Goal: Task Accomplishment & Management: Manage account settings

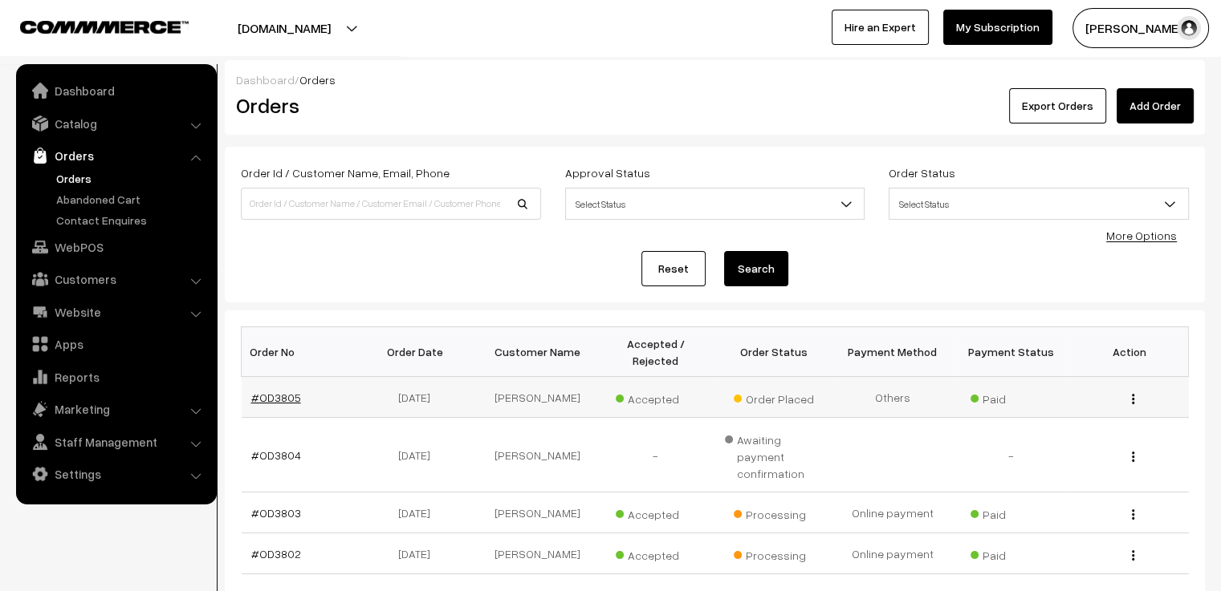
click at [283, 391] on link "#OD3805" at bounding box center [276, 398] width 50 height 14
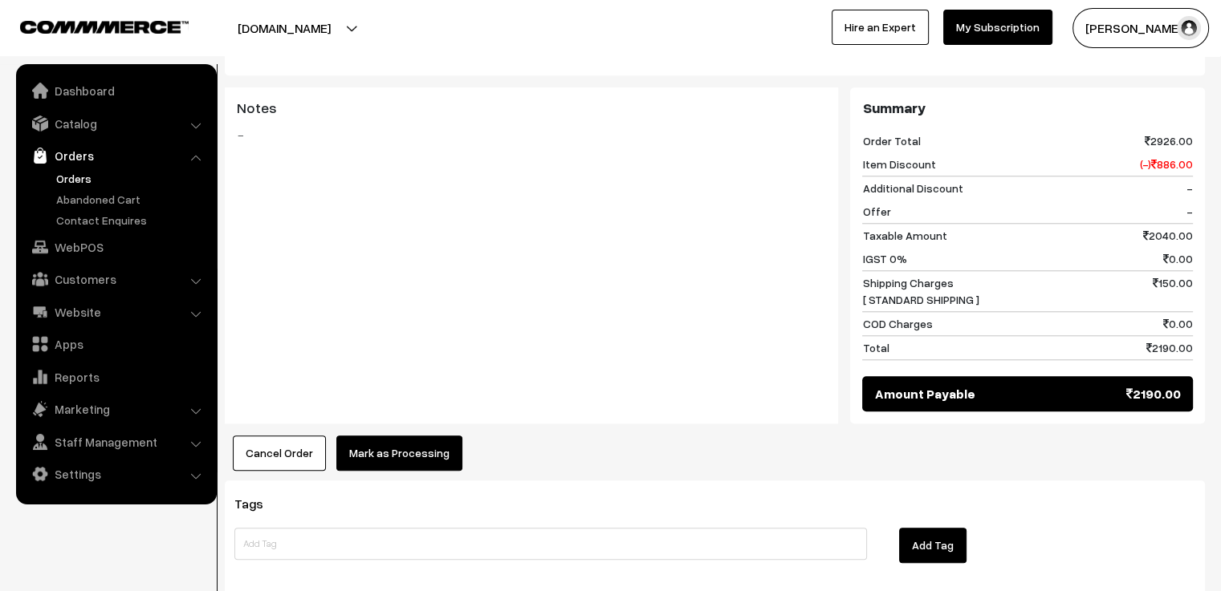
click at [401, 436] on button "Mark as Processing" at bounding box center [399, 453] width 126 height 35
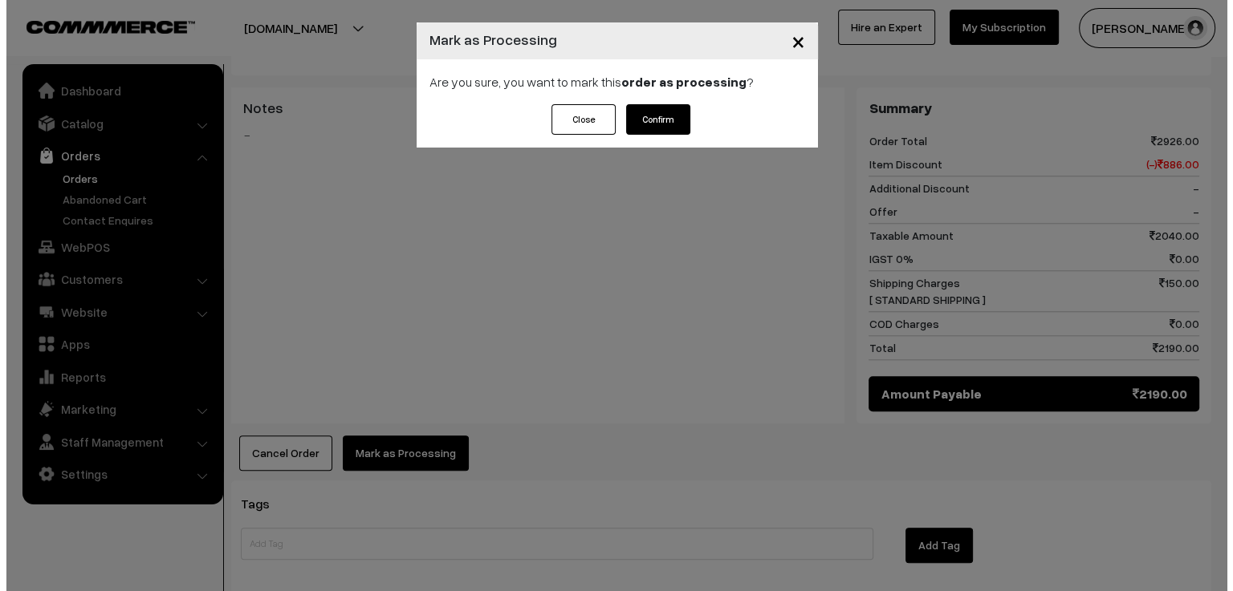
scroll to position [1536, 0]
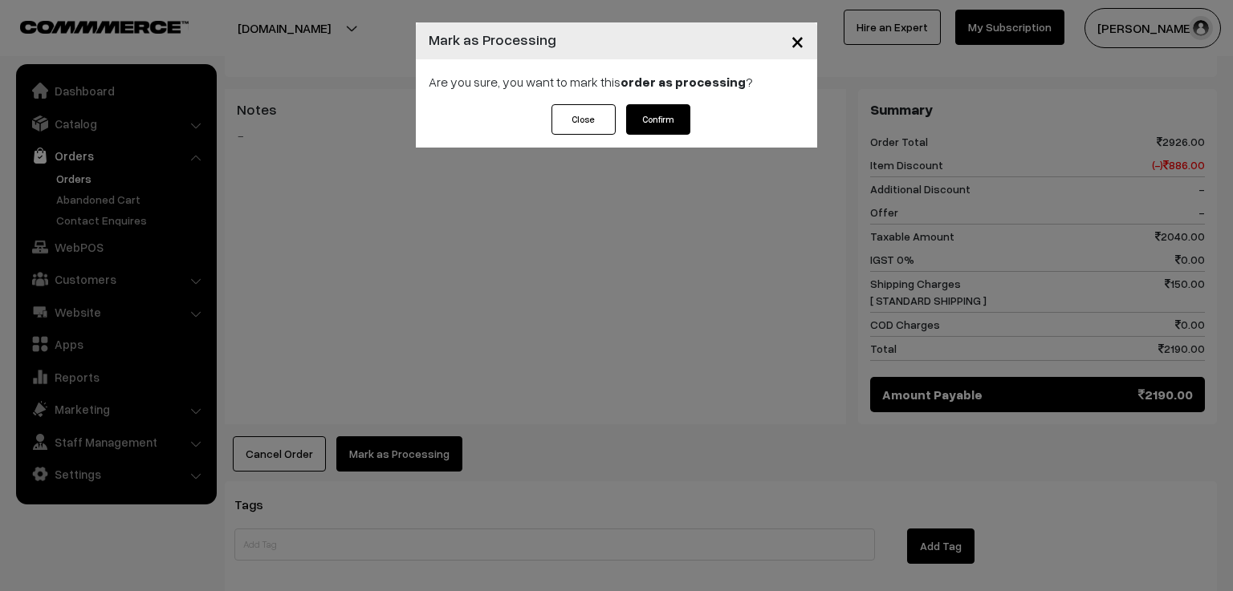
click at [658, 125] on button "Confirm" at bounding box center [658, 119] width 64 height 30
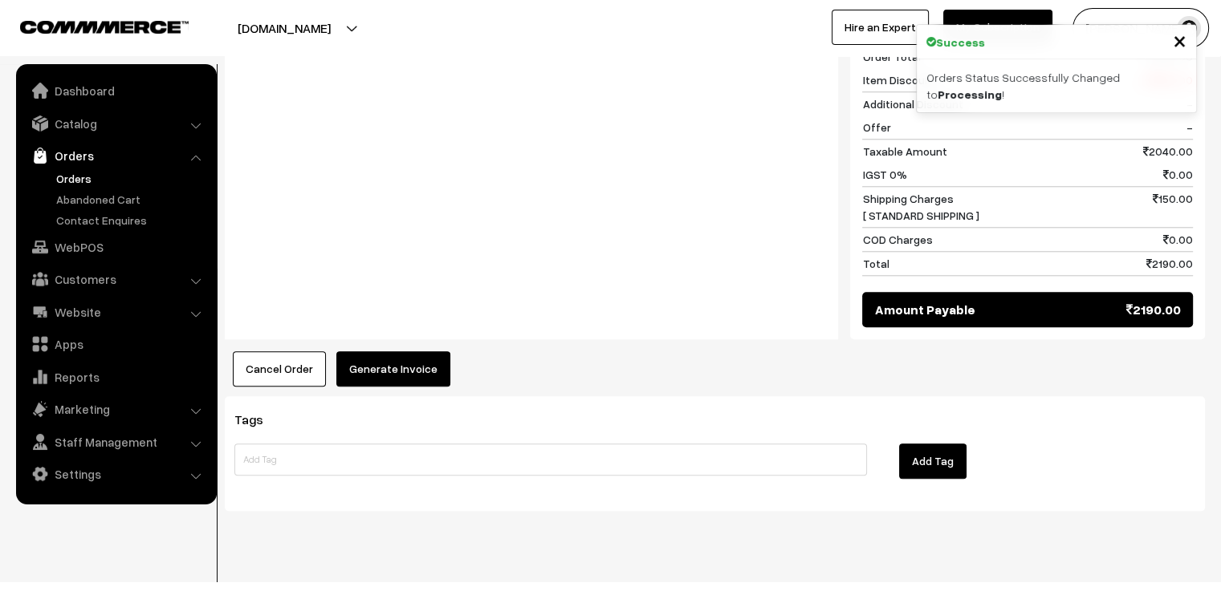
click at [422, 352] on button "Generate Invoice" at bounding box center [393, 369] width 114 height 35
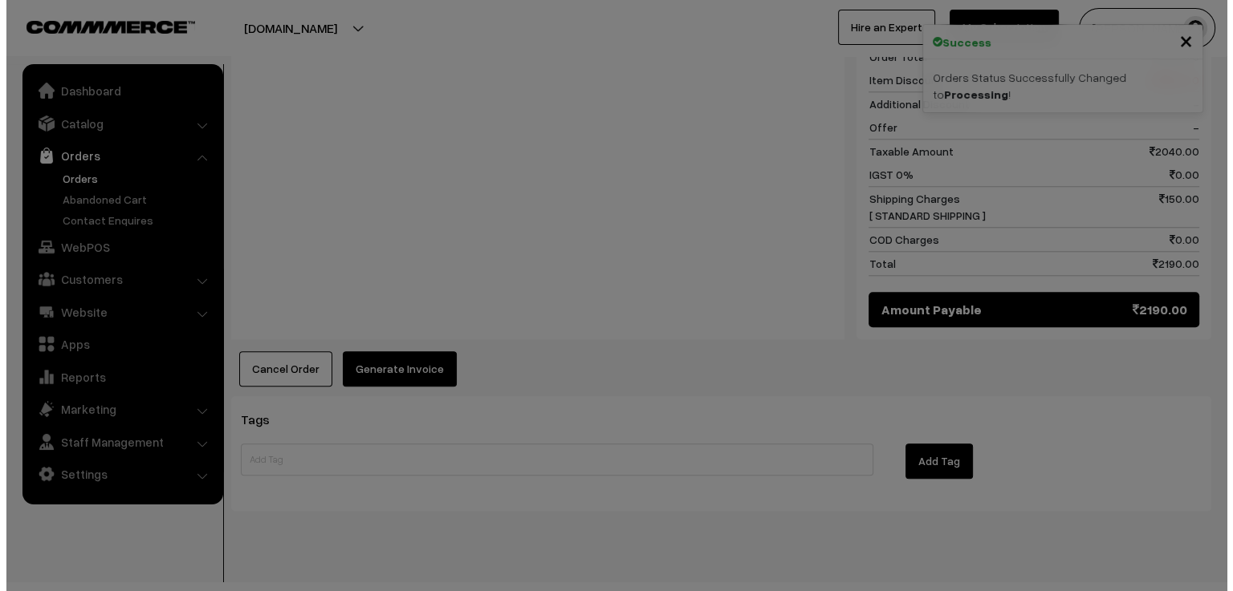
scroll to position [1621, 0]
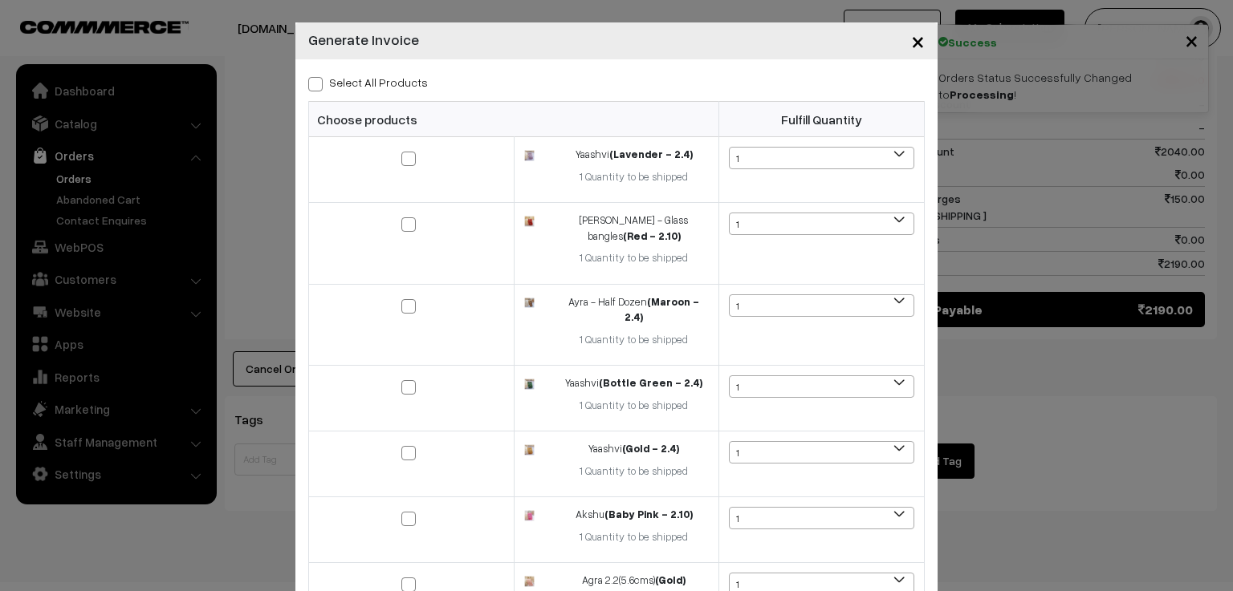
click at [315, 86] on span at bounding box center [315, 84] width 14 height 14
click at [315, 86] on input "Select All Products" at bounding box center [313, 81] width 10 height 10
checkbox input "true"
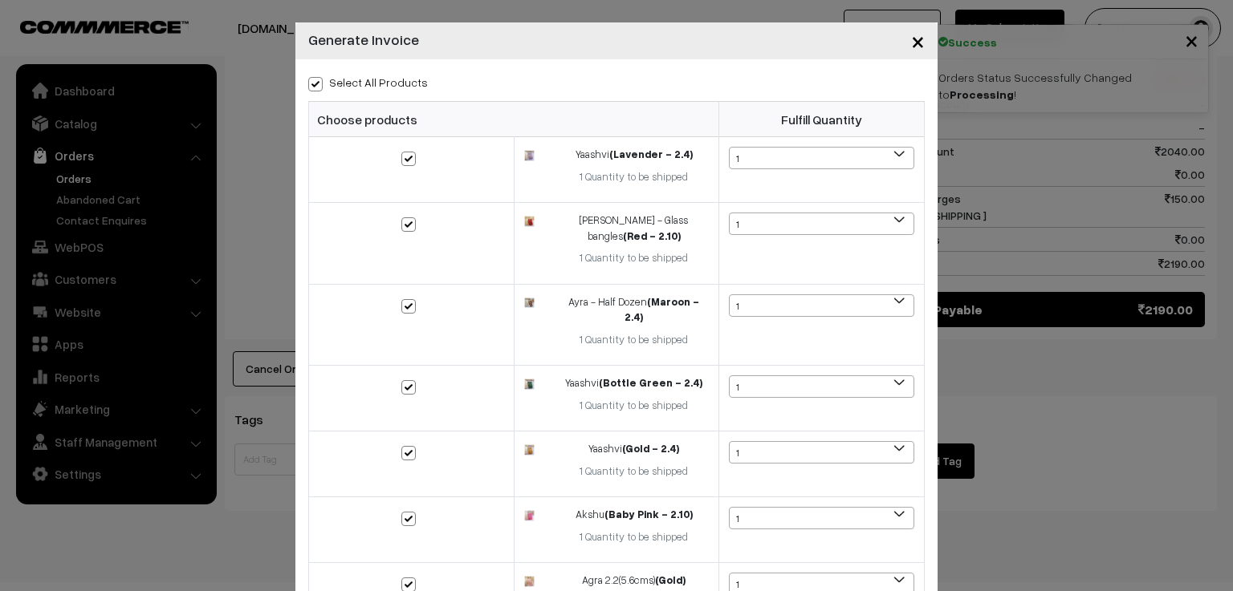
checkbox input "true"
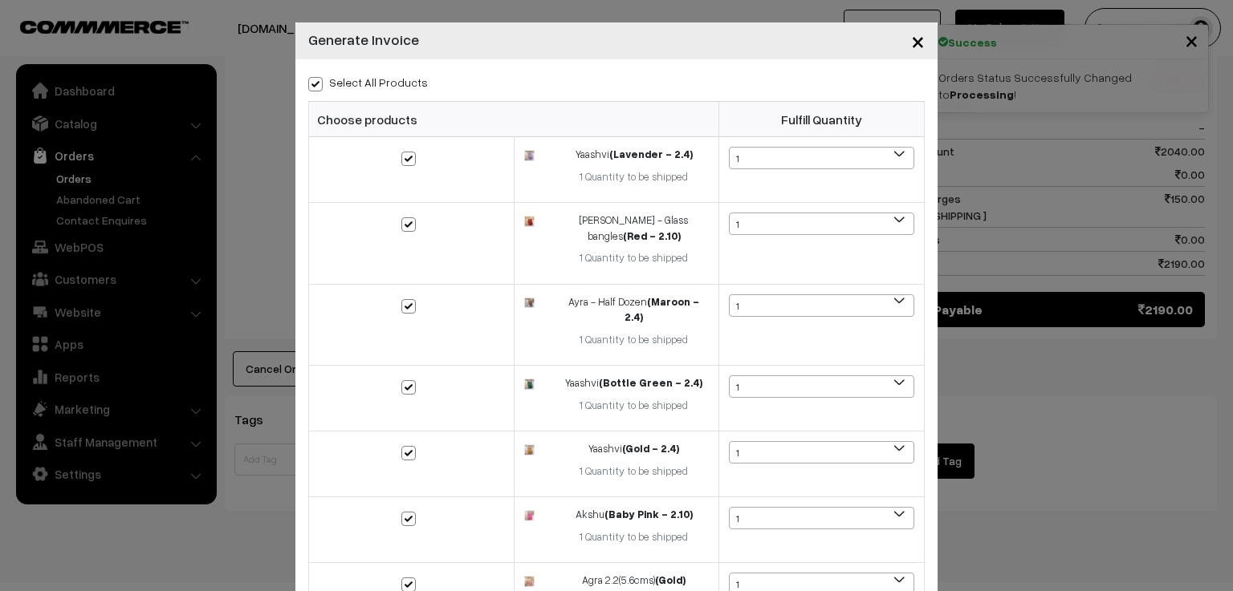
checkbox input "true"
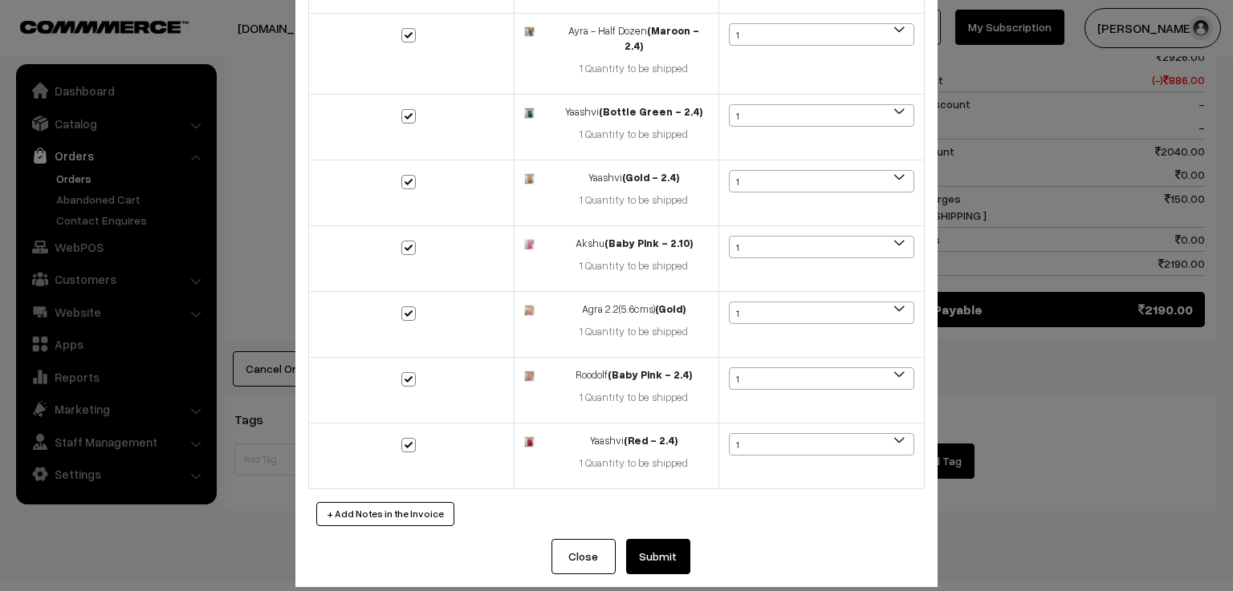
click at [649, 539] on button "Submit" at bounding box center [658, 556] width 64 height 35
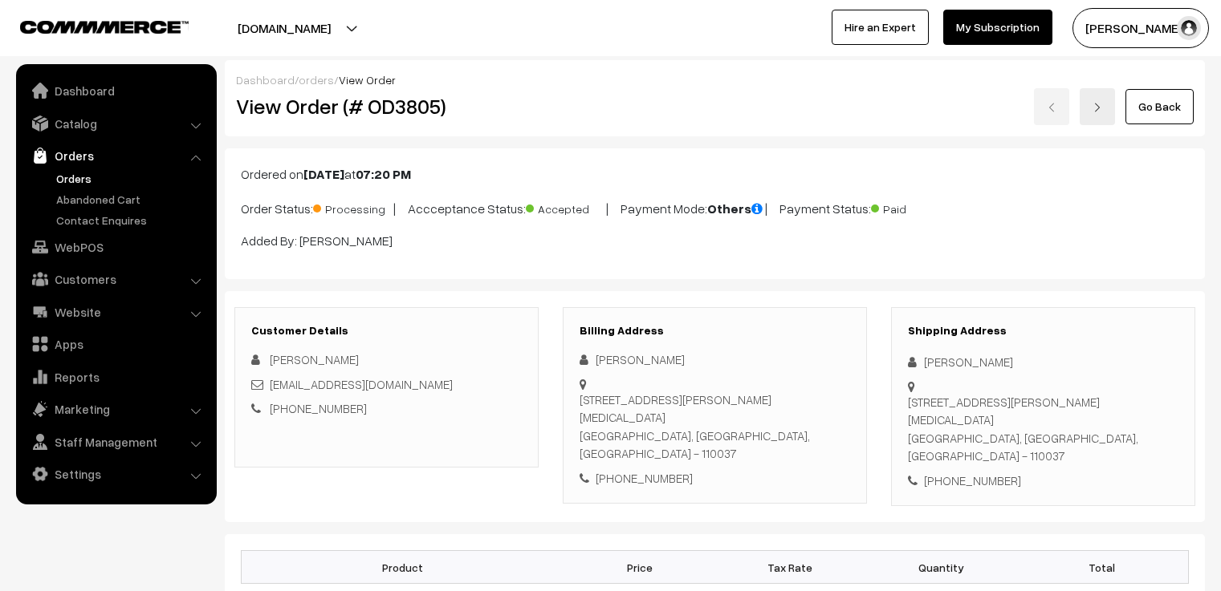
scroll to position [1609, 0]
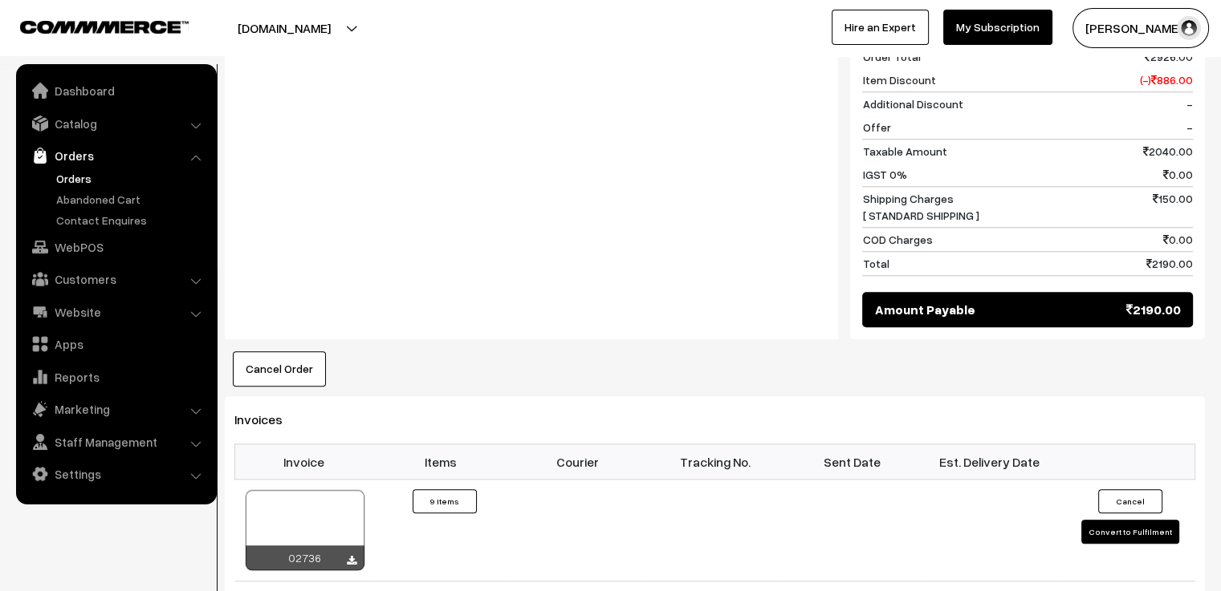
click at [79, 173] on link "Orders" at bounding box center [131, 178] width 159 height 17
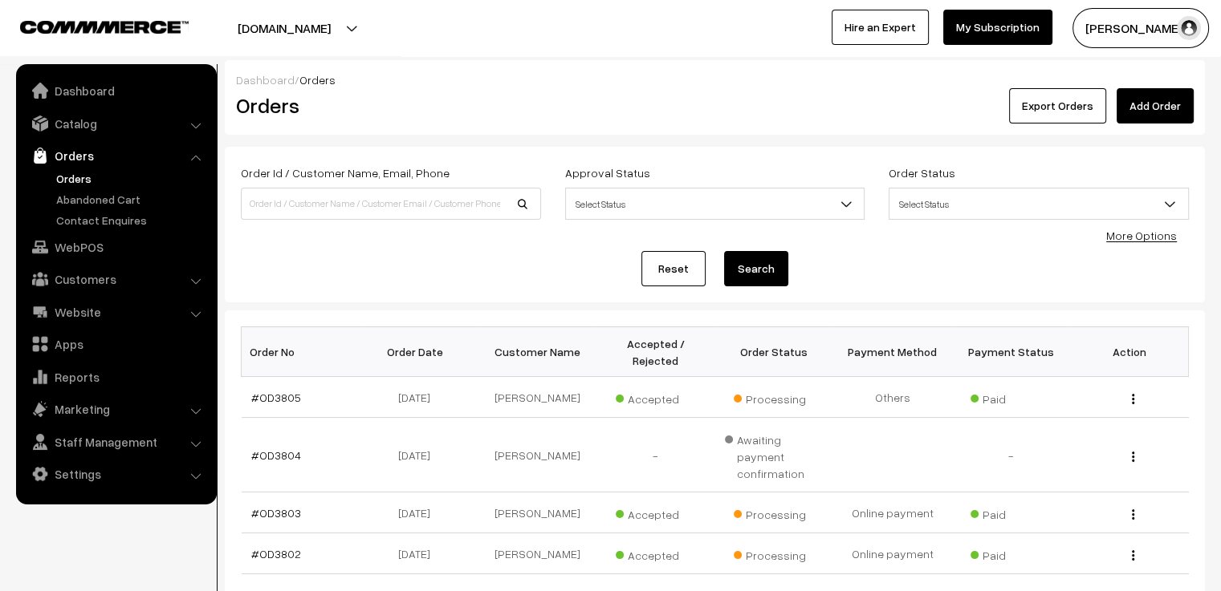
click at [348, 181] on div "Order Id / Customer Name, Email, Phone" at bounding box center [391, 191] width 300 height 57
click at [1141, 104] on link "Add Order" at bounding box center [1154, 105] width 77 height 35
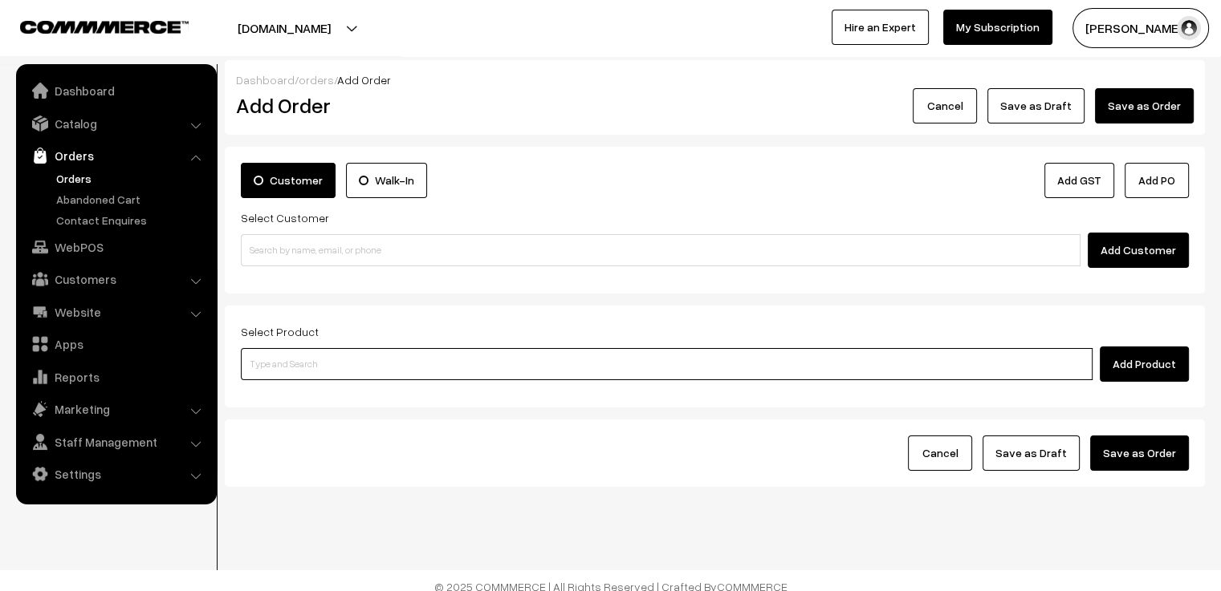
click at [452, 361] on input at bounding box center [667, 364] width 852 height 32
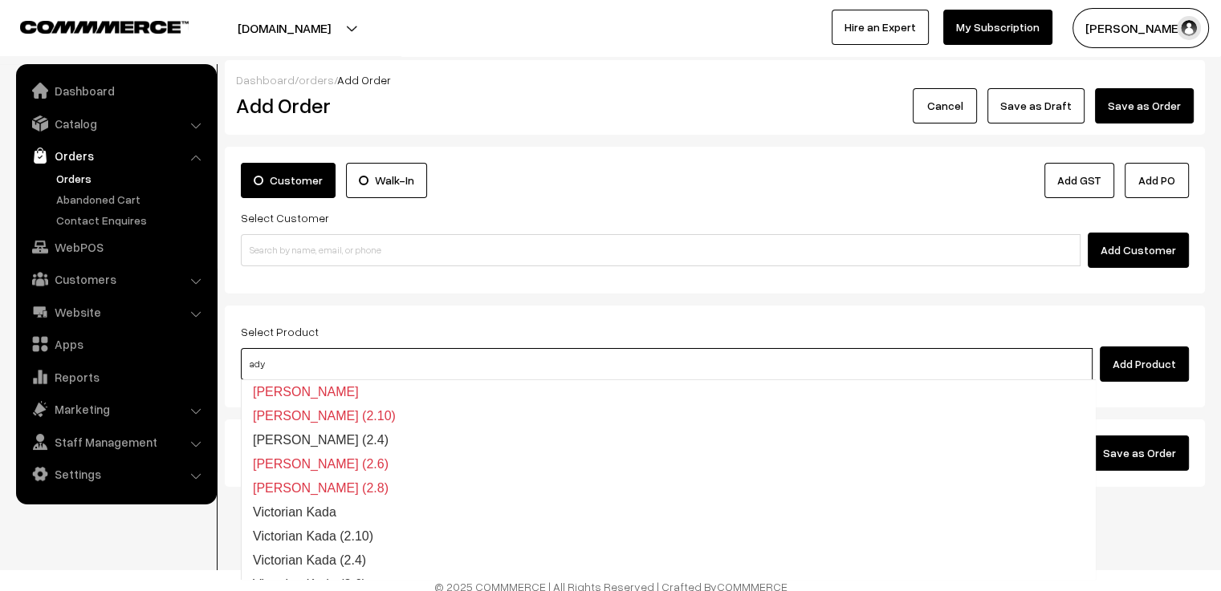
type input "adya"
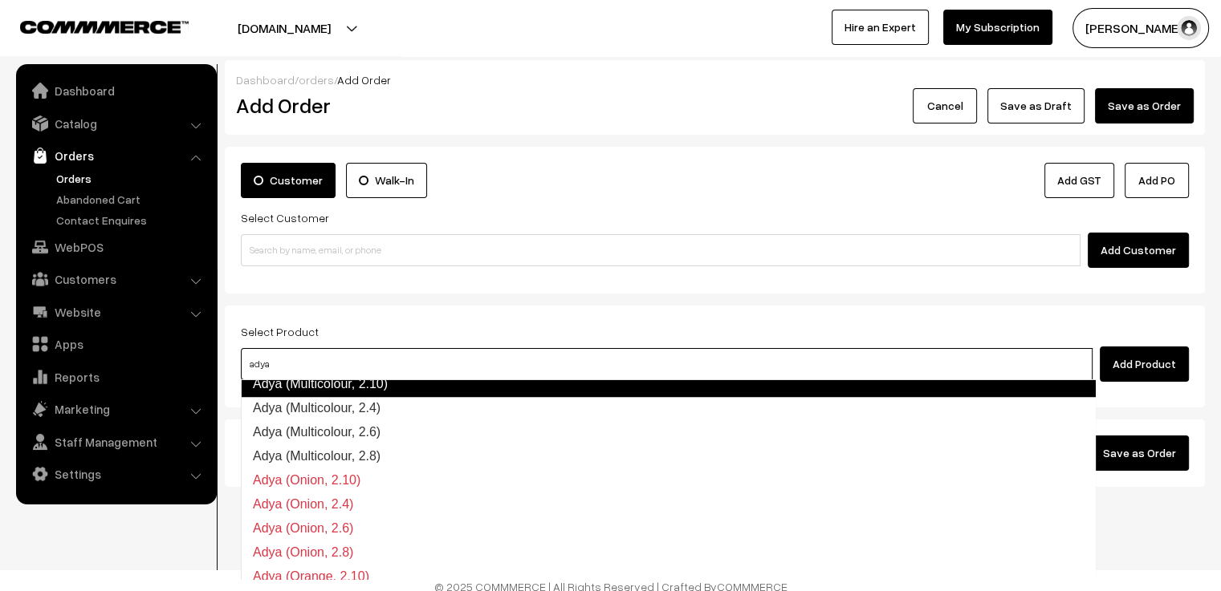
scroll to position [794, 0]
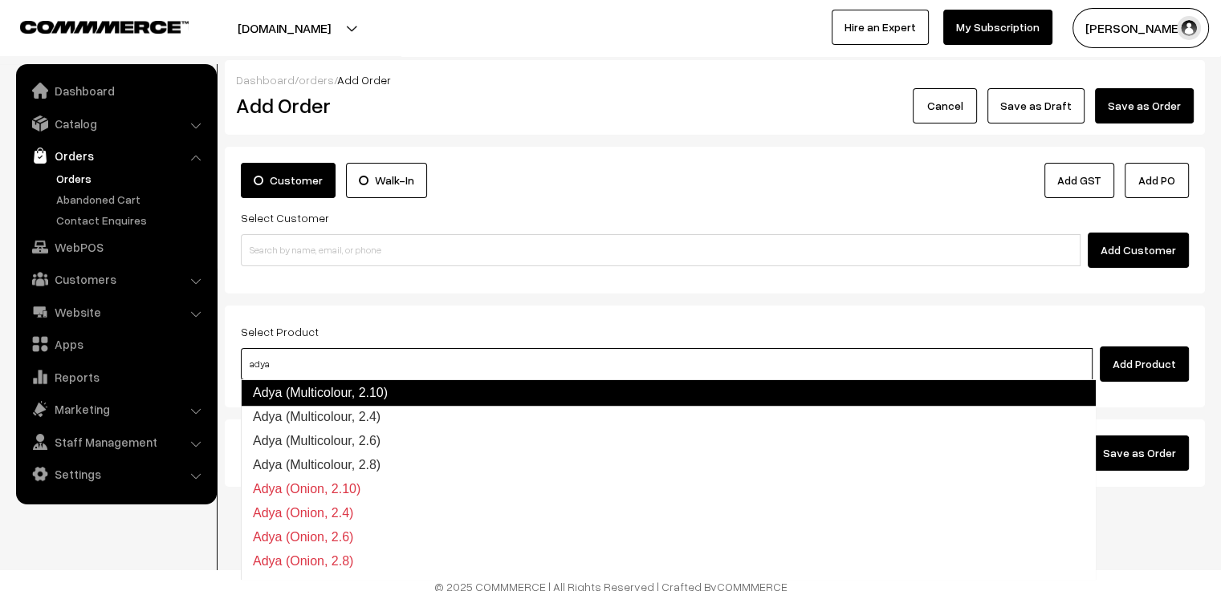
click at [433, 386] on link "Adya (Multicolour, 2.10)" at bounding box center [668, 393] width 855 height 26
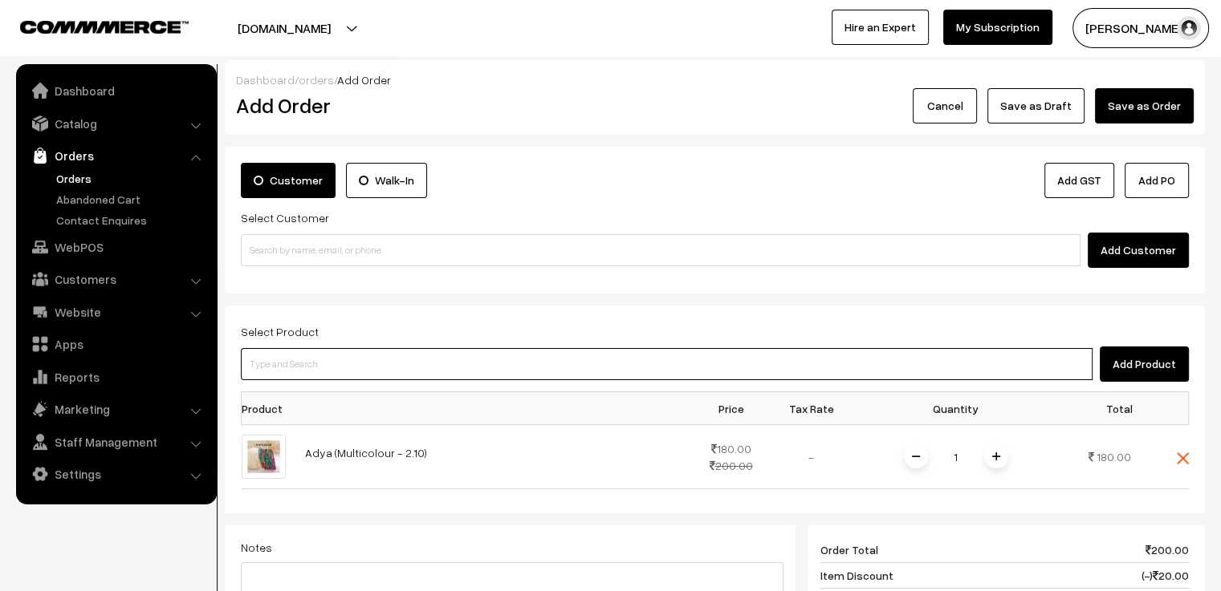
click at [380, 368] on input at bounding box center [667, 364] width 852 height 32
type input "akshu"
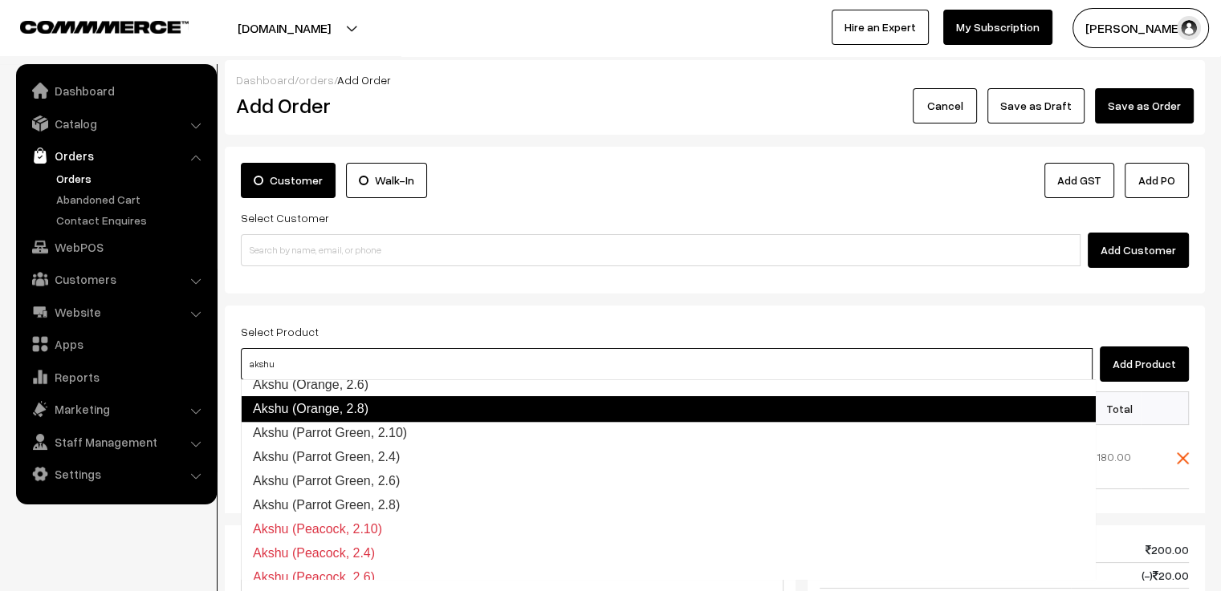
scroll to position [866, 0]
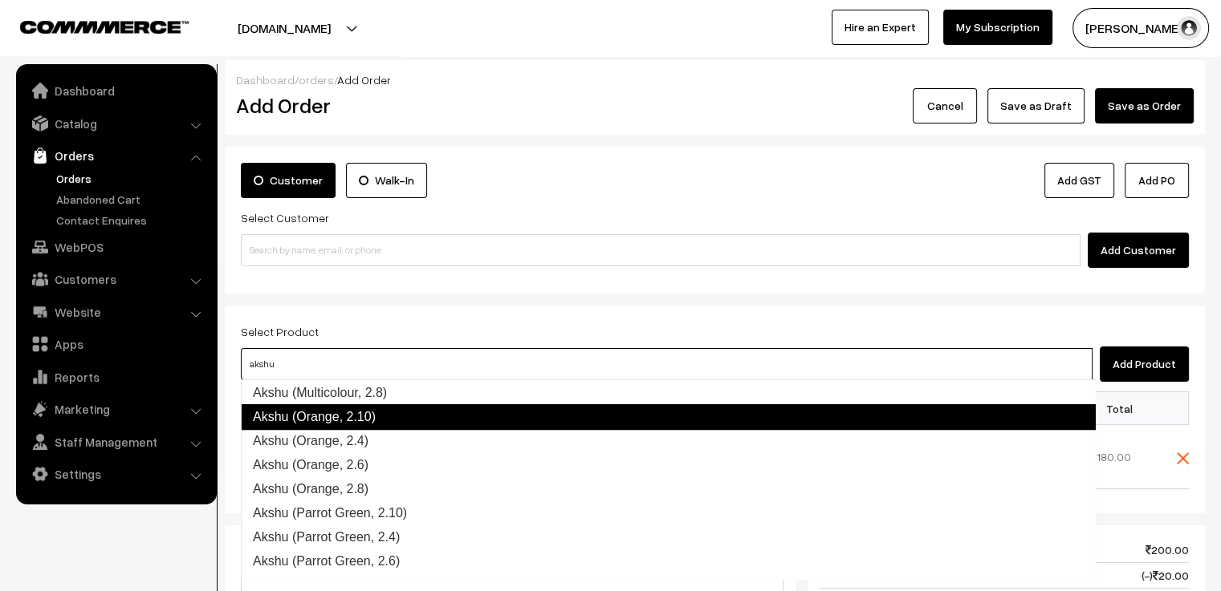
click at [398, 416] on link "Akshu (Orange, 2.10)" at bounding box center [668, 417] width 855 height 26
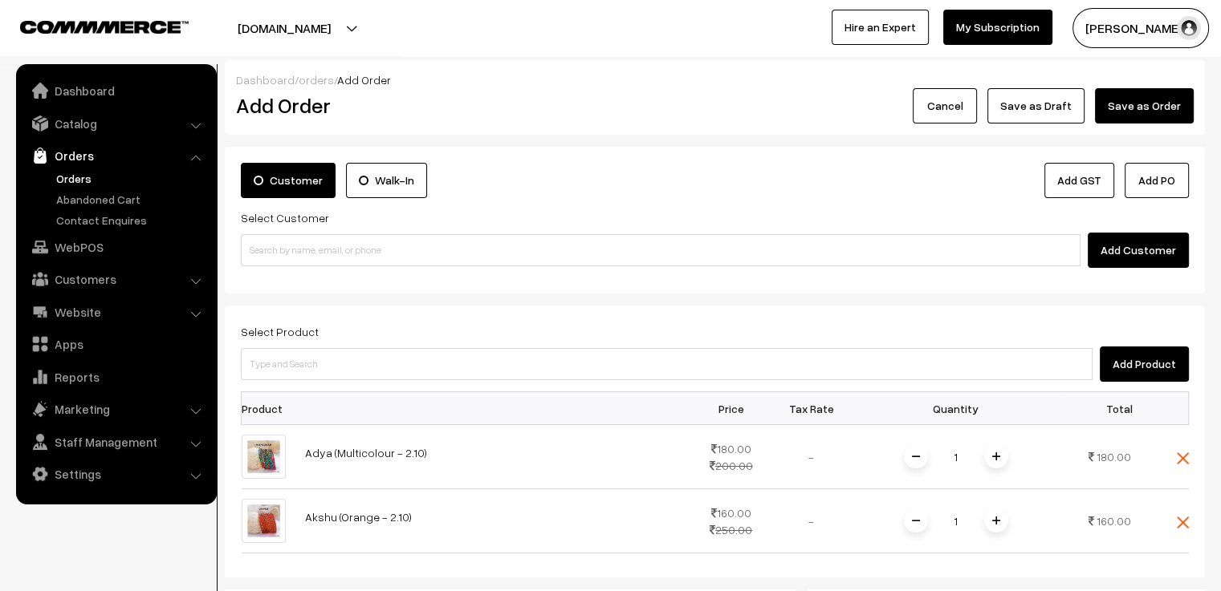
click at [1130, 250] on button "Add Customer" at bounding box center [1137, 250] width 101 height 35
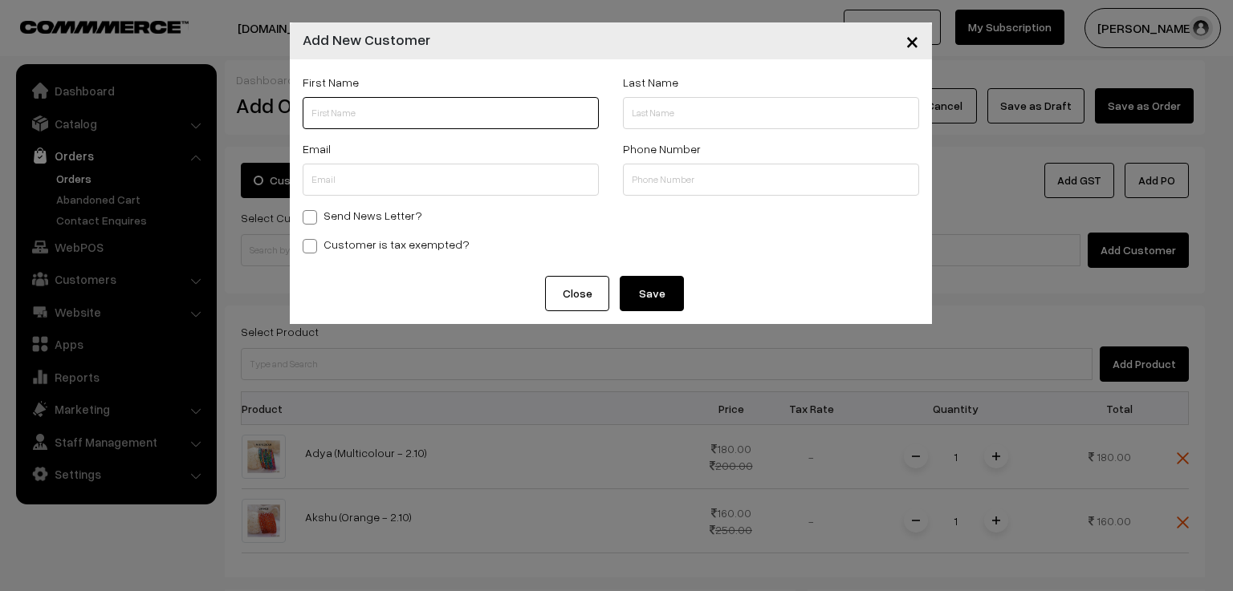
click at [519, 104] on input "text" at bounding box center [451, 113] width 296 height 32
paste input "abhisri"
type input "abhisri"
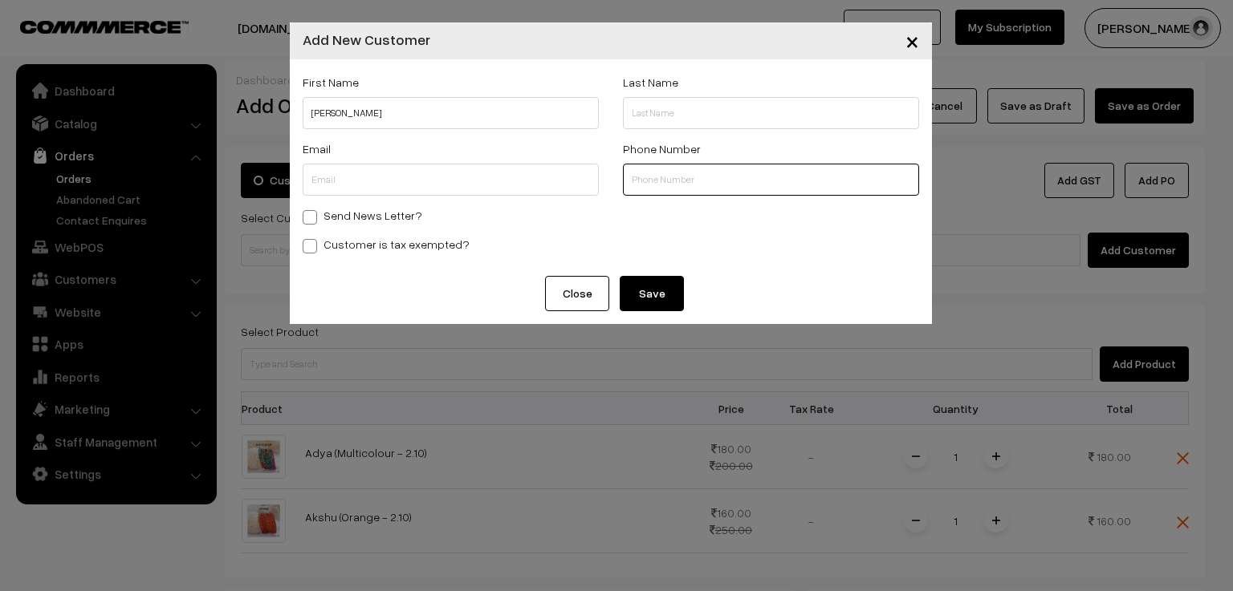
click at [695, 183] on input "text" at bounding box center [771, 180] width 296 height 32
paste input "960013797"
type input "960013797"
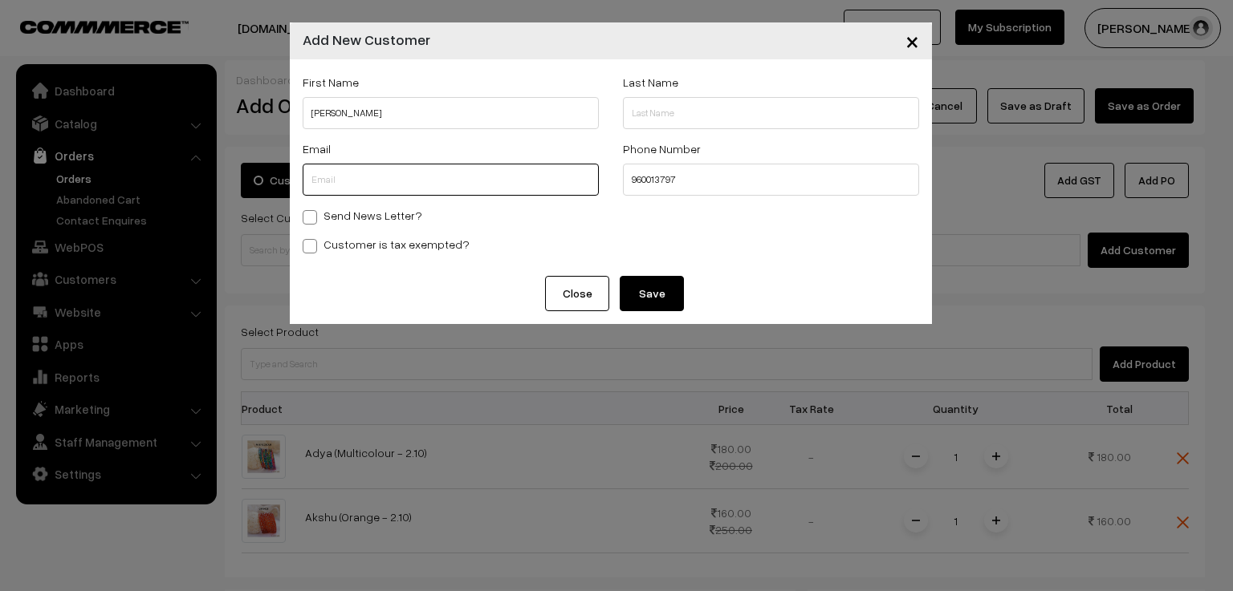
click at [408, 178] on input "text" at bounding box center [451, 180] width 296 height 32
paste input "abhisri4293@gmail.com"
type input "abhisri4293@gmail.com"
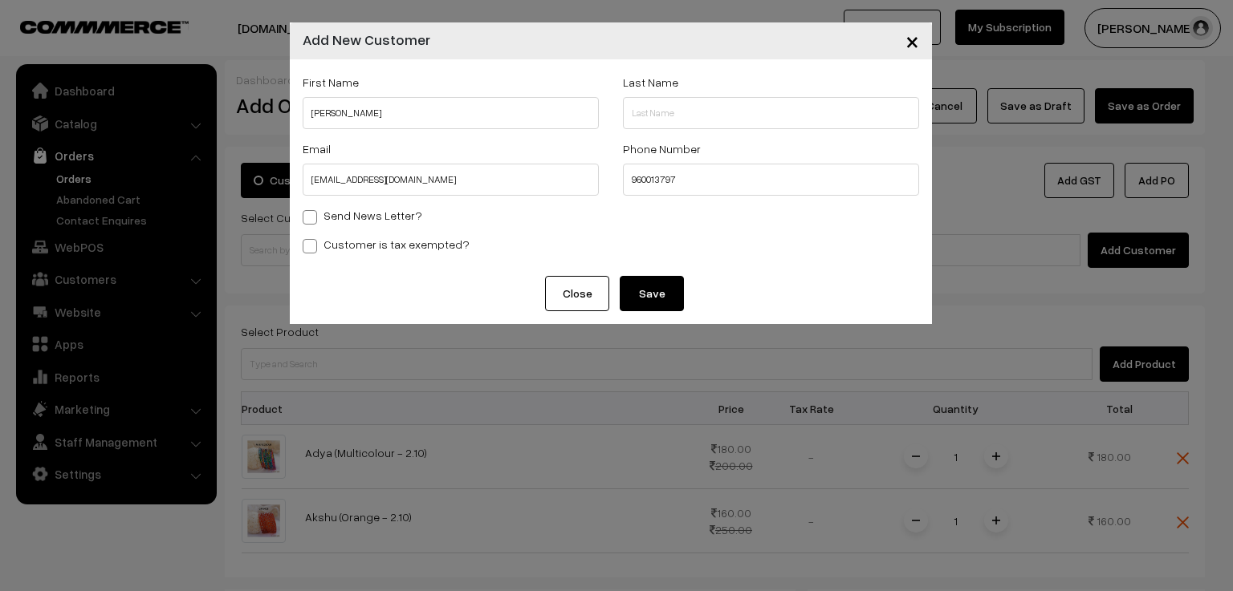
click at [654, 297] on button "Save" at bounding box center [652, 293] width 64 height 35
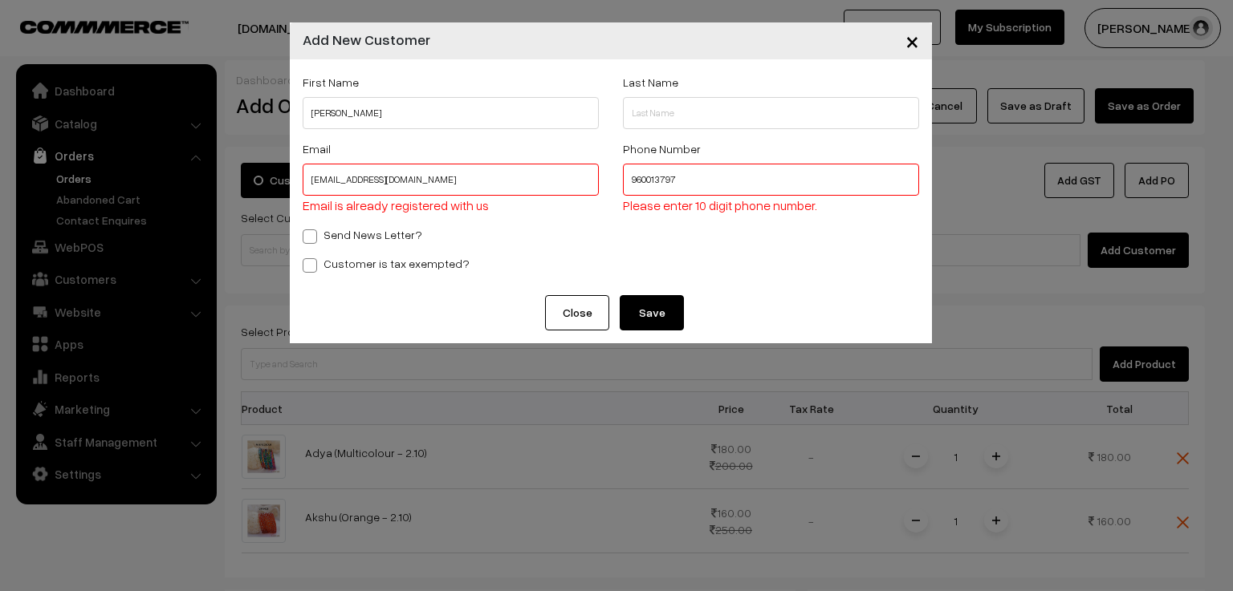
drag, startPoint x: 443, startPoint y: 184, endPoint x: 273, endPoint y: 167, distance: 171.0
click at [273, 167] on div "× Add New Customer First Name abhisri Last Name Email abhisri4293@gmail.com Ema…" at bounding box center [616, 295] width 1233 height 591
click at [571, 310] on button "Close" at bounding box center [577, 312] width 64 height 35
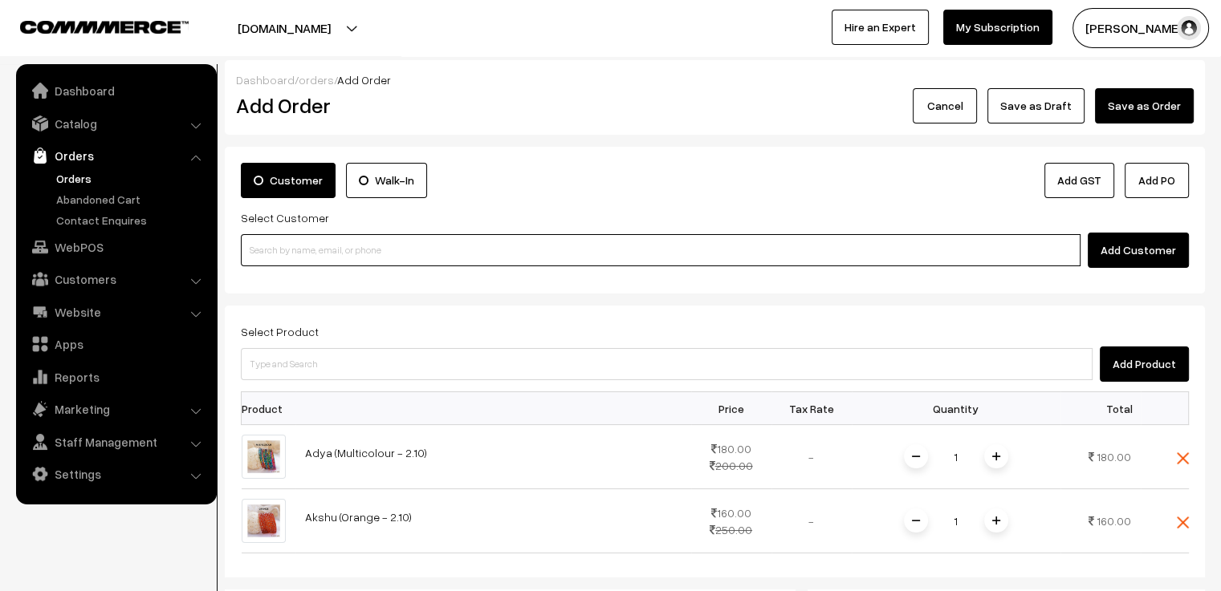
click at [393, 254] on input at bounding box center [660, 250] width 839 height 32
paste input "abhisri4293@gmail.com"
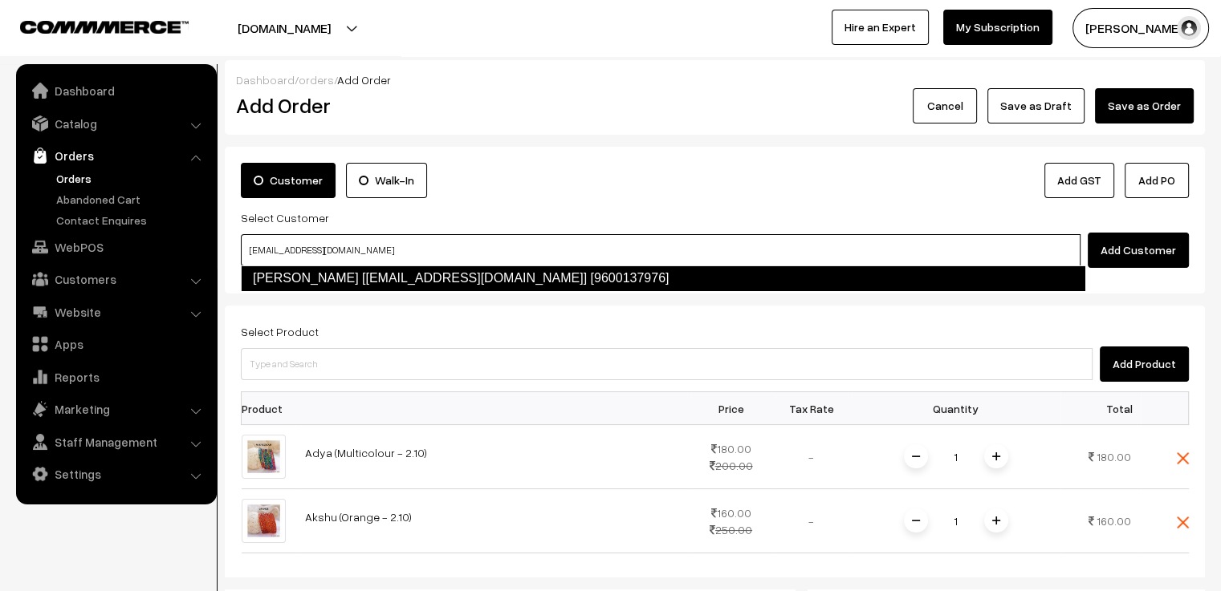
click at [383, 277] on link "Abhi Sri [abhisri4293@gmail.com] [9600137976]" at bounding box center [663, 279] width 844 height 26
type input "abhisri4293@gmail.com"
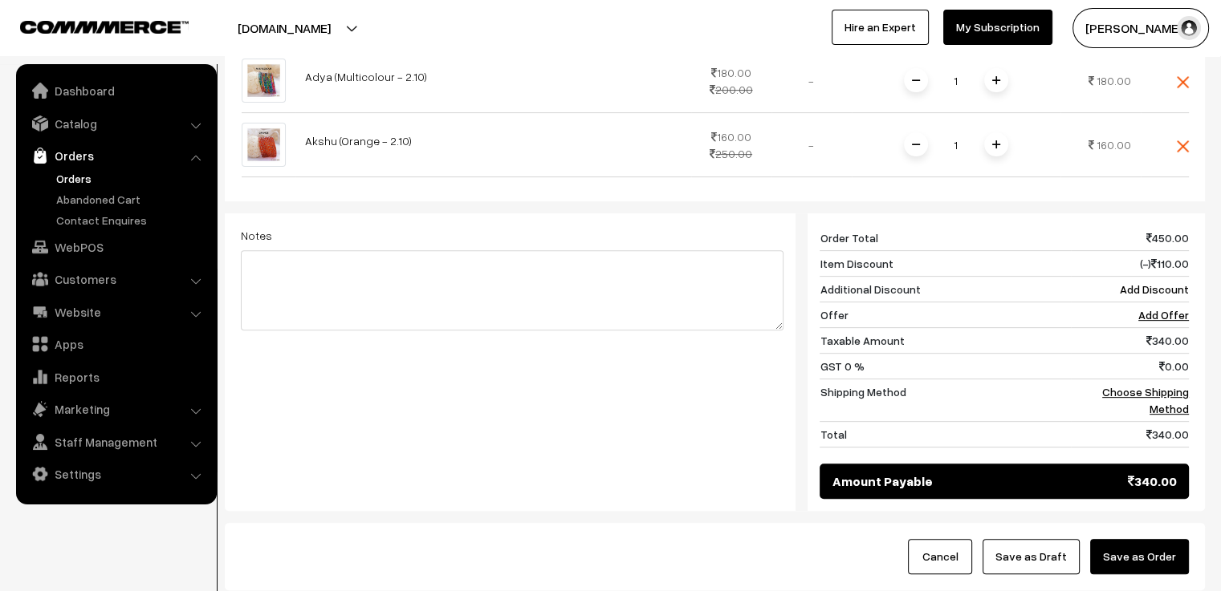
scroll to position [642, 0]
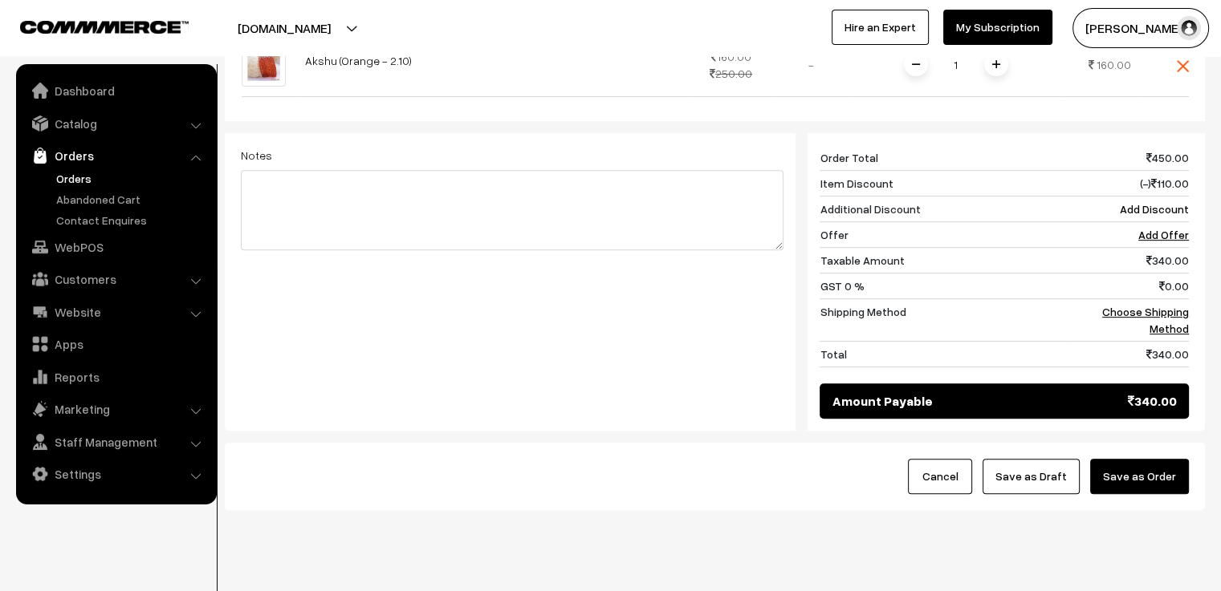
click at [1133, 476] on button "Save as Order" at bounding box center [1139, 476] width 99 height 35
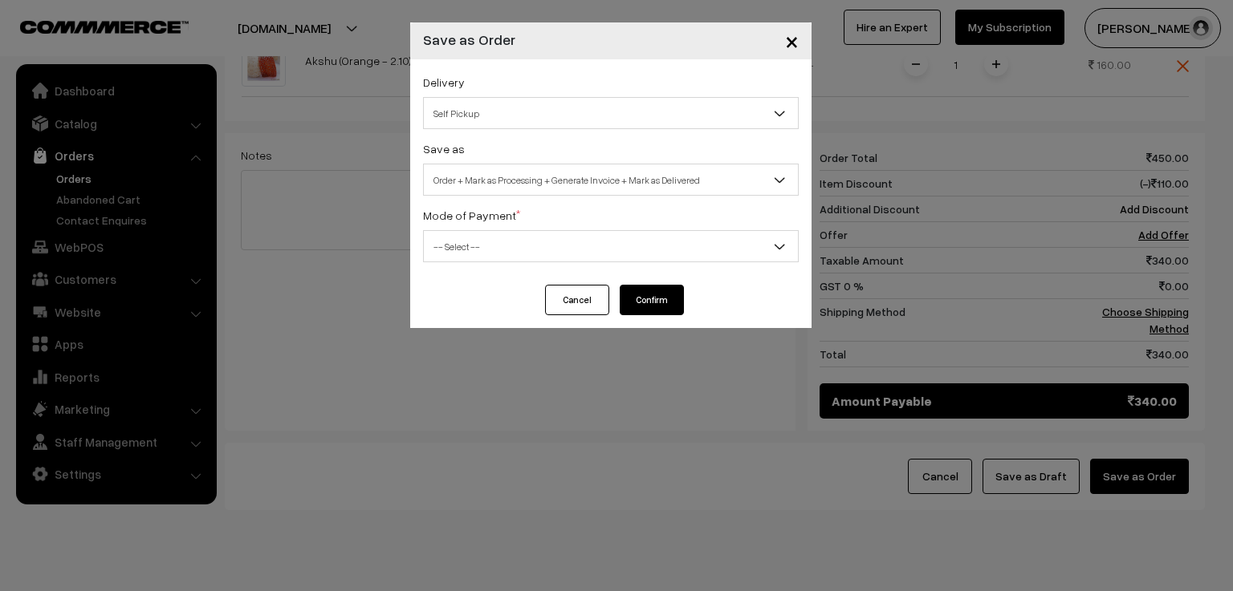
click at [522, 128] on span "Self Pickup" at bounding box center [611, 113] width 376 height 32
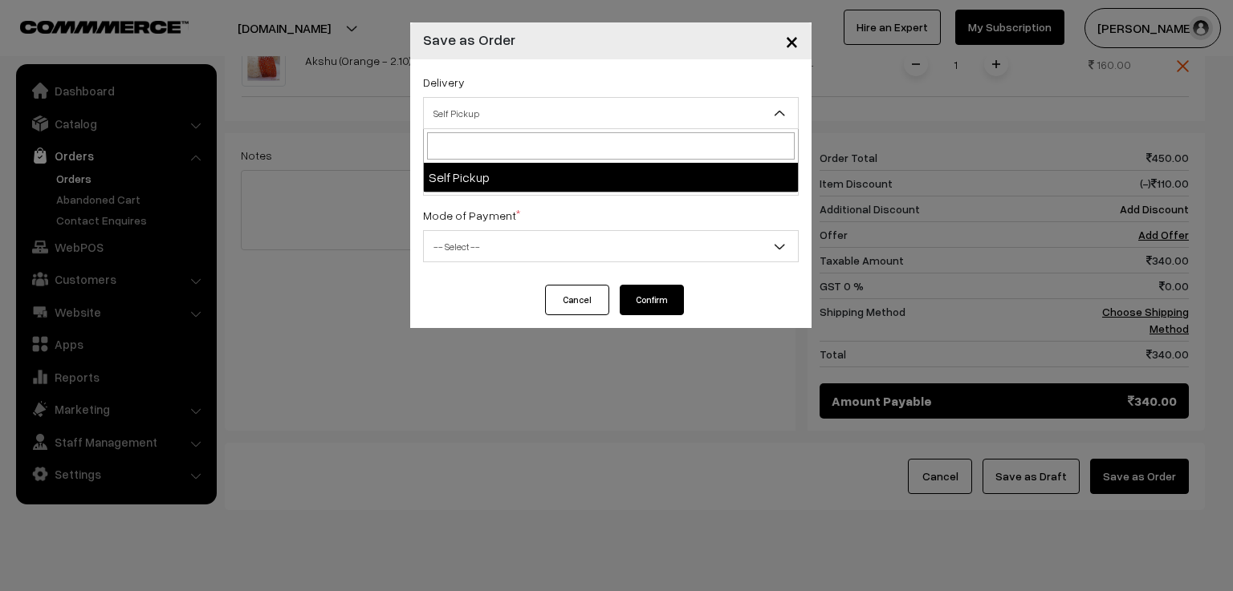
click at [512, 114] on span "Self Pickup" at bounding box center [611, 114] width 374 height 28
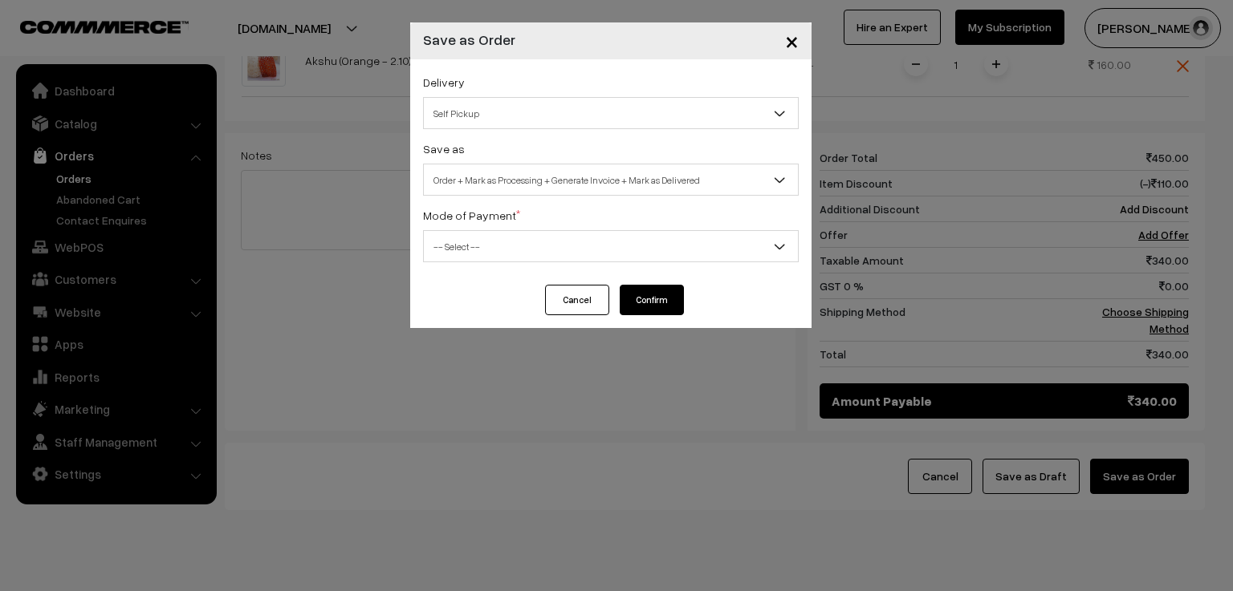
click at [512, 114] on span "Self Pickup" at bounding box center [611, 114] width 374 height 28
click at [795, 35] on span "×" at bounding box center [792, 41] width 14 height 30
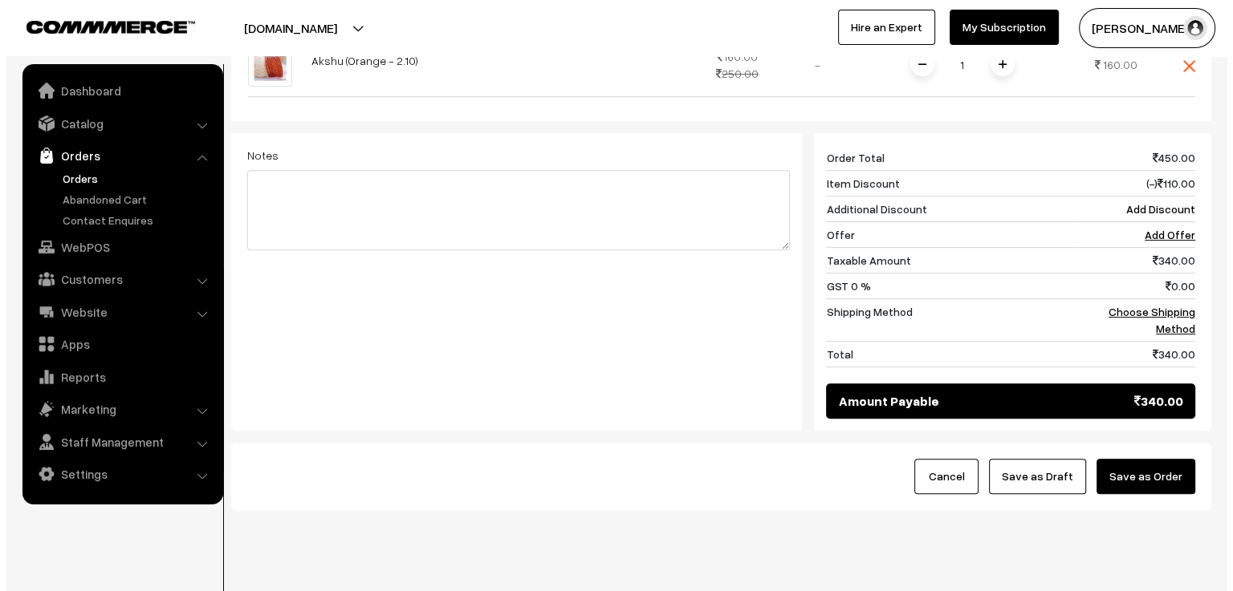
scroll to position [674, 0]
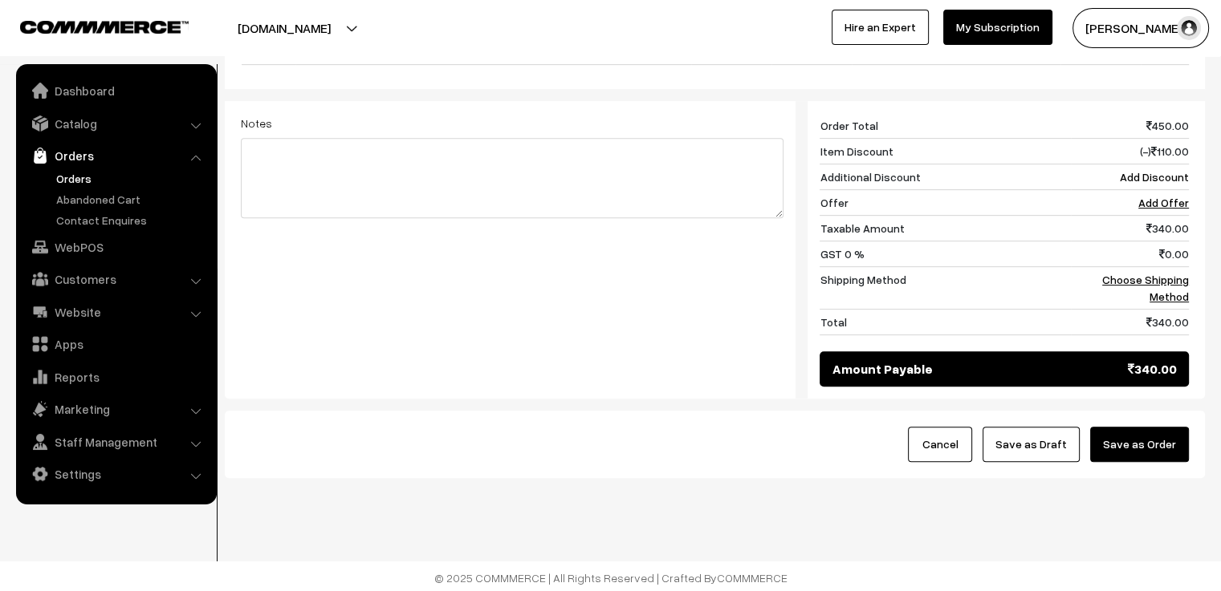
click at [1125, 448] on button "Save as Order" at bounding box center [1139, 444] width 99 height 35
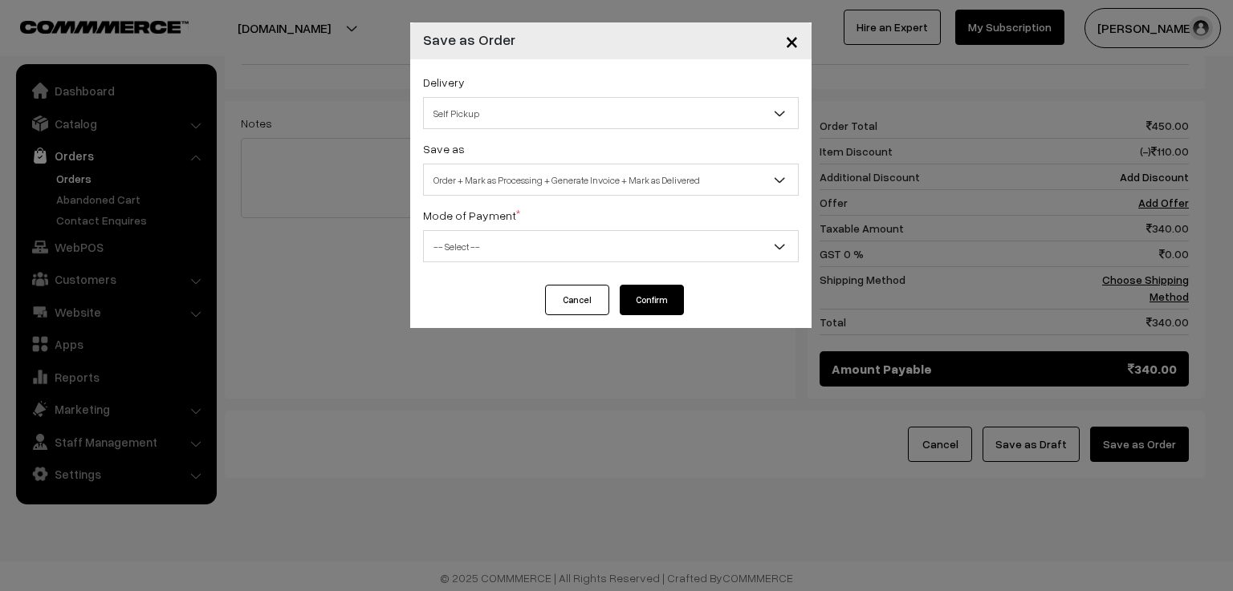
click at [563, 117] on span "Self Pickup" at bounding box center [611, 114] width 374 height 28
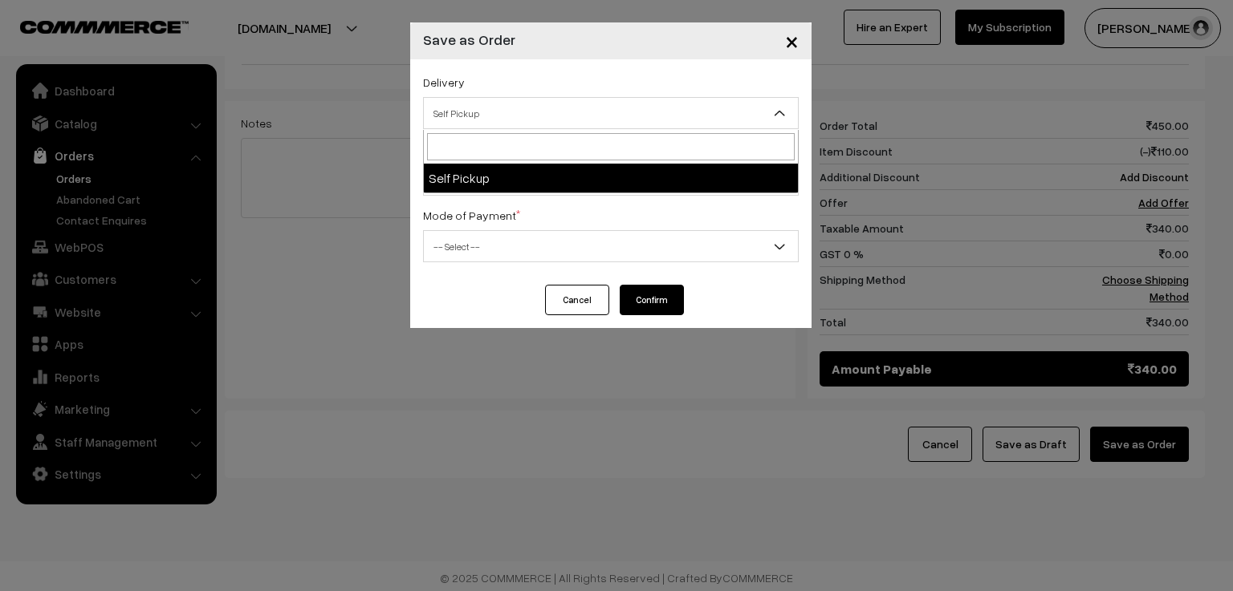
click at [563, 117] on span "Self Pickup" at bounding box center [611, 114] width 374 height 28
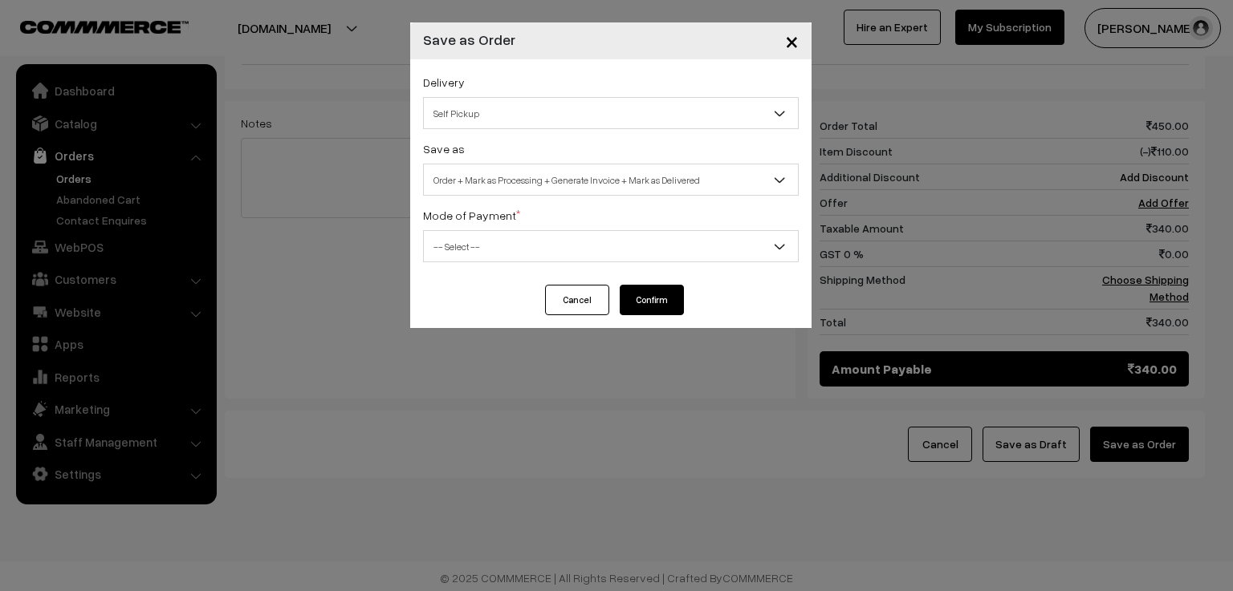
click at [563, 117] on span "Self Pickup" at bounding box center [611, 114] width 374 height 28
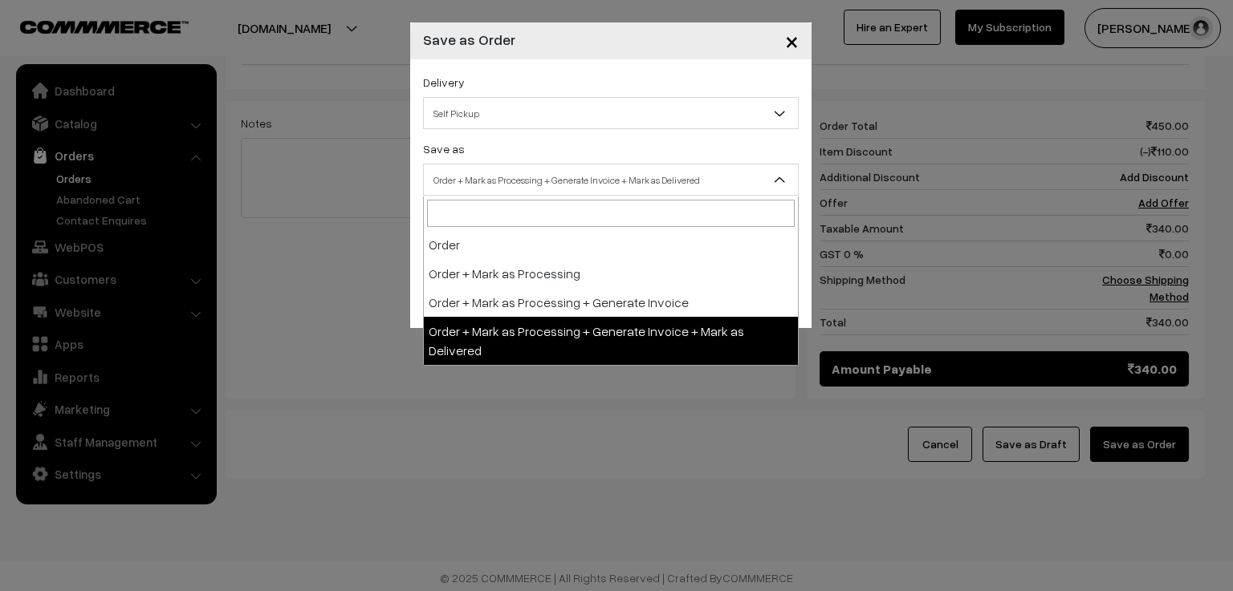
click at [566, 179] on span "Order + Mark as Processing + Generate Invoice + Mark as Delivered" at bounding box center [611, 180] width 374 height 28
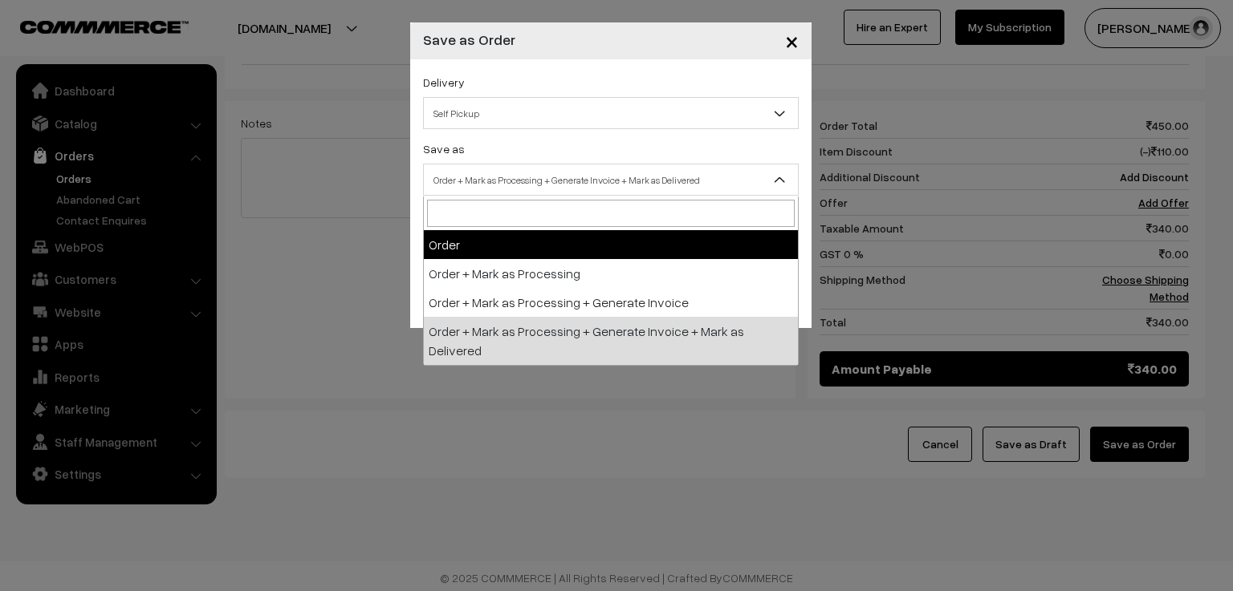
select select "1"
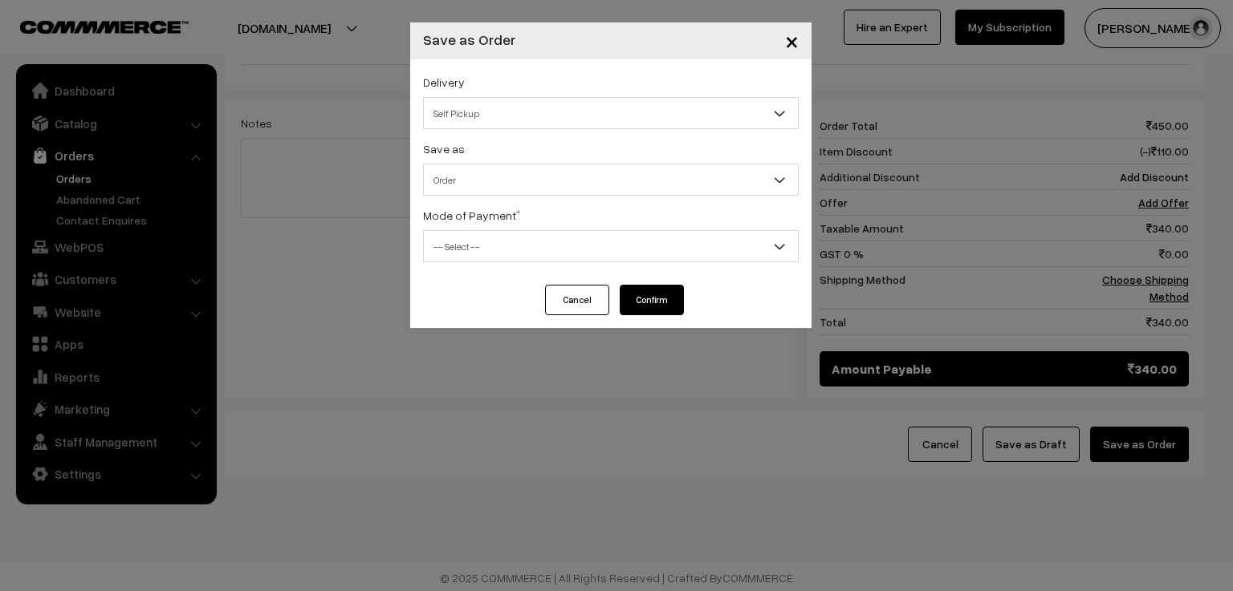
click at [560, 238] on span "-- Select --" at bounding box center [611, 247] width 374 height 28
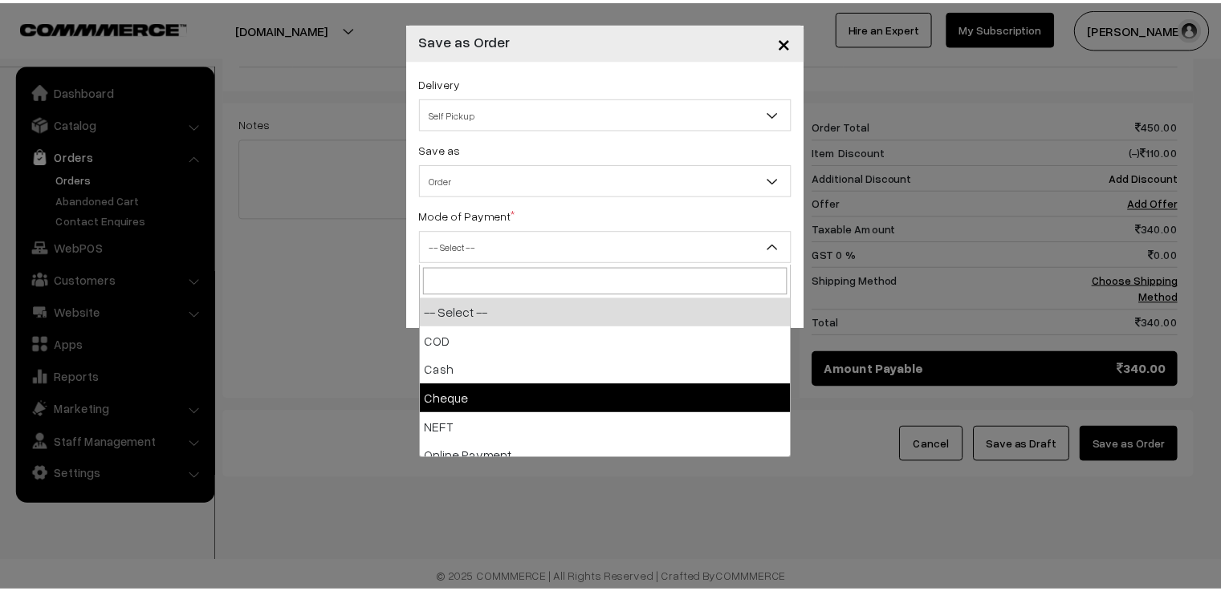
scroll to position [71, 0]
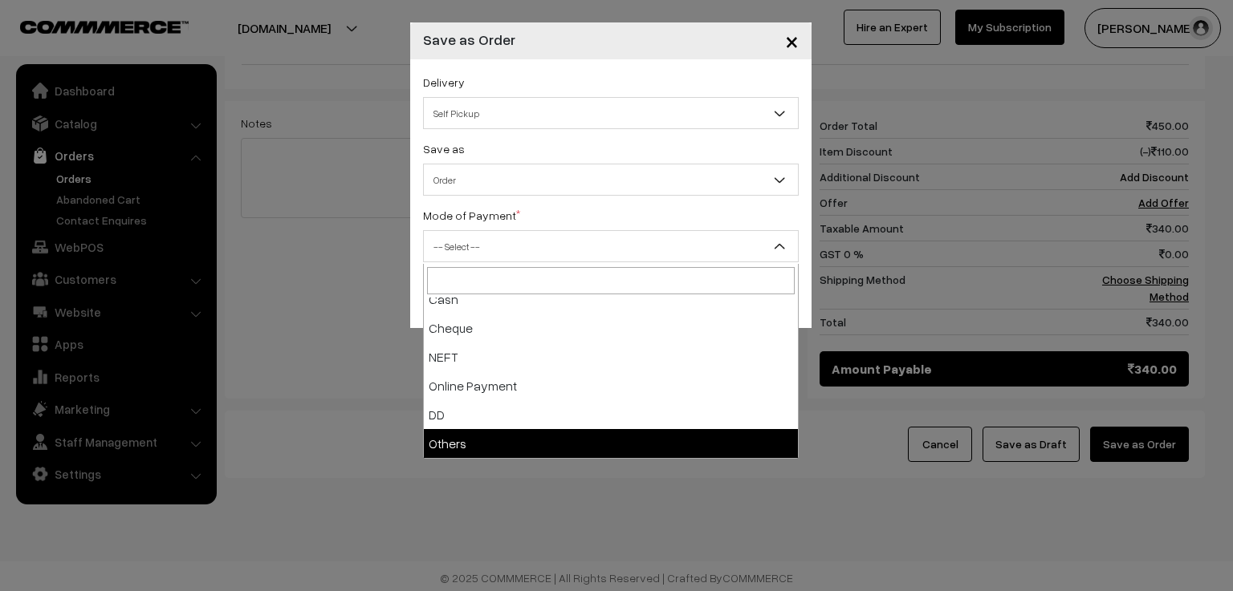
select select "7"
checkbox input "true"
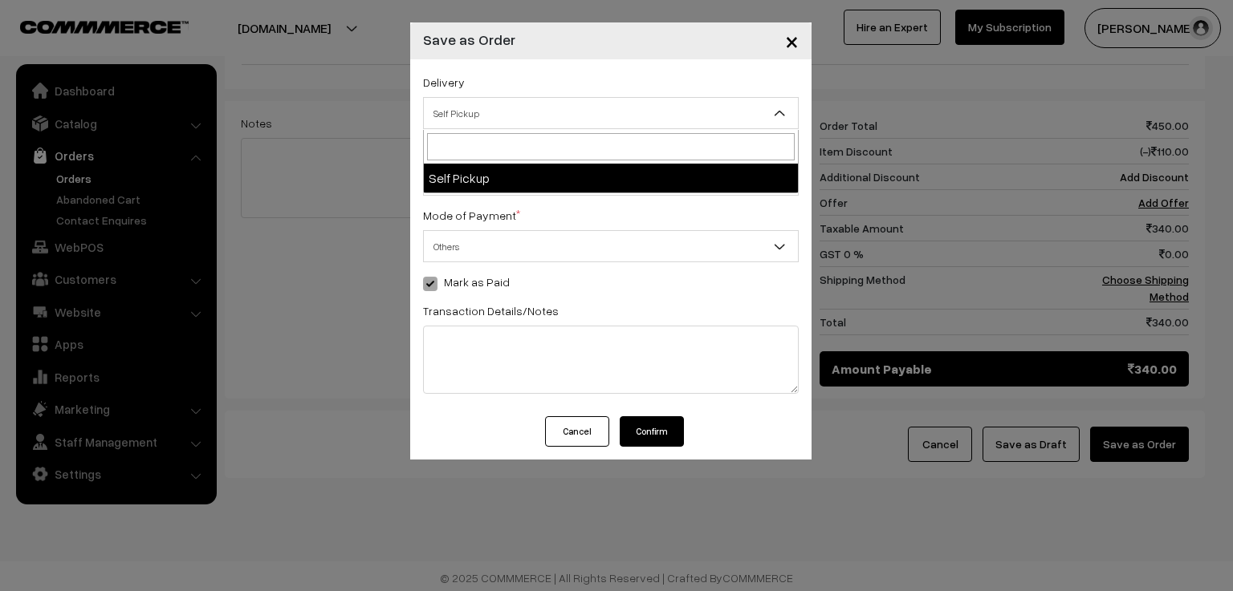
click at [510, 105] on span "Self Pickup" at bounding box center [611, 114] width 374 height 28
click at [495, 119] on span "Self Pickup" at bounding box center [611, 114] width 374 height 28
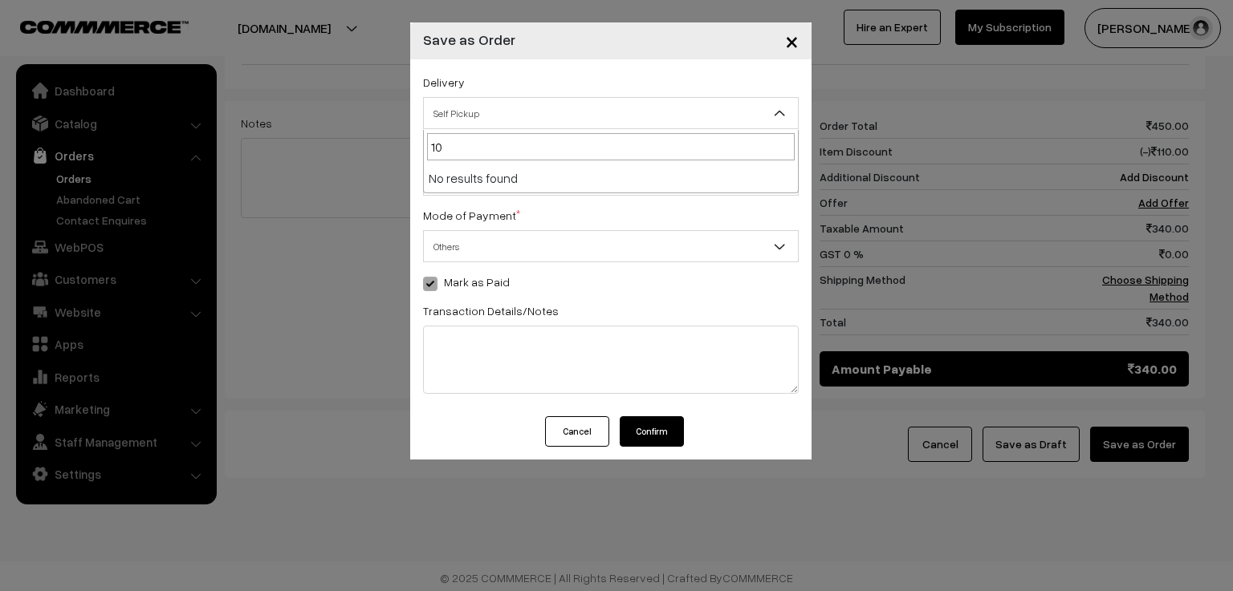
type input "100"
click at [787, 43] on span "×" at bounding box center [792, 41] width 14 height 30
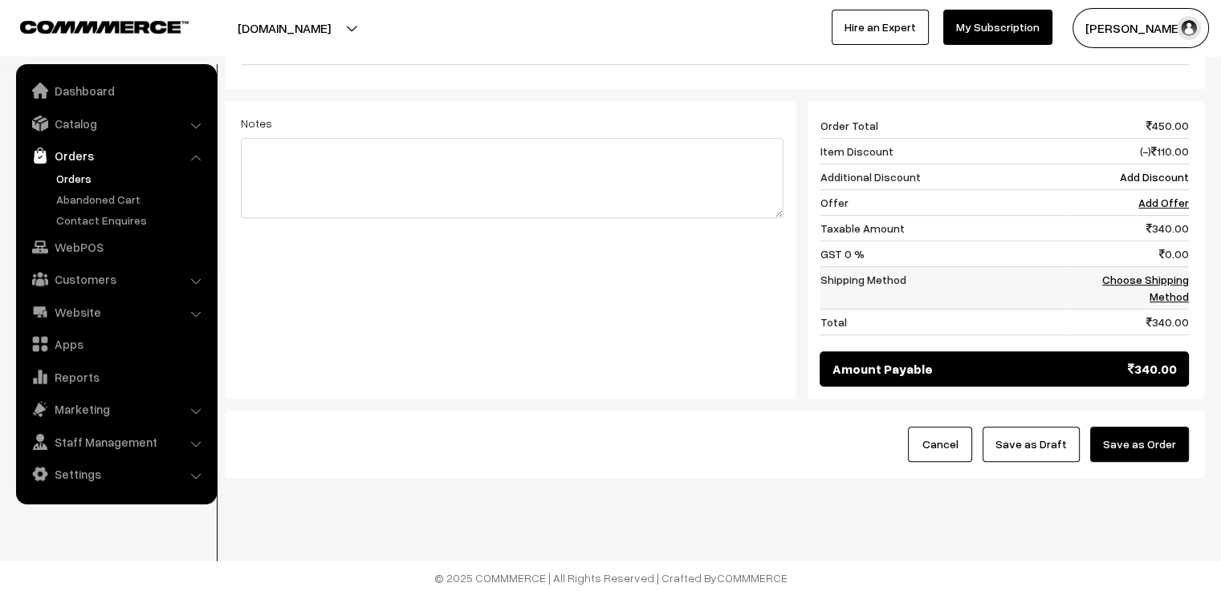
click at [1159, 278] on link "Choose Shipping Method" at bounding box center [1145, 288] width 87 height 30
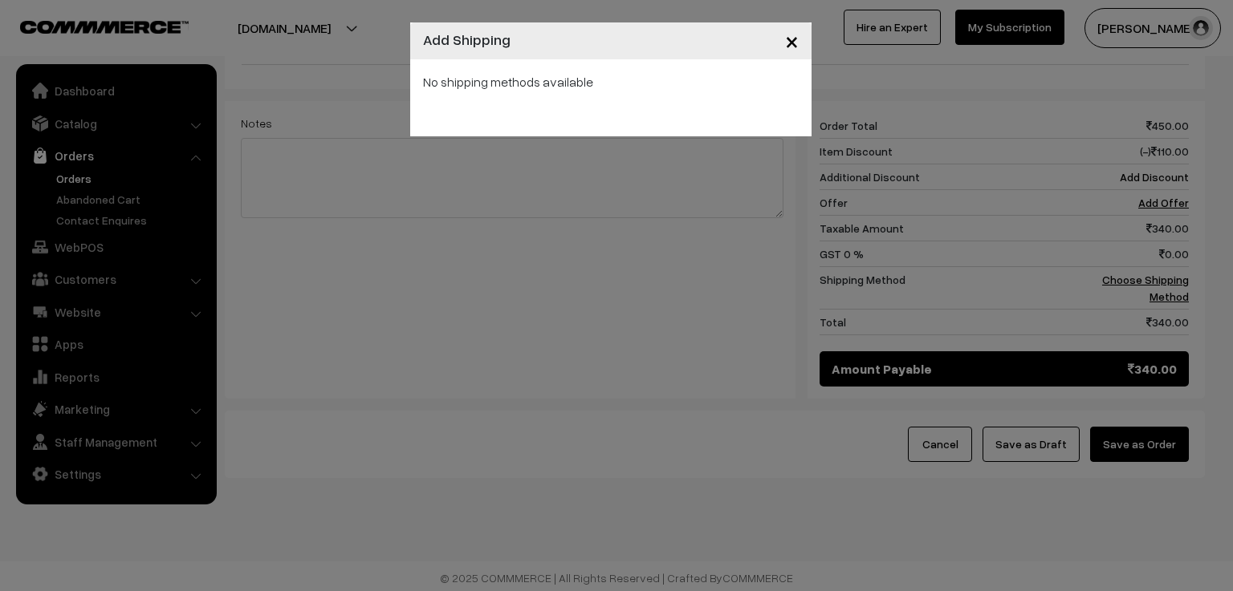
click at [526, 85] on div "No shipping methods available" at bounding box center [611, 81] width 376 height 19
click at [794, 39] on span "×" at bounding box center [792, 41] width 14 height 30
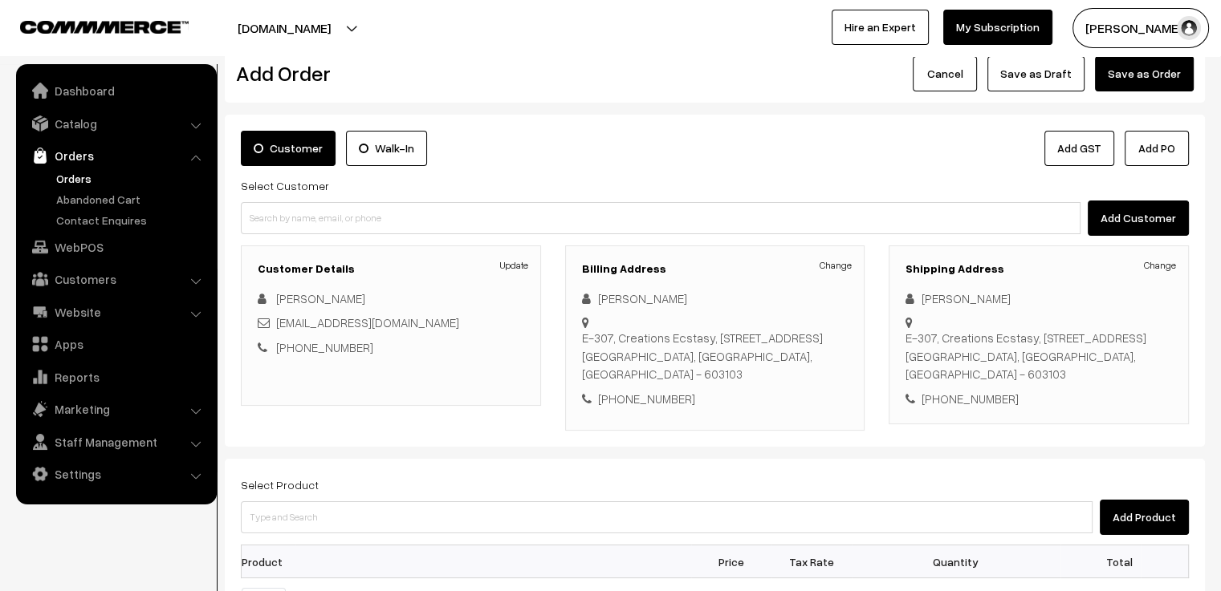
scroll to position [0, 0]
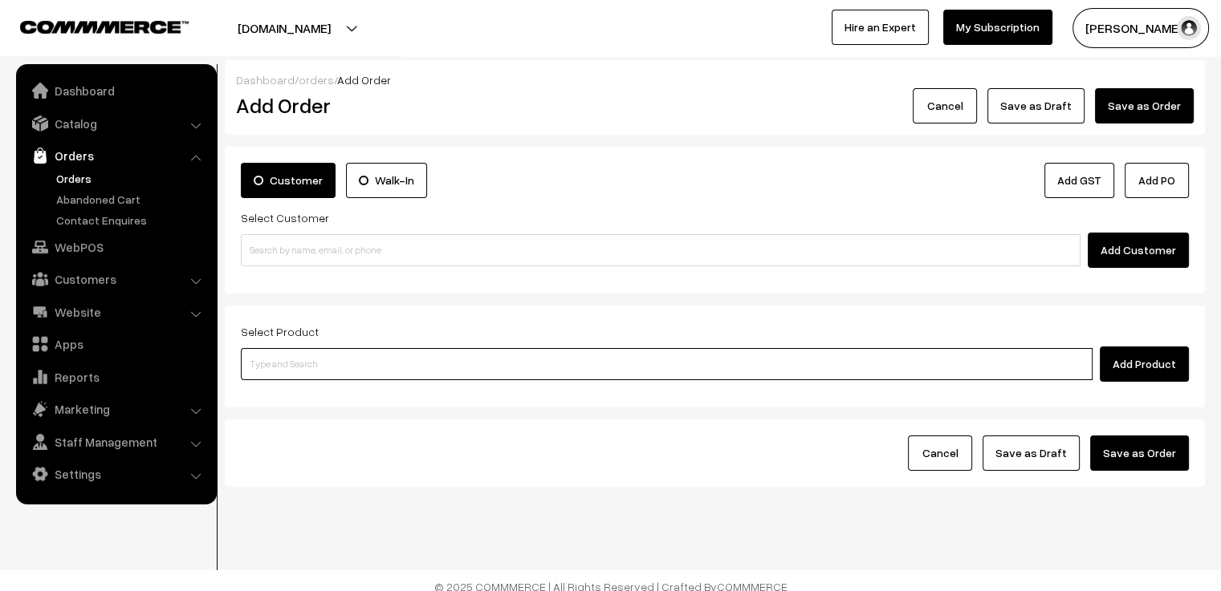
click at [390, 361] on input at bounding box center [667, 364] width 852 height 32
paste input "[EMAIL_ADDRESS][DOMAIN_NAME]"
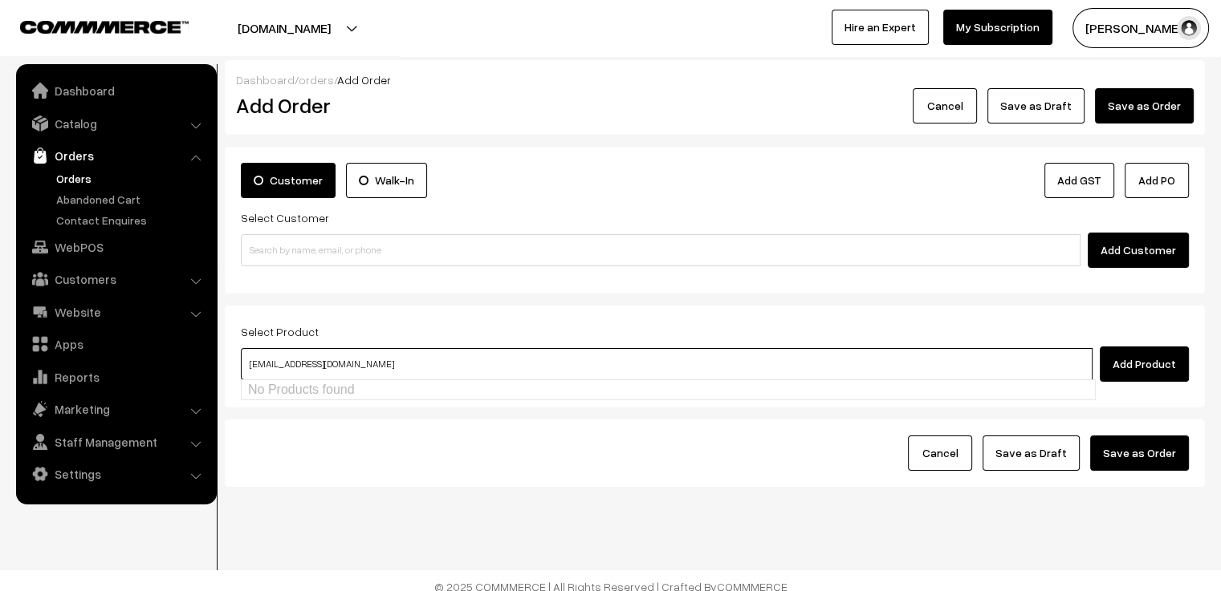
type input "[EMAIL_ADDRESS][DOMAIN_NAME]"
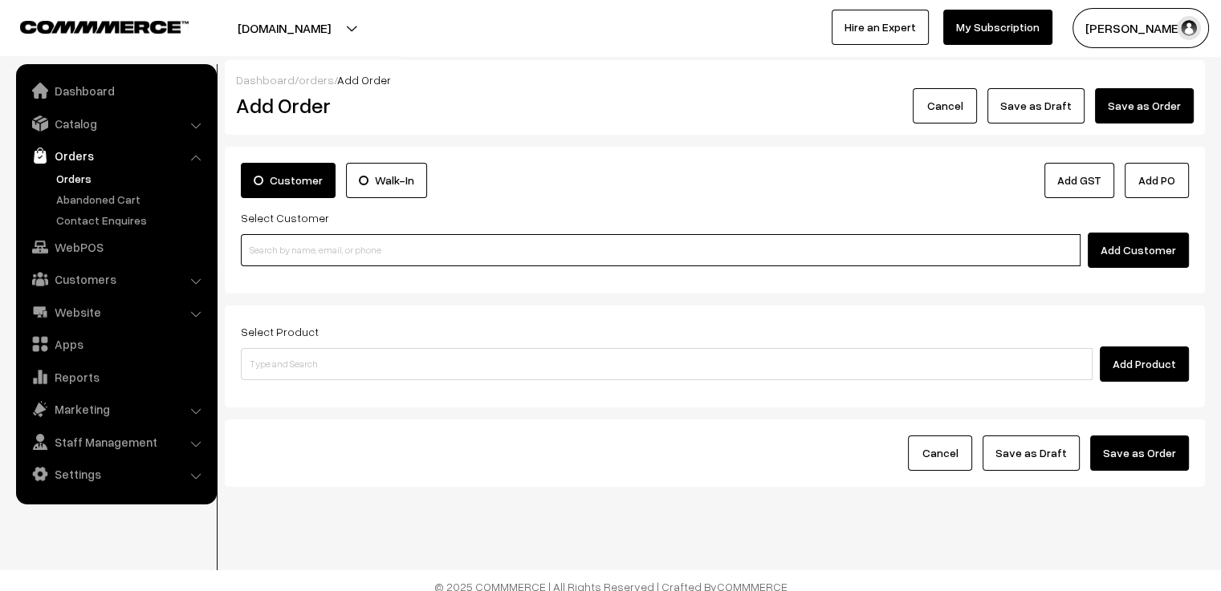
click at [302, 251] on input at bounding box center [660, 250] width 839 height 32
paste input "[EMAIL_ADDRESS][DOMAIN_NAME]"
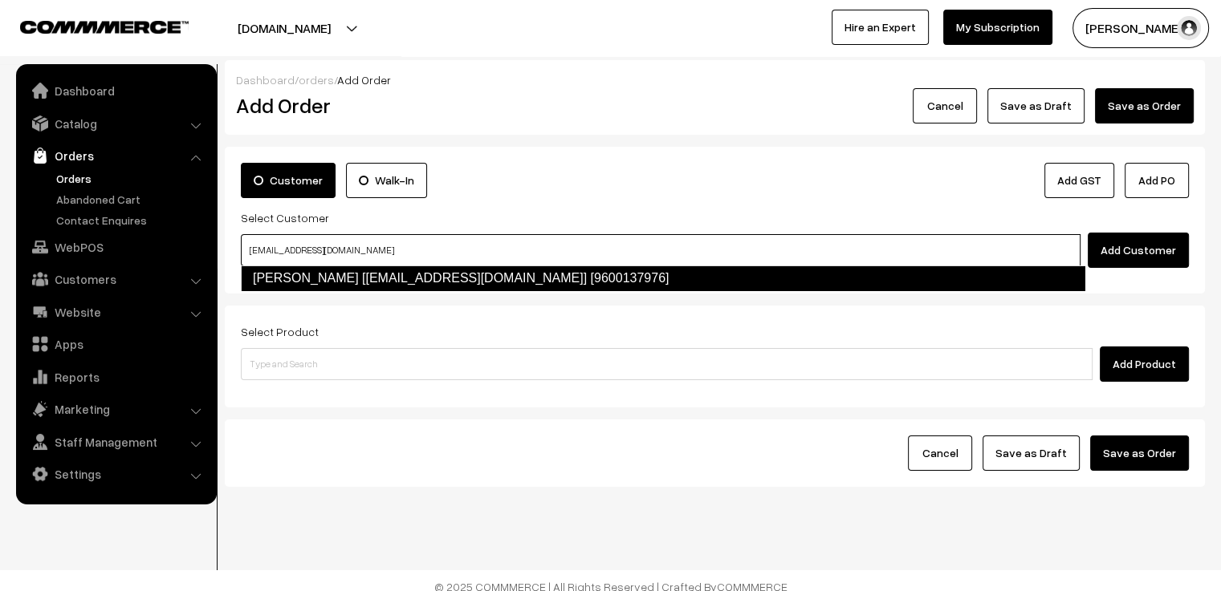
click at [327, 281] on link "[PERSON_NAME] [[EMAIL_ADDRESS][DOMAIN_NAME]] [9600137976]" at bounding box center [663, 279] width 844 height 26
type input "[EMAIL_ADDRESS][DOMAIN_NAME]"
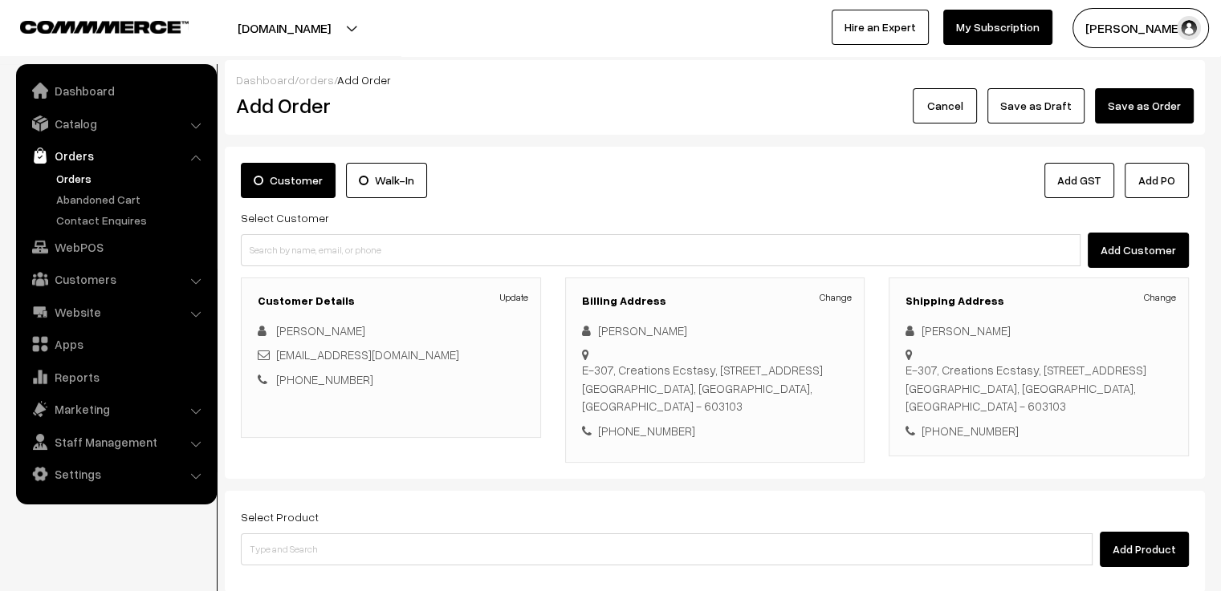
scroll to position [196, 0]
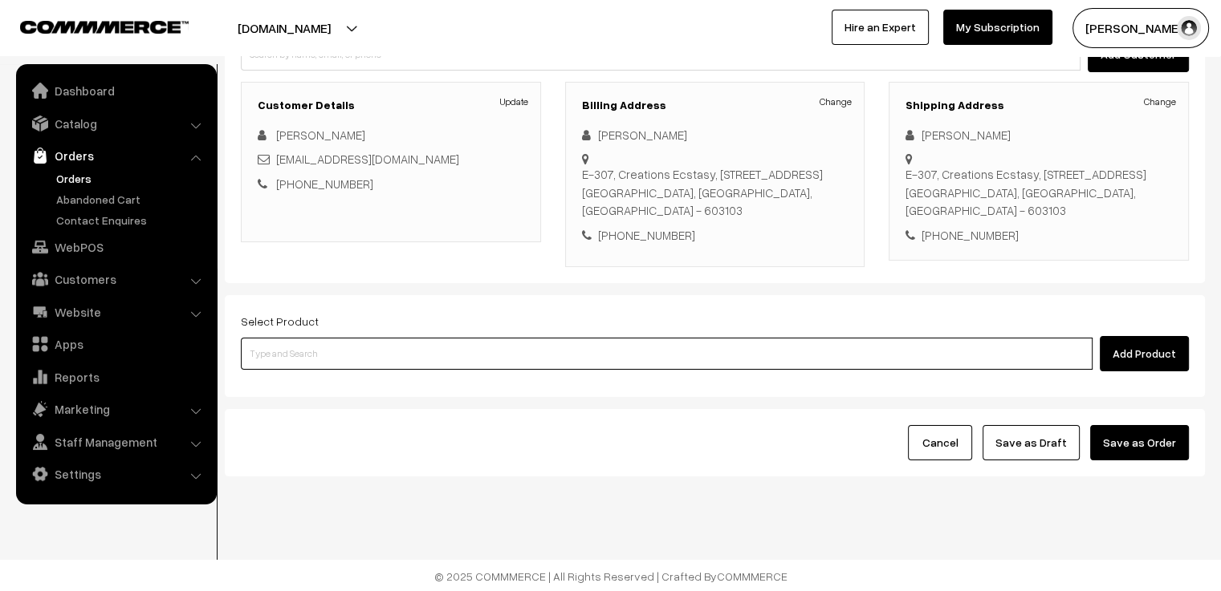
click at [296, 353] on input at bounding box center [667, 354] width 852 height 32
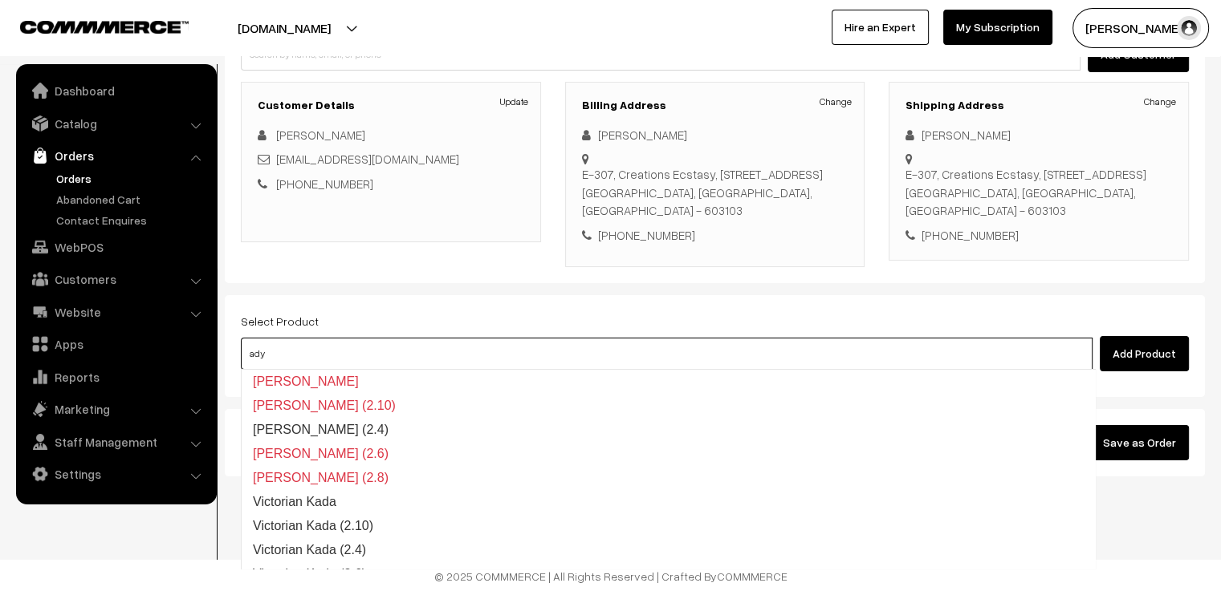
type input "adya"
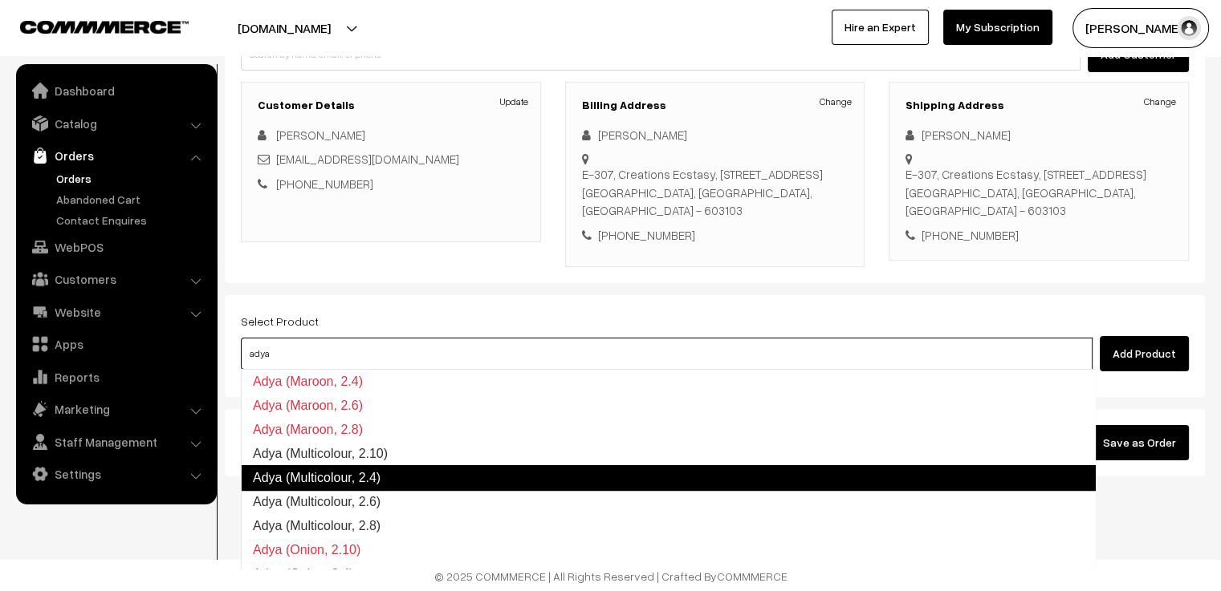
scroll to position [722, 0]
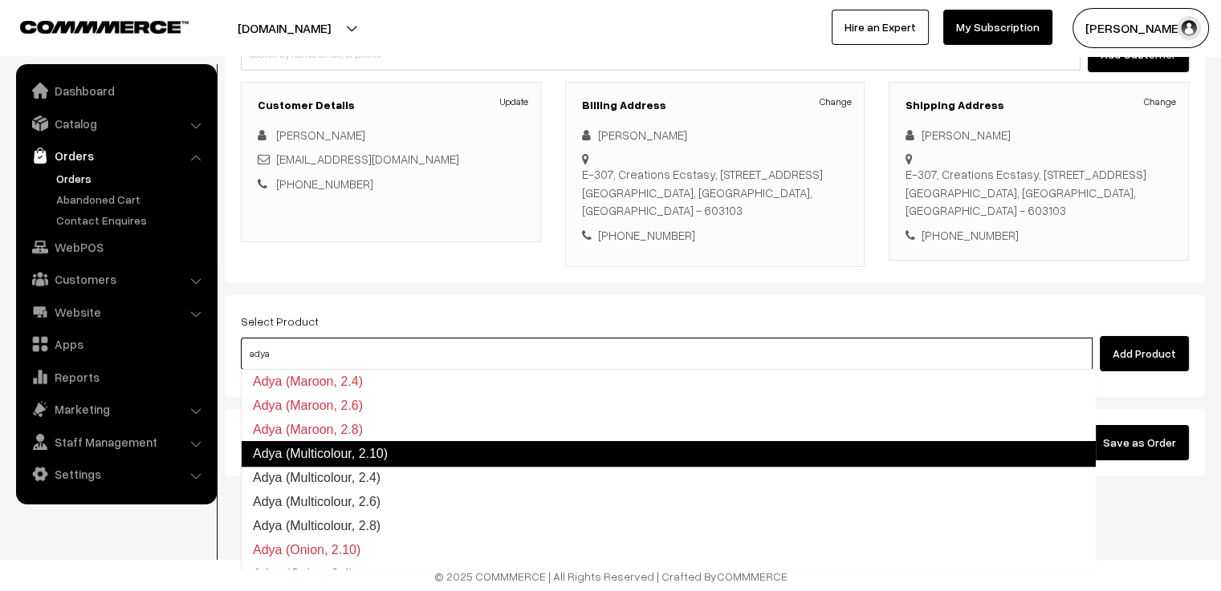
click at [419, 456] on link "Adya (Multicolour, 2.10)" at bounding box center [668, 454] width 855 height 26
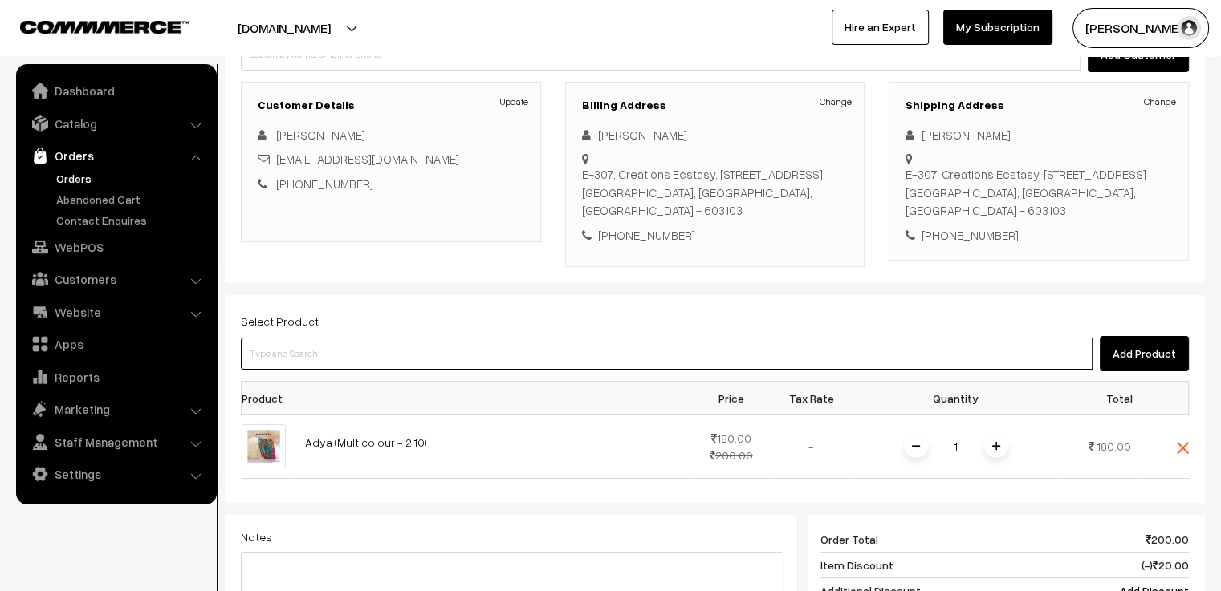
click at [400, 362] on input at bounding box center [667, 354] width 852 height 32
type input "akshu"
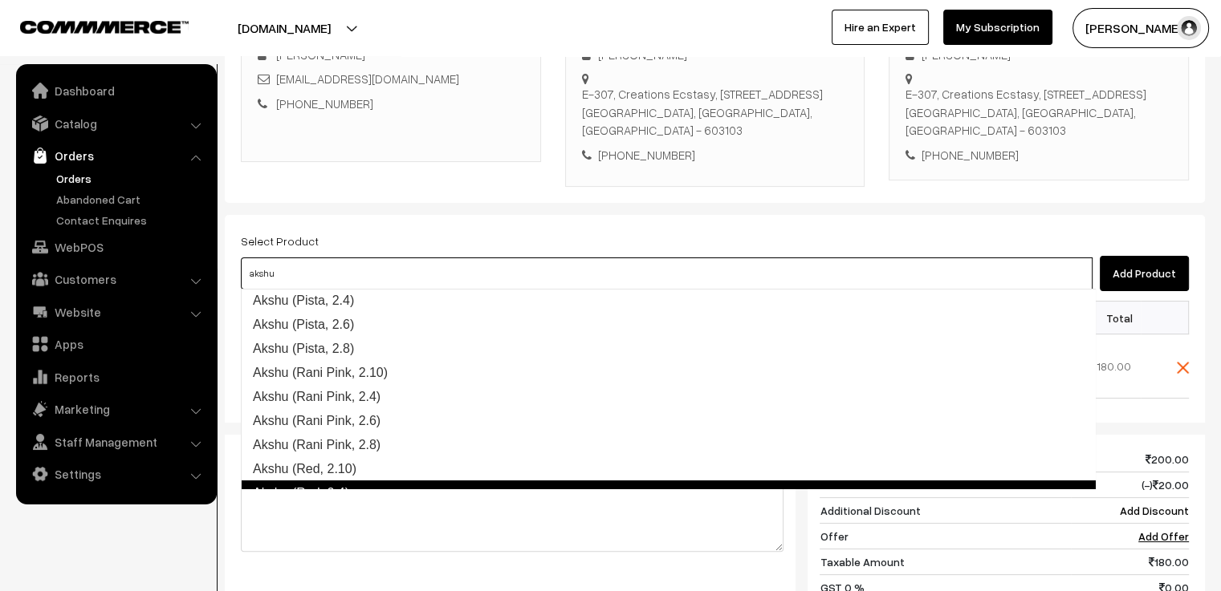
scroll to position [884, 0]
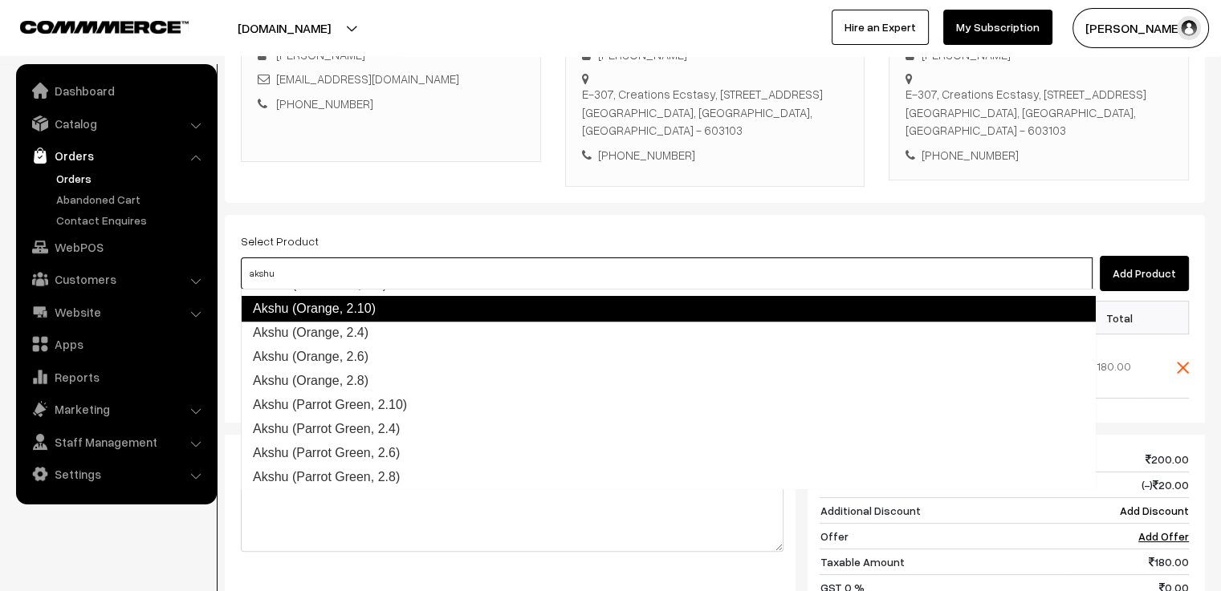
click at [433, 319] on link "Akshu (Orange, 2.10)" at bounding box center [668, 309] width 855 height 26
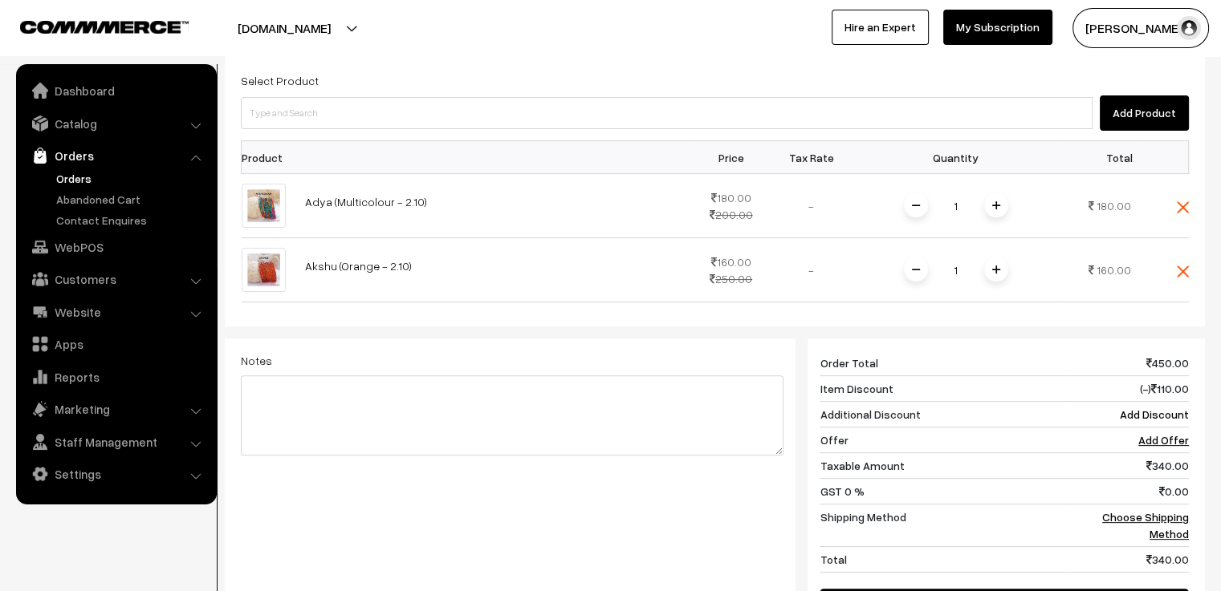
scroll to position [517, 0]
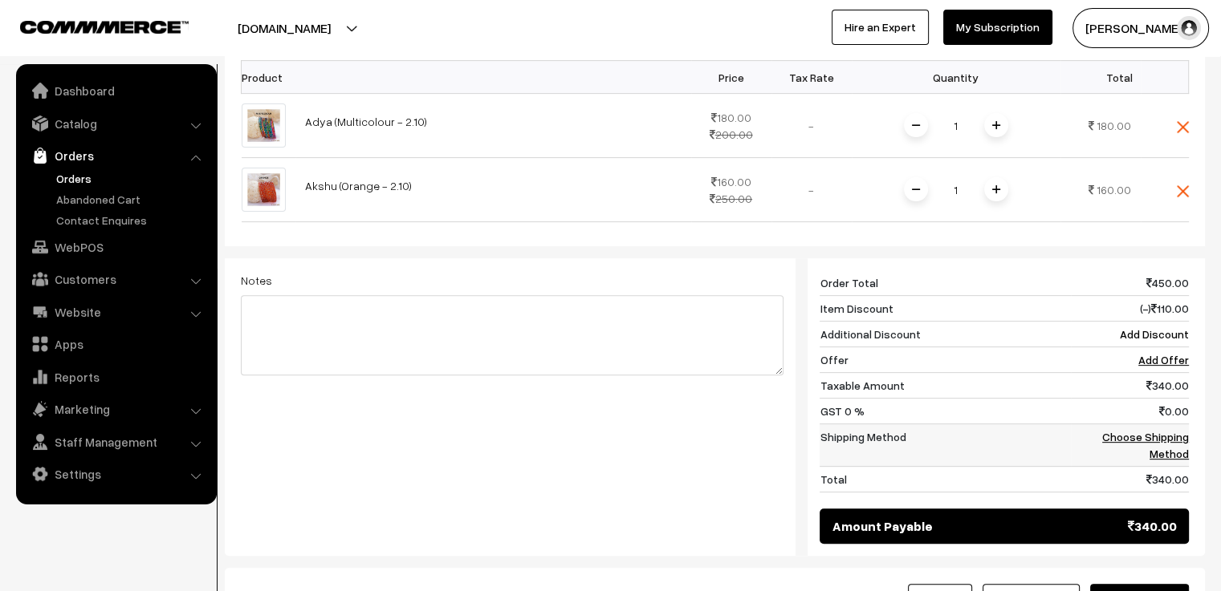
click at [1153, 432] on link "Choose Shipping Method" at bounding box center [1145, 445] width 87 height 30
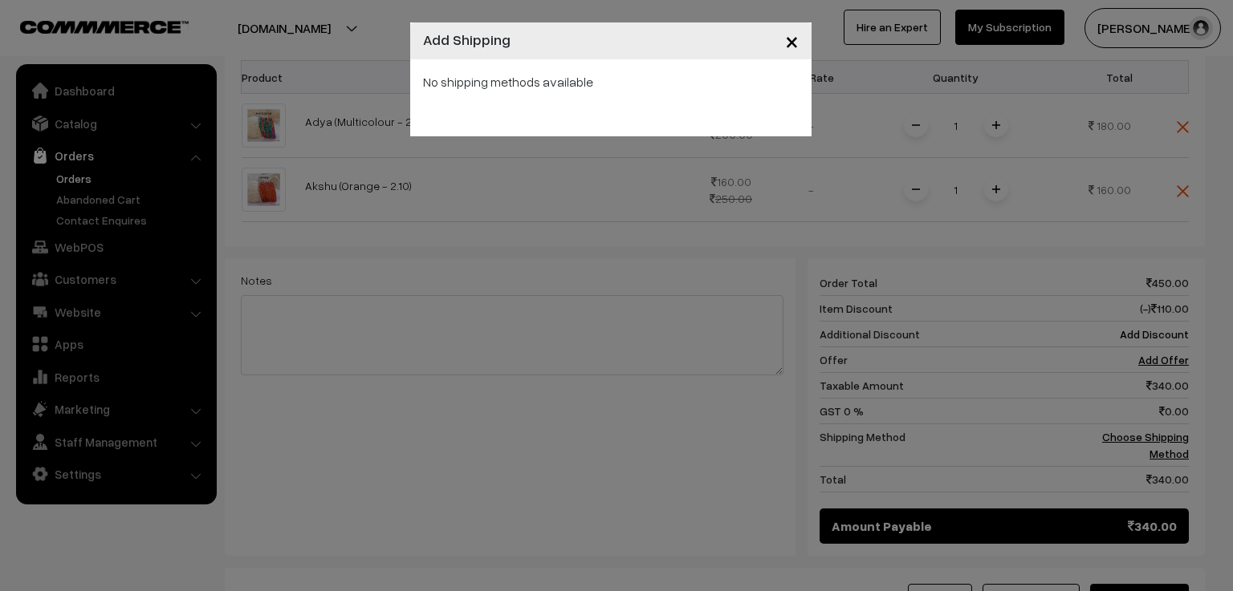
click at [791, 47] on span "×" at bounding box center [792, 41] width 14 height 30
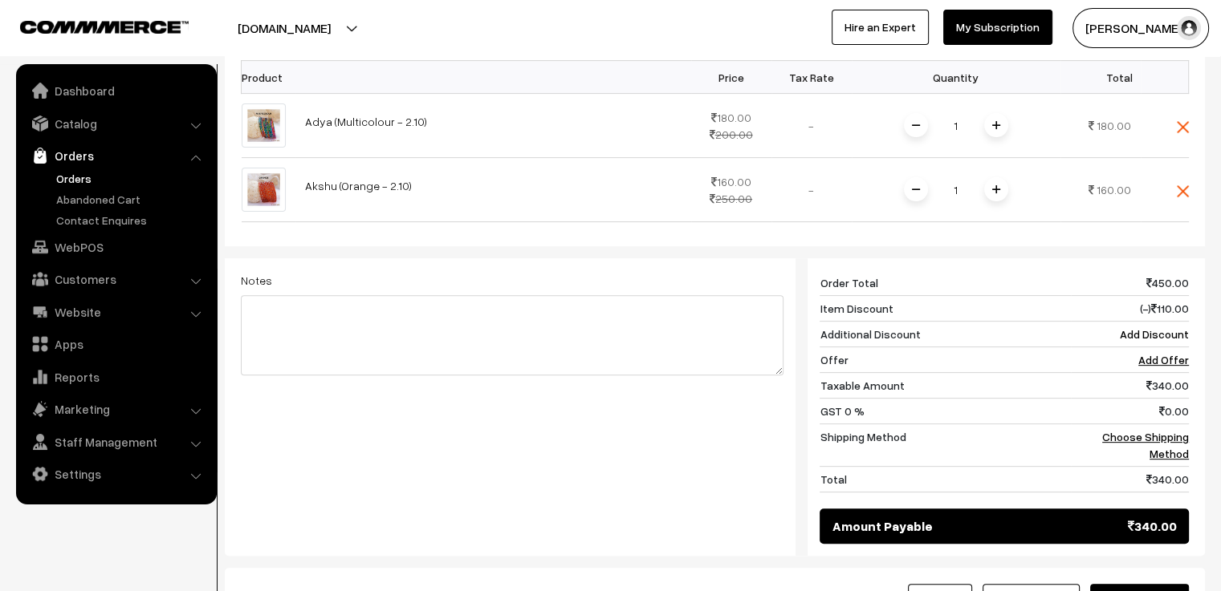
click at [1088, 524] on div "Amount Payable 340.00" at bounding box center [1003, 526] width 369 height 35
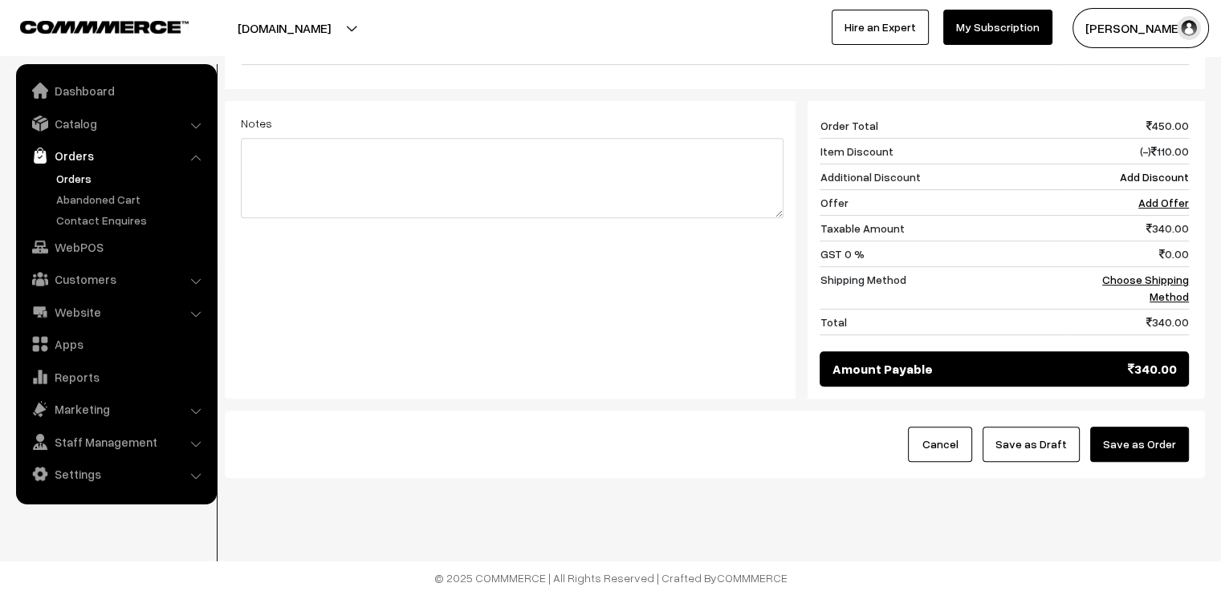
click at [1051, 445] on button "Save as Draft" at bounding box center [1030, 444] width 97 height 35
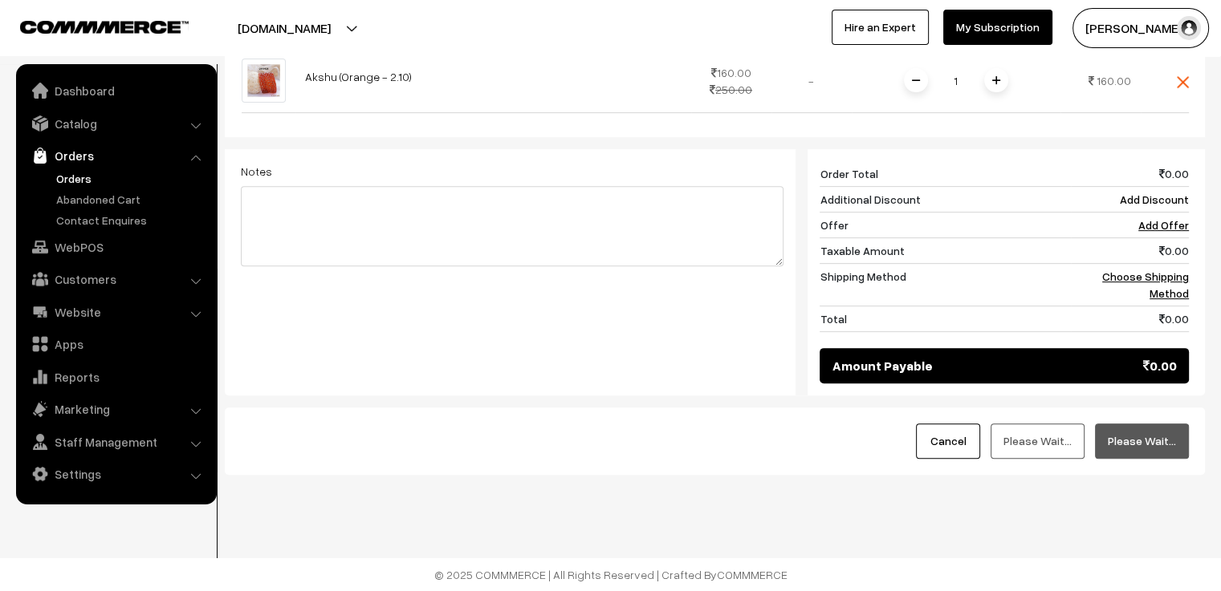
scroll to position [623, 0]
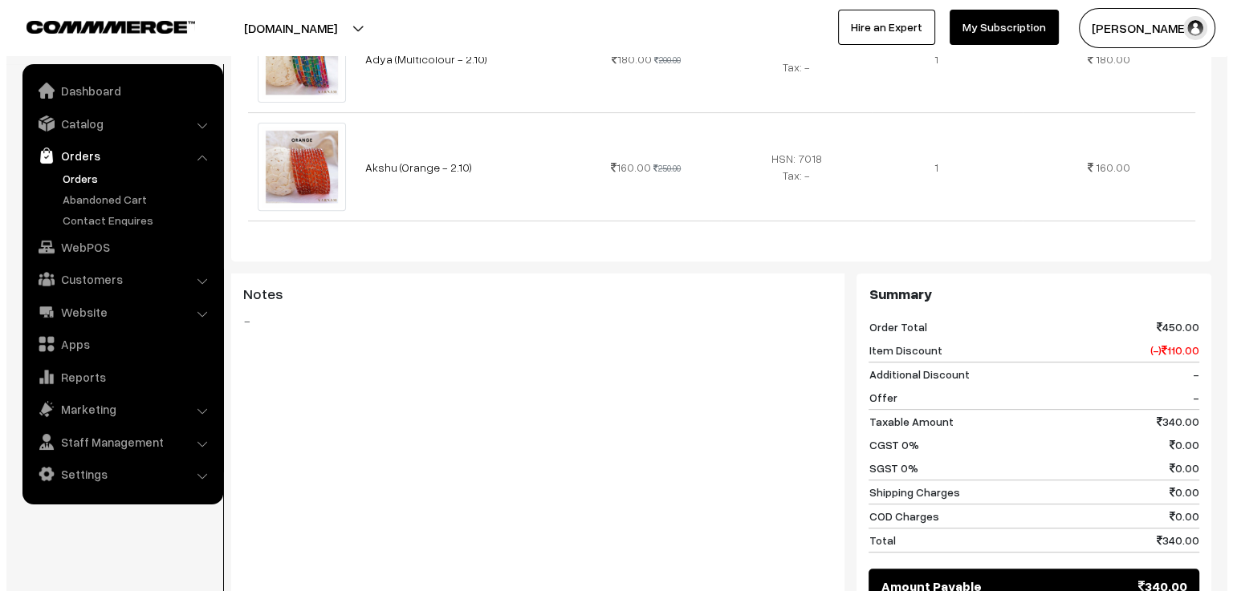
scroll to position [803, 0]
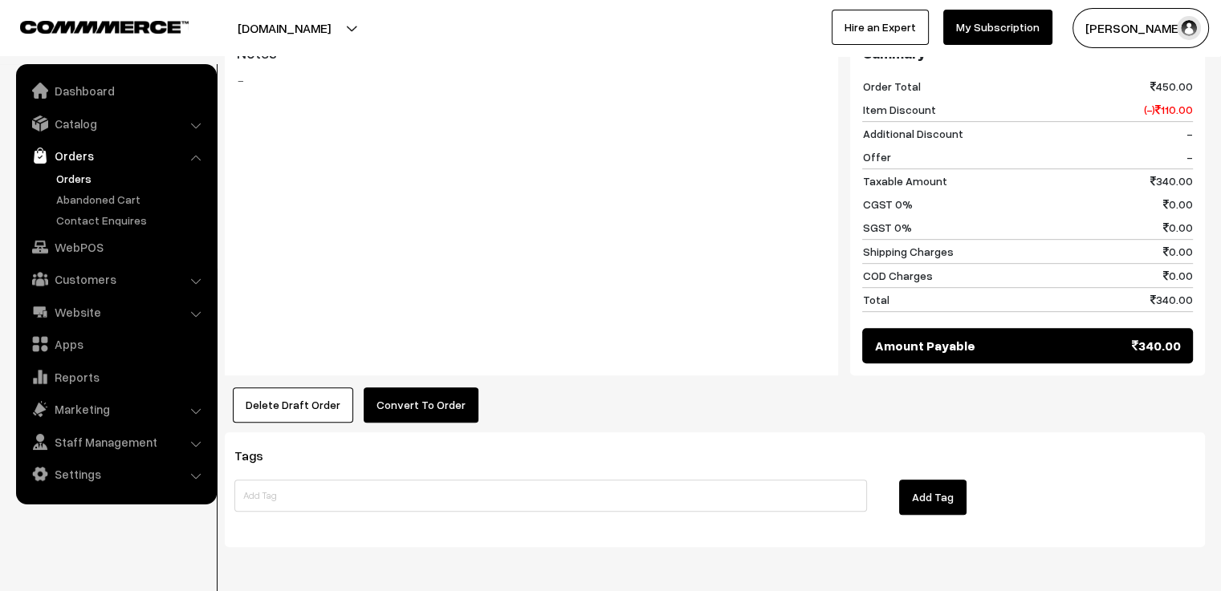
click at [400, 396] on button "Convert To Order" at bounding box center [421, 405] width 115 height 35
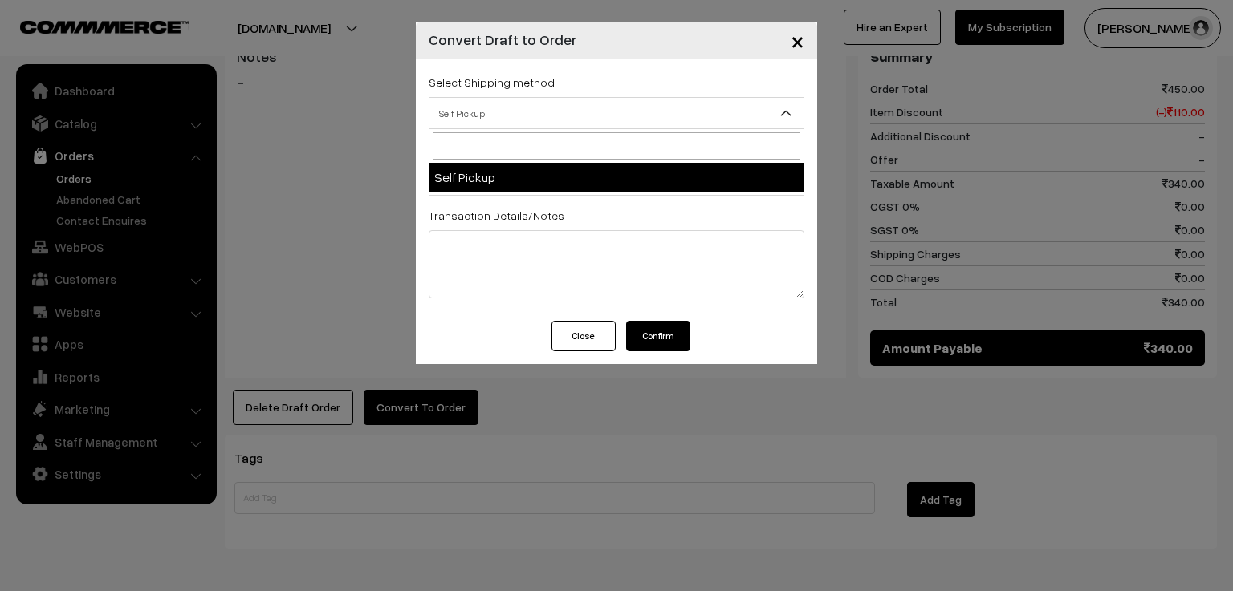
click at [480, 110] on span "Self Pickup" at bounding box center [616, 114] width 374 height 28
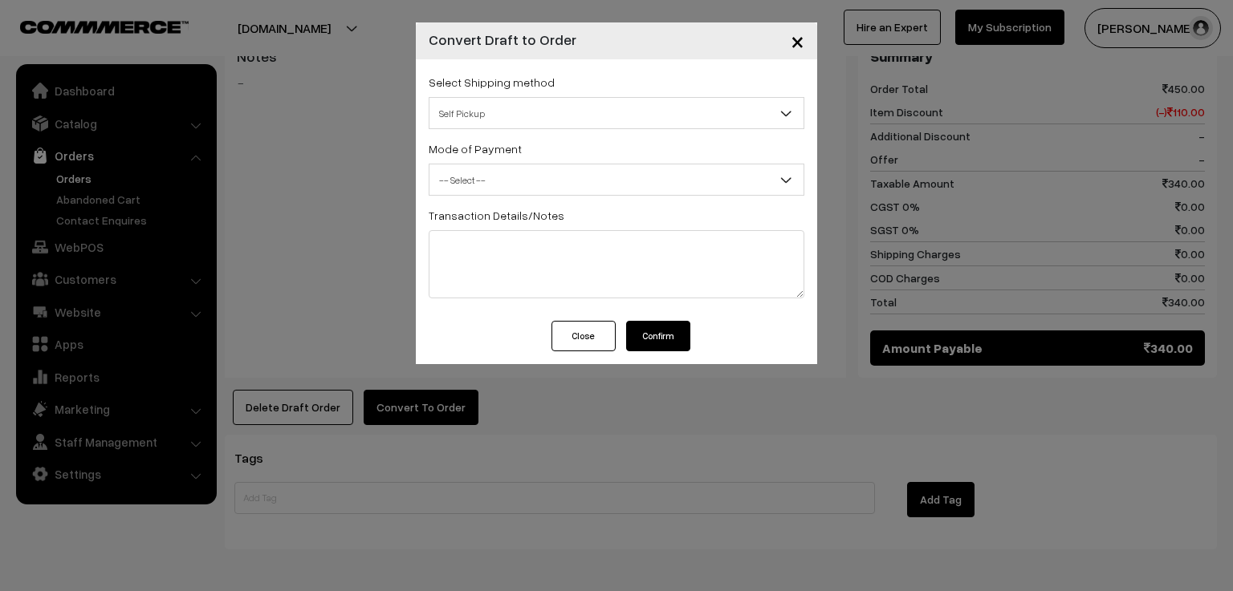
click at [495, 171] on span "-- Select --" at bounding box center [616, 180] width 374 height 28
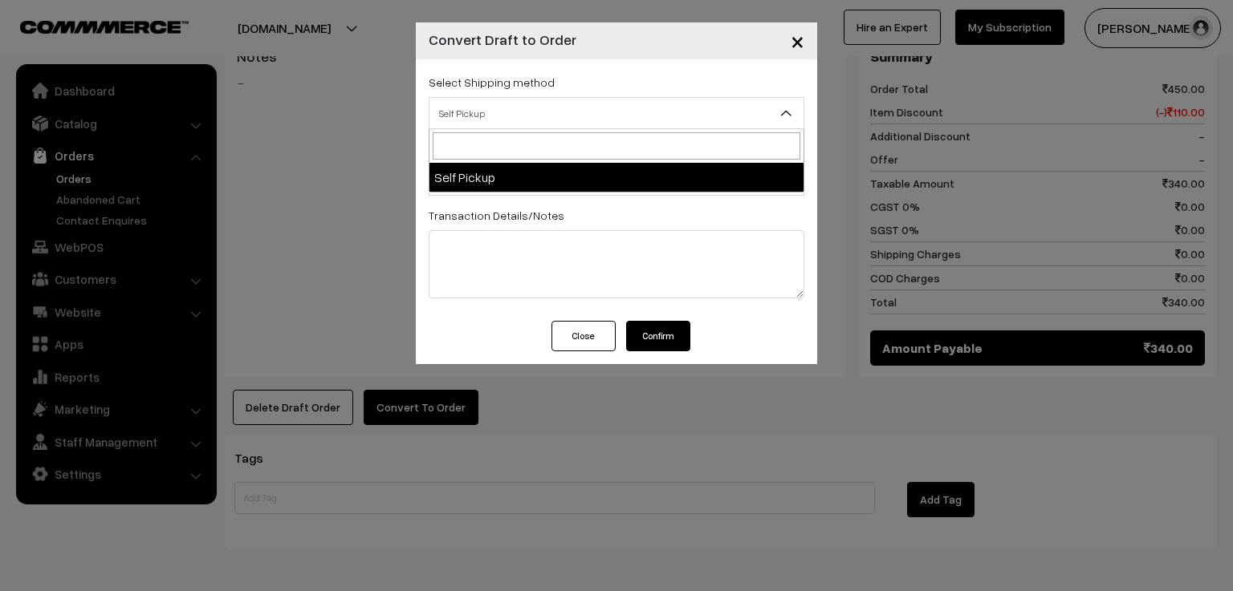
click at [505, 118] on span "Self Pickup" at bounding box center [616, 114] width 374 height 28
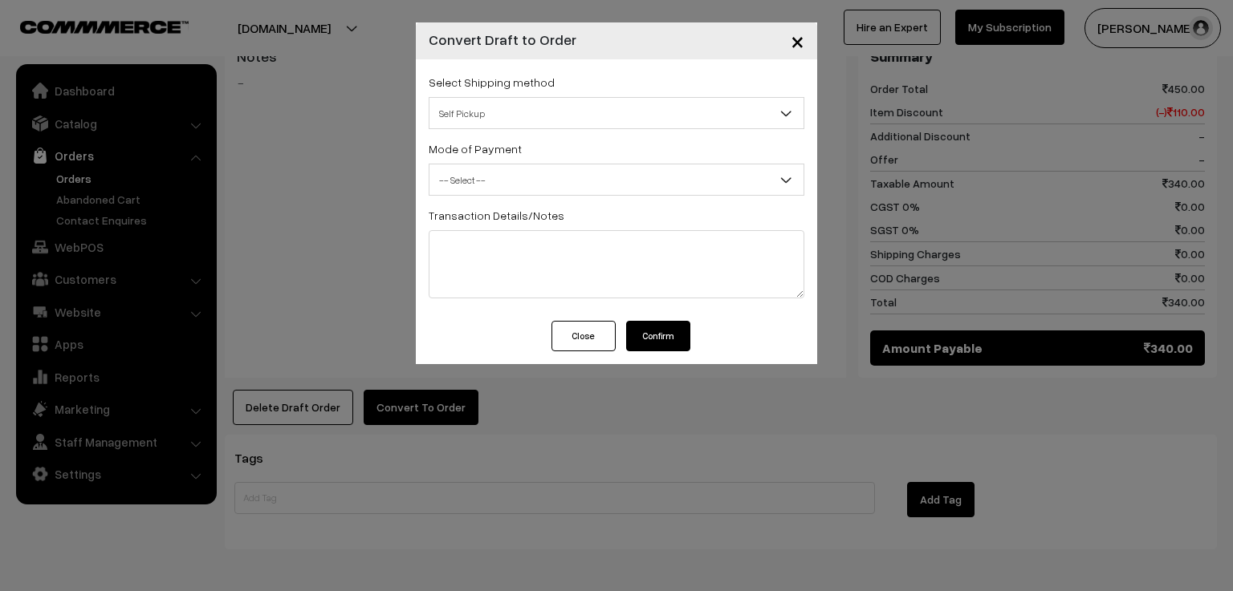
click at [505, 118] on span "Self Pickup" at bounding box center [616, 114] width 374 height 28
click at [796, 44] on span "×" at bounding box center [798, 41] width 14 height 30
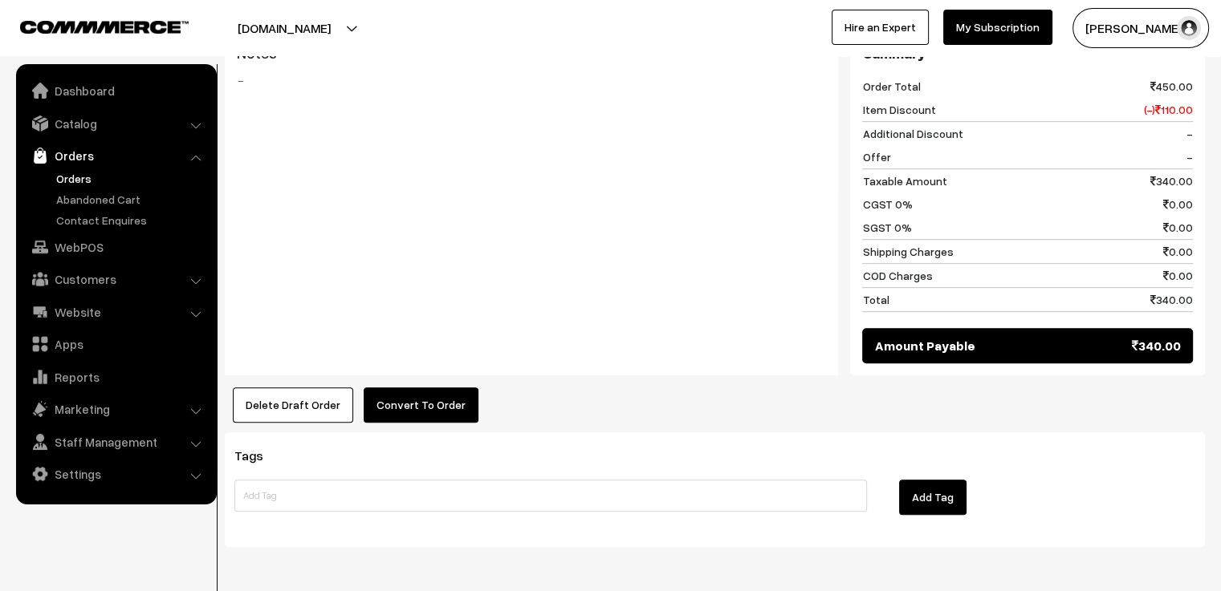
click at [290, 400] on button "Delete Draft Order" at bounding box center [293, 405] width 120 height 35
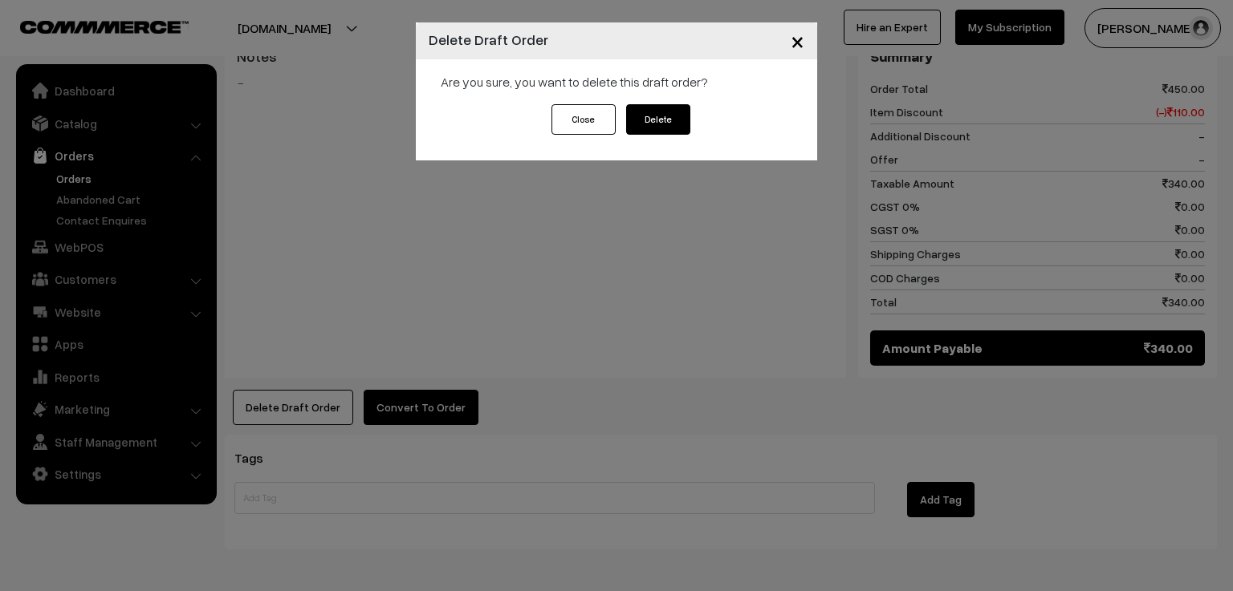
click at [648, 112] on button "Delete" at bounding box center [658, 119] width 64 height 30
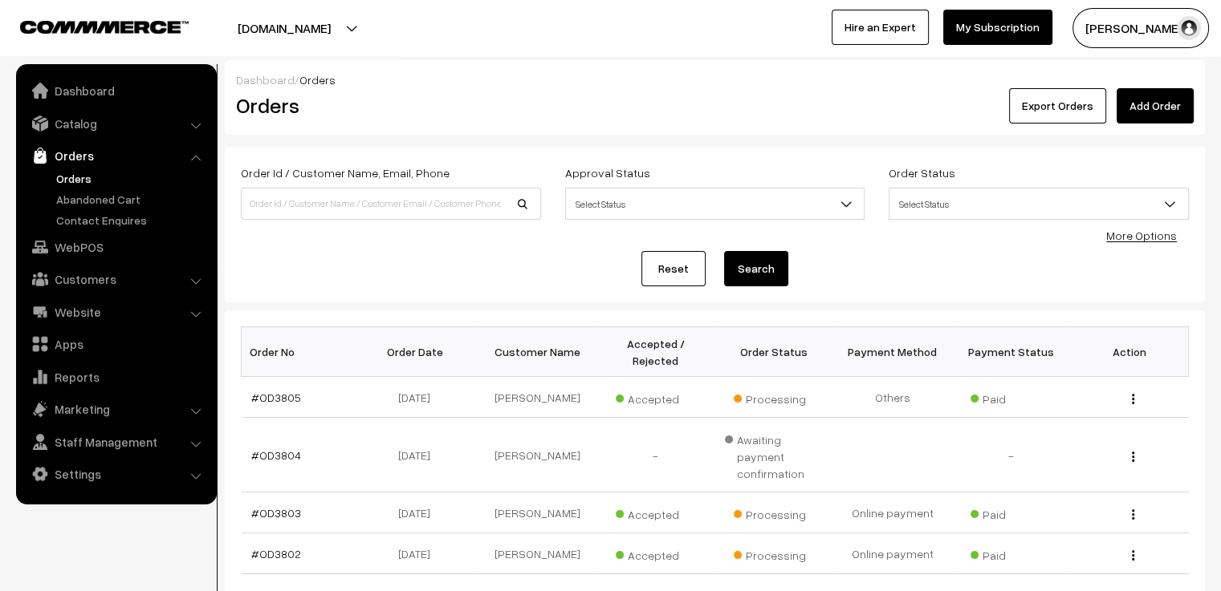
click at [76, 179] on link "Orders" at bounding box center [131, 178] width 159 height 17
click at [1155, 96] on link "Add Order" at bounding box center [1154, 105] width 77 height 35
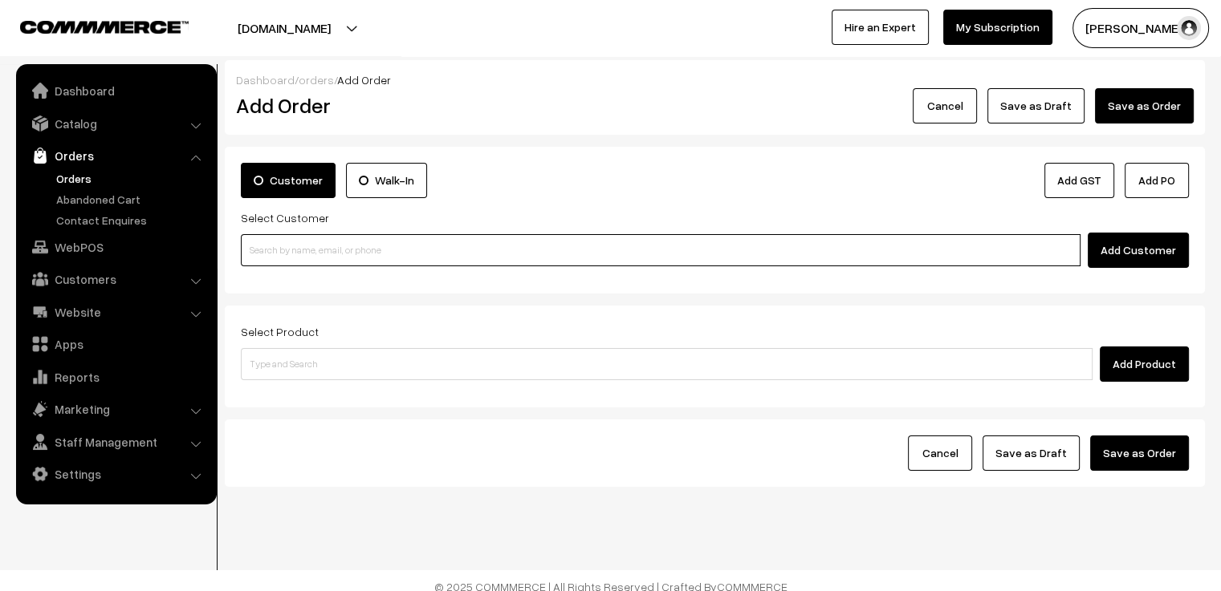
click at [399, 252] on input at bounding box center [660, 250] width 839 height 32
paste input "[EMAIL_ADDRESS][DOMAIN_NAME]"
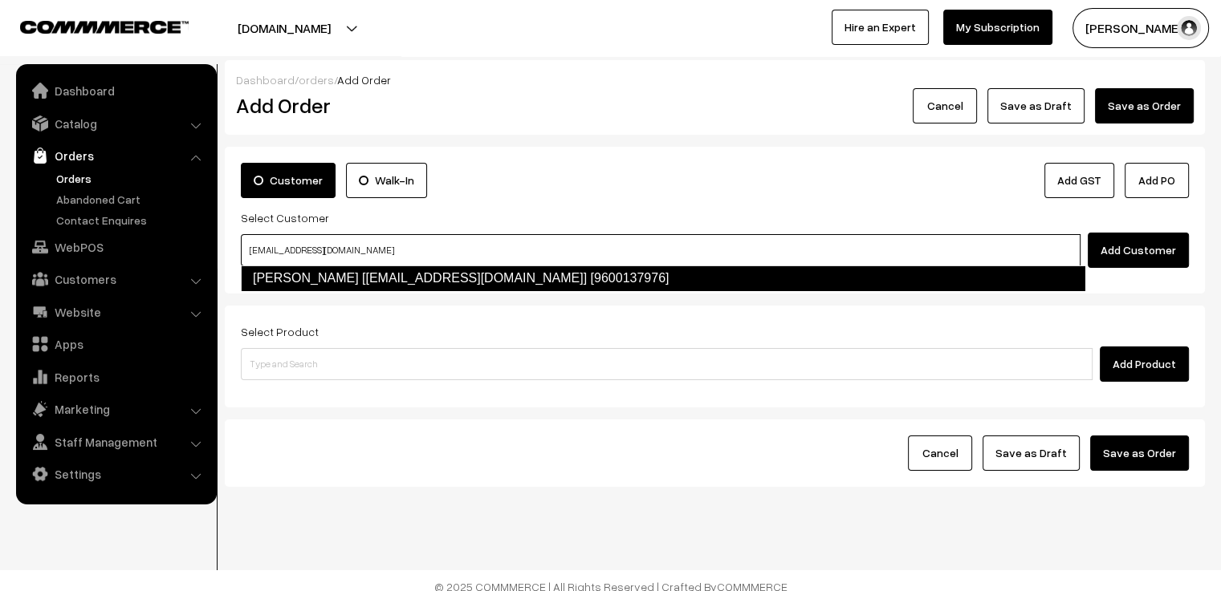
click at [433, 275] on link "[PERSON_NAME] [[EMAIL_ADDRESS][DOMAIN_NAME]] [9600137976]" at bounding box center [663, 279] width 844 height 26
type input "[EMAIL_ADDRESS][DOMAIN_NAME]"
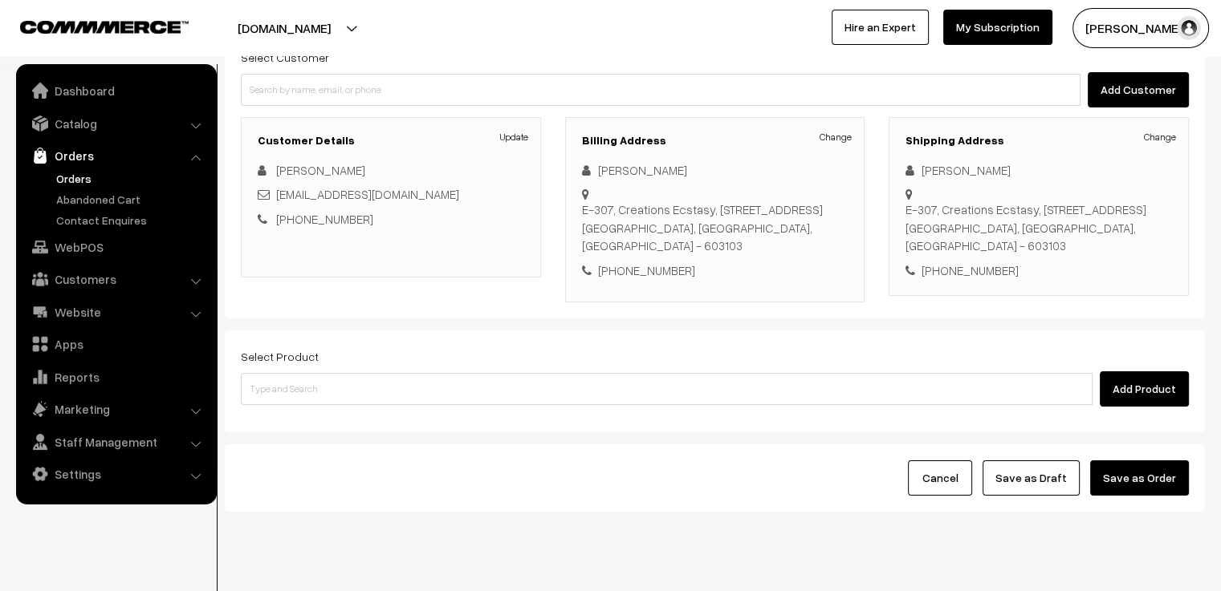
scroll to position [196, 0]
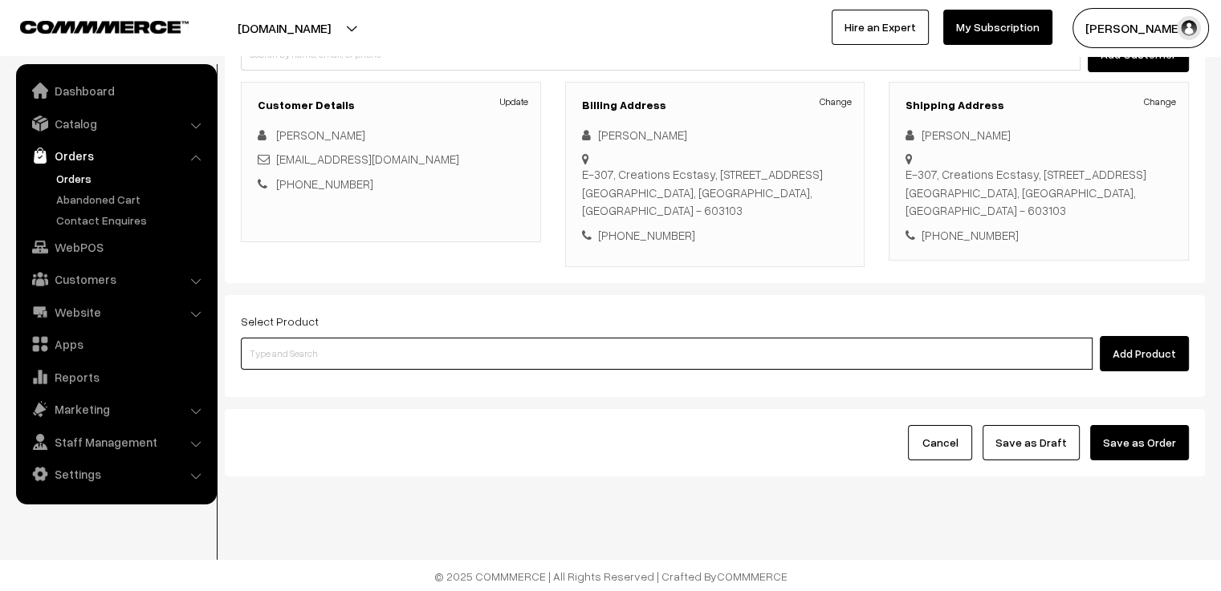
click at [923, 352] on input at bounding box center [667, 354] width 852 height 32
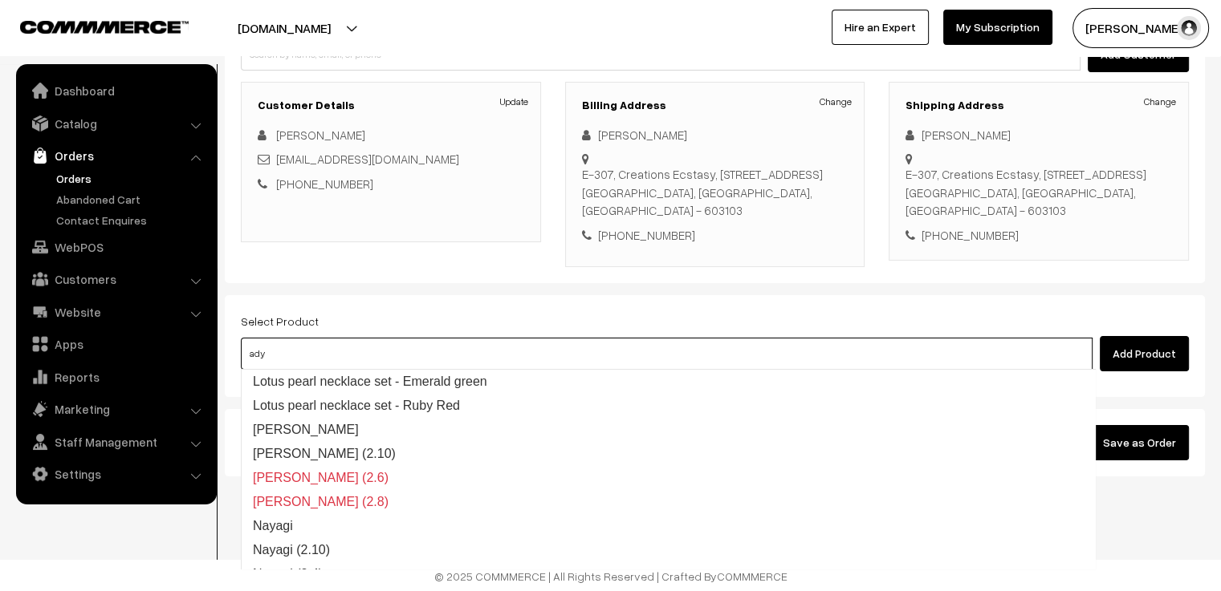
type input "adya"
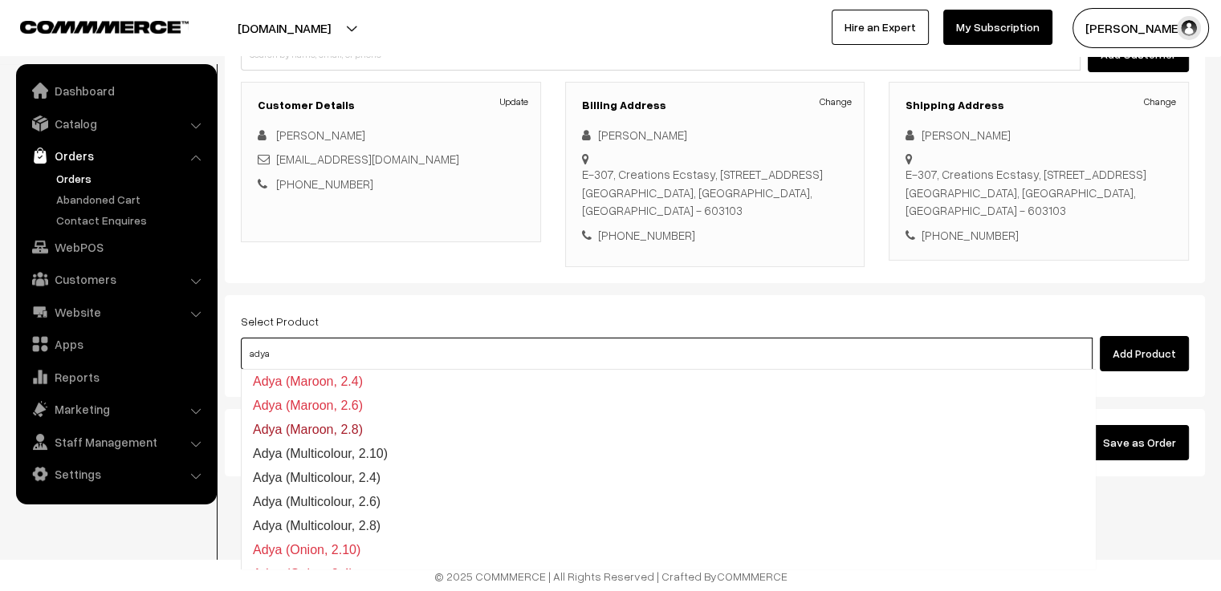
scroll to position [722, 0]
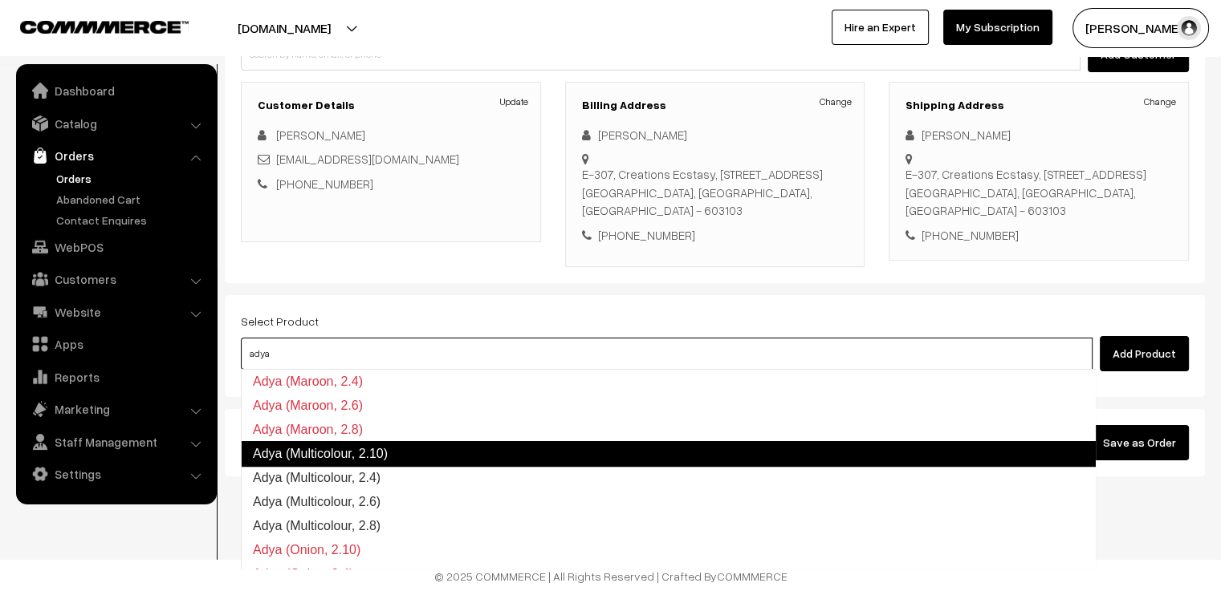
click at [532, 454] on link "Adya (Multicolour, 2.10)" at bounding box center [668, 454] width 855 height 26
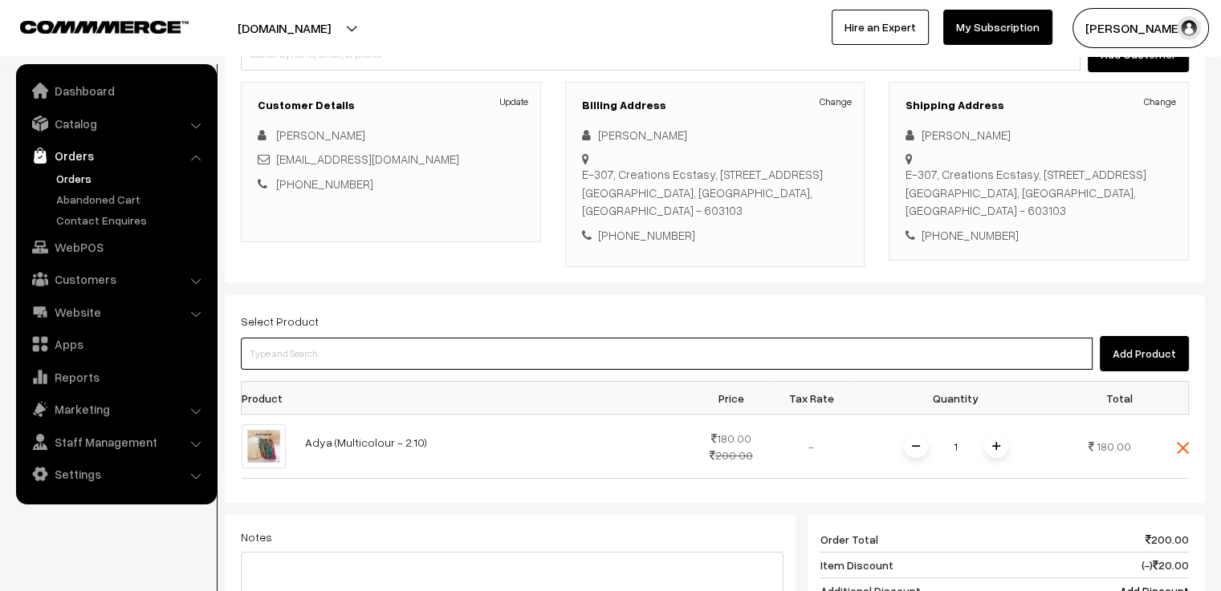
click at [420, 351] on input at bounding box center [667, 354] width 852 height 32
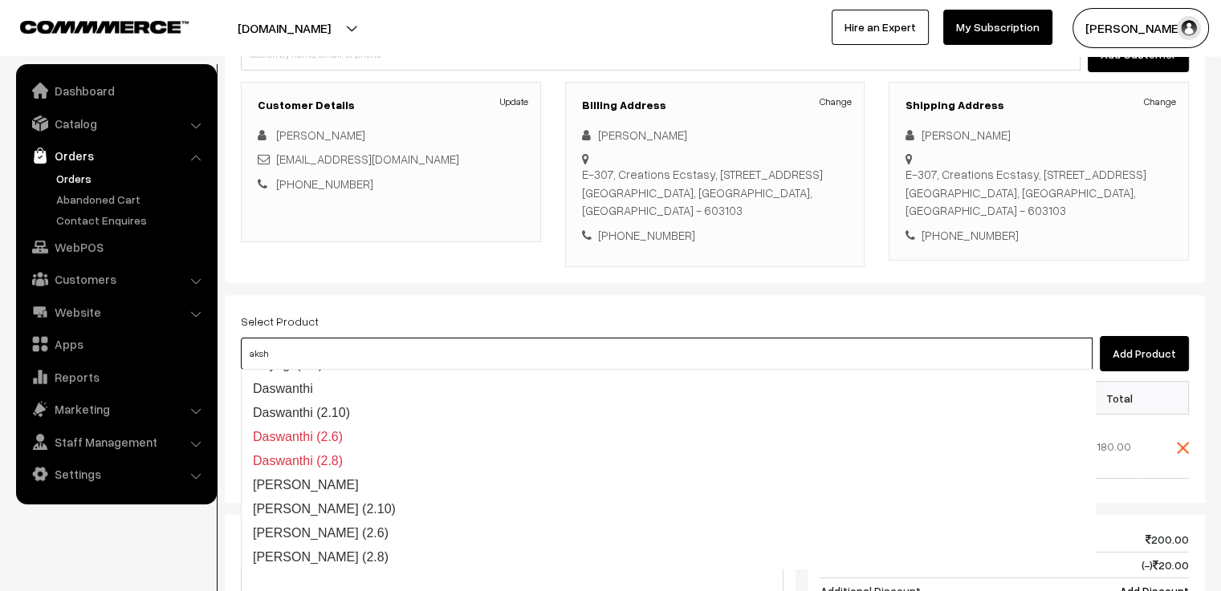
type input "akshu"
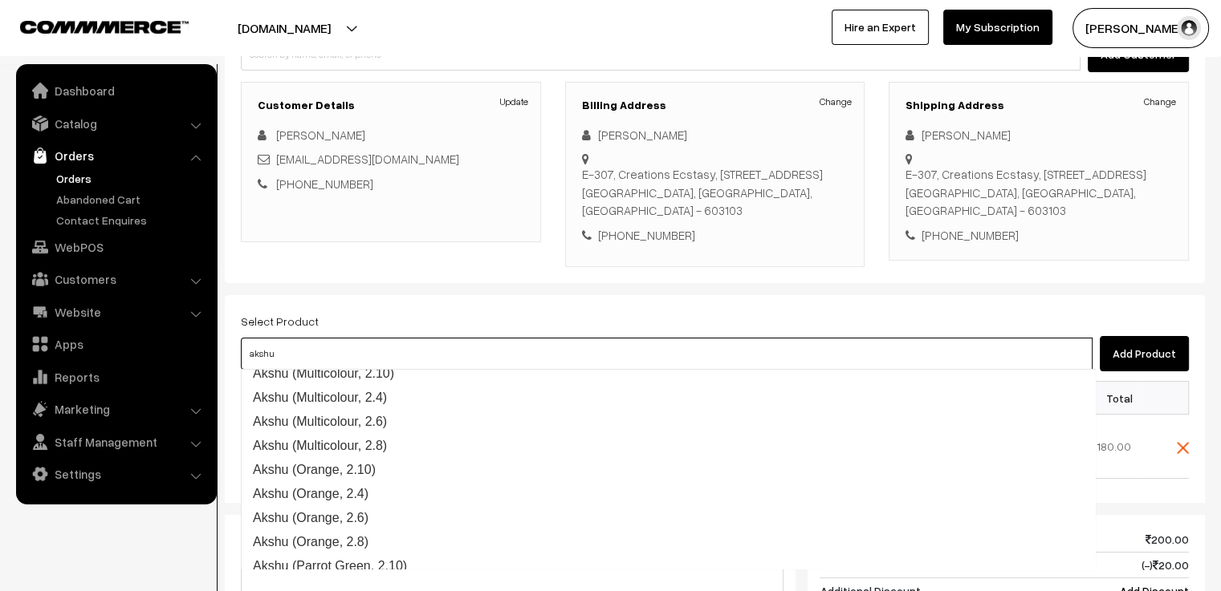
scroll to position [803, 0]
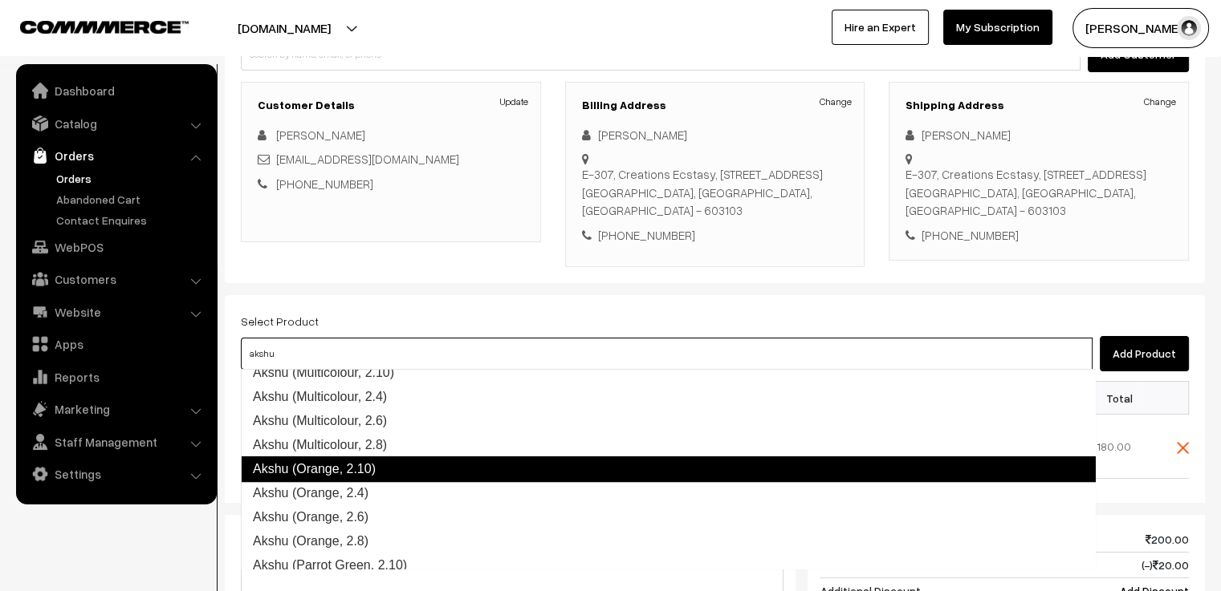
click at [403, 467] on link "Akshu (Orange, 2.10)" at bounding box center [668, 470] width 855 height 26
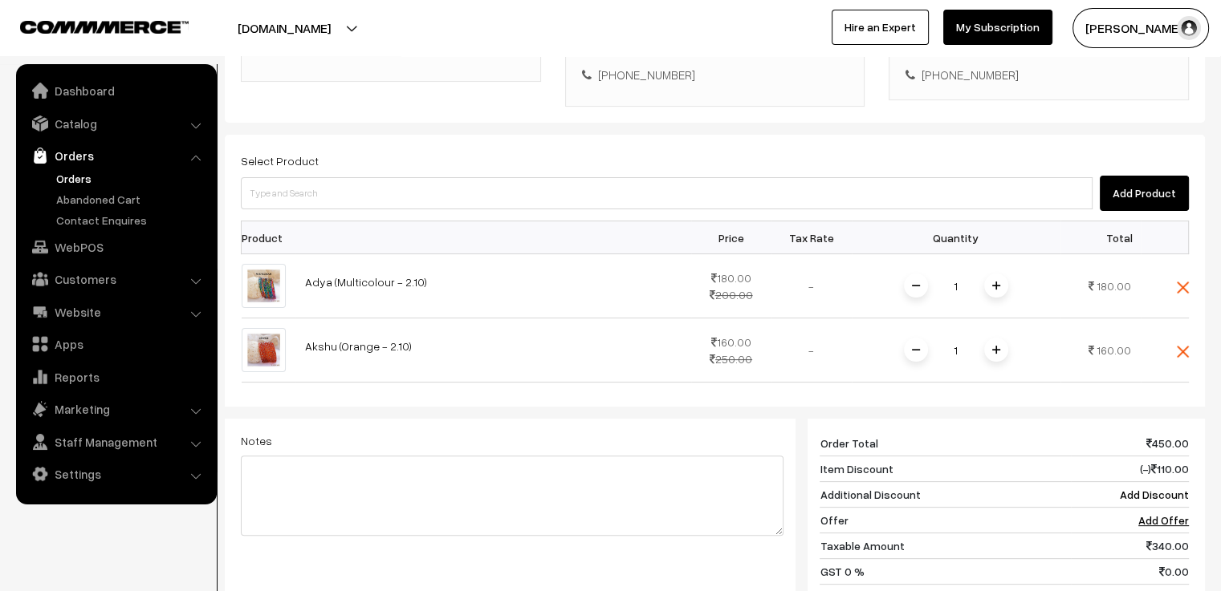
scroll to position [437, 0]
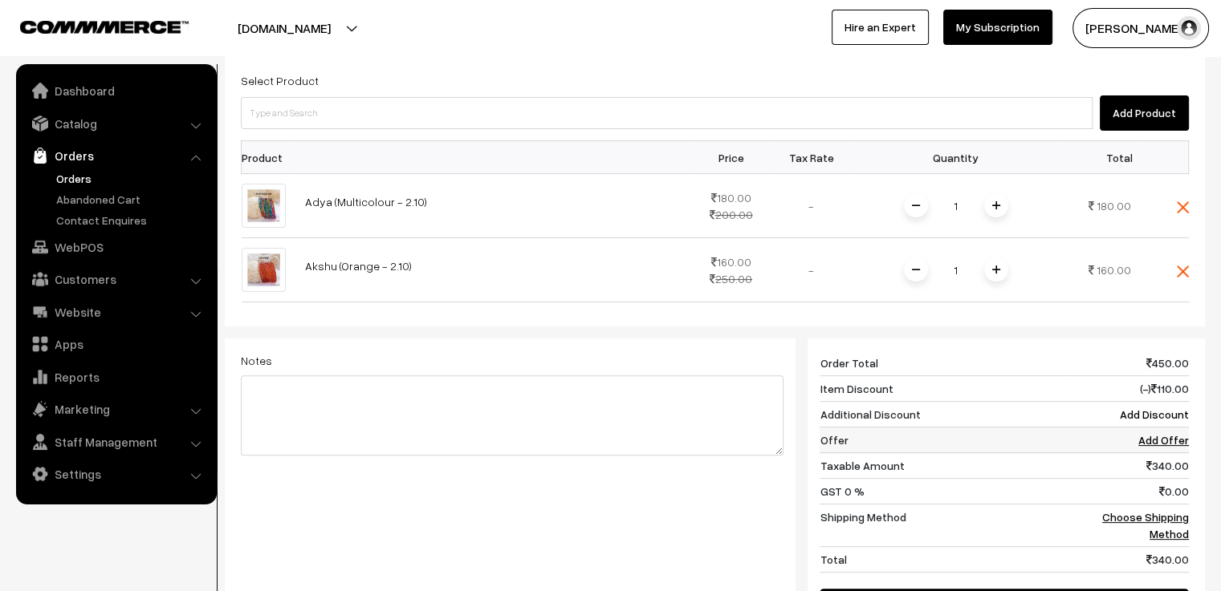
click at [1161, 433] on link "Add Offer" at bounding box center [1163, 440] width 51 height 14
select select
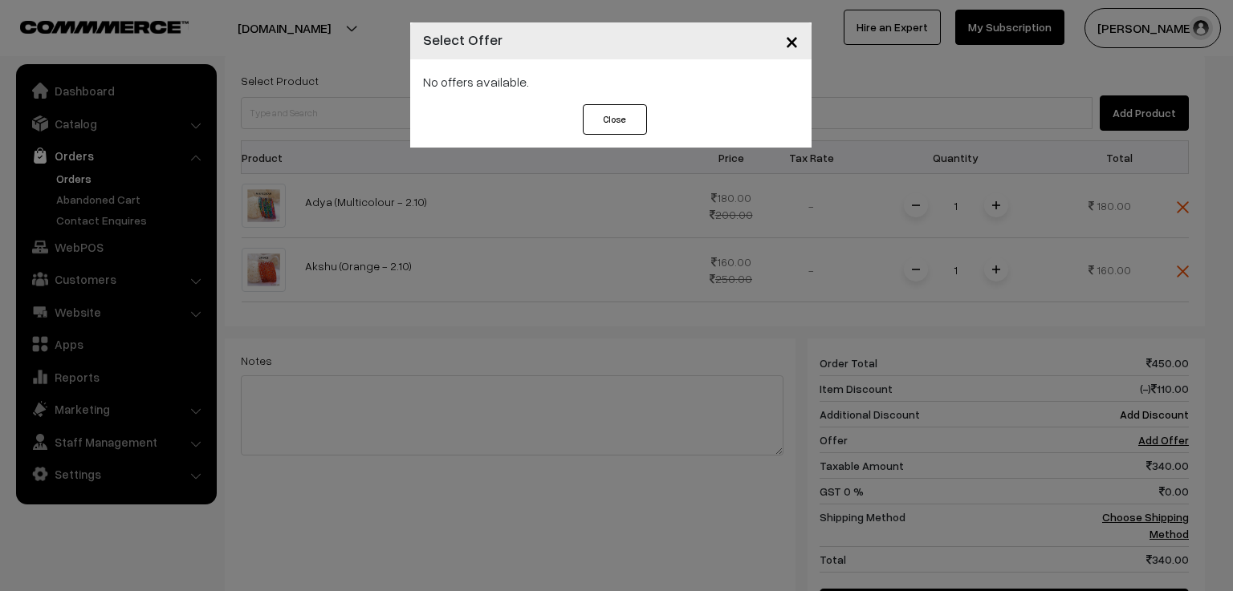
click at [788, 38] on span "×" at bounding box center [792, 41] width 14 height 30
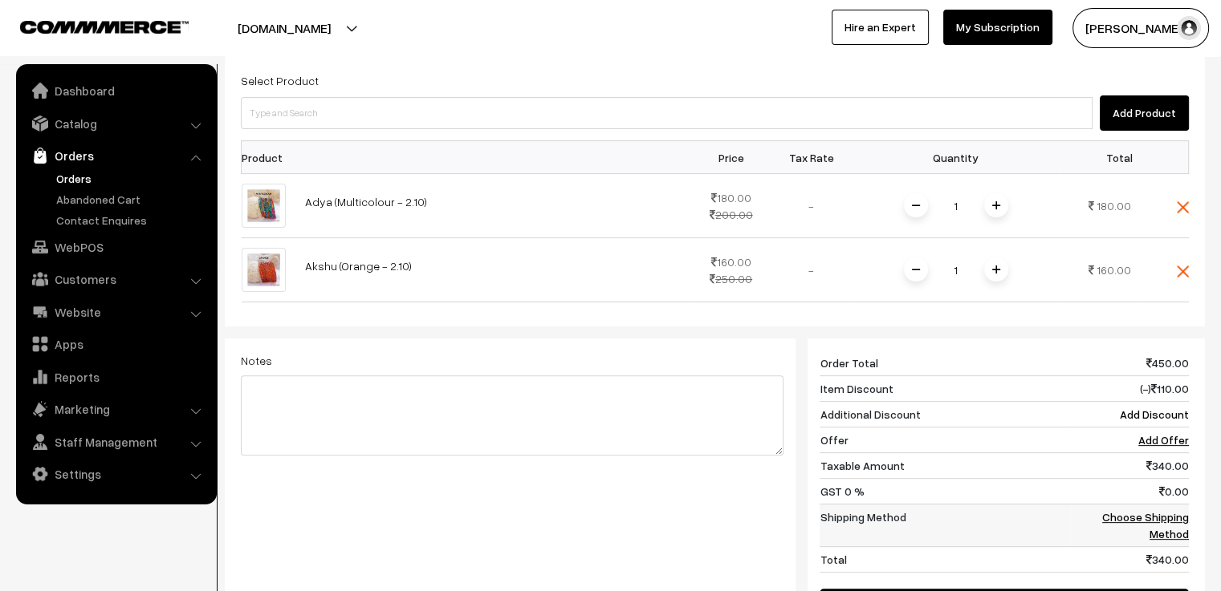
click at [1161, 513] on link "Choose Shipping Method" at bounding box center [1145, 525] width 87 height 30
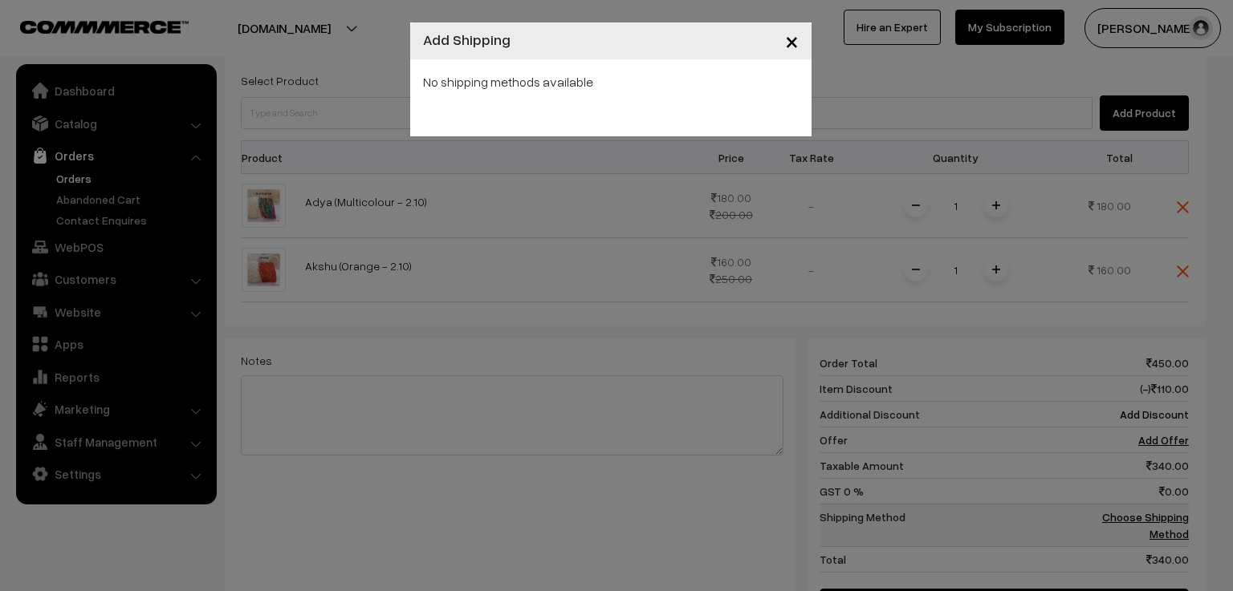
click at [1161, 513] on div "× Add Shipping No shipping methods available" at bounding box center [616, 295] width 1233 height 591
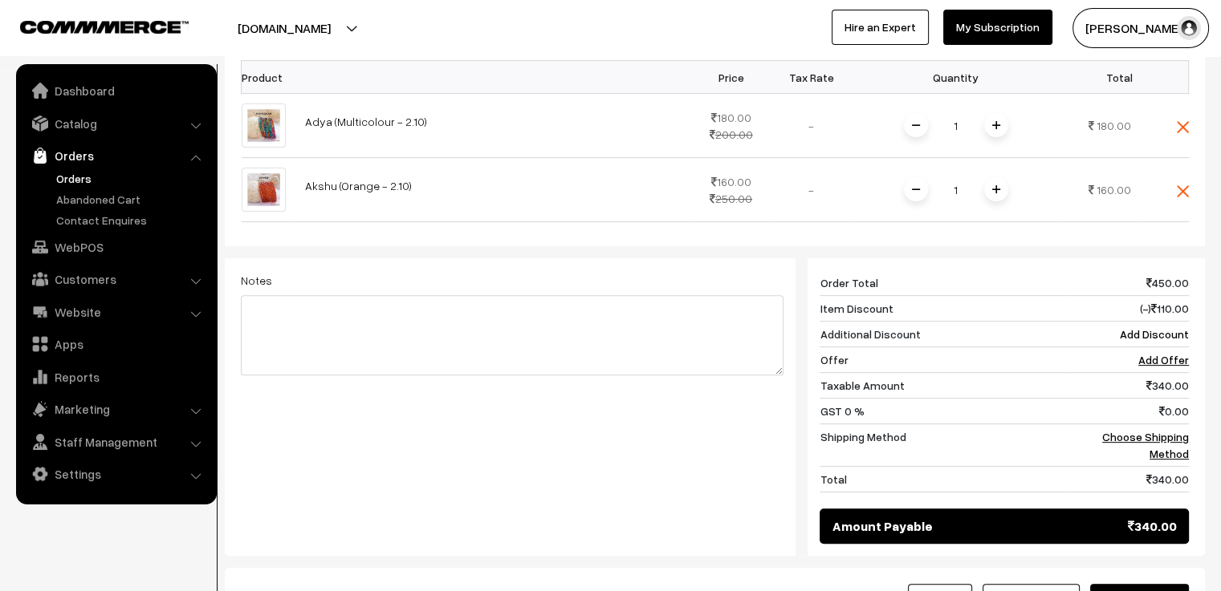
scroll to position [674, 0]
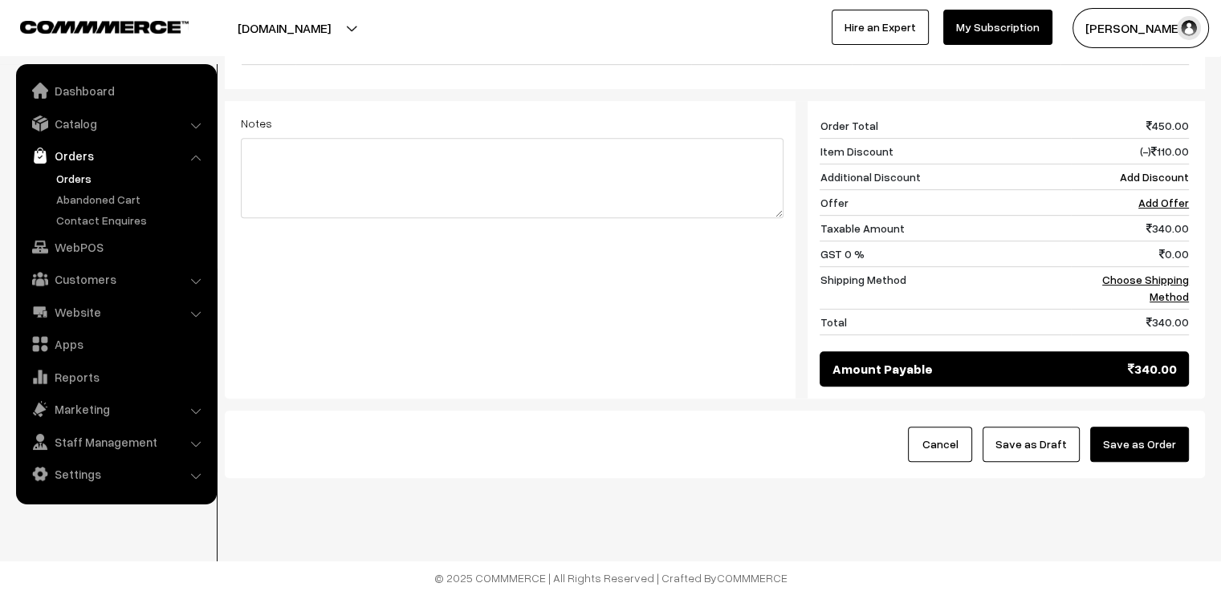
click at [1147, 441] on button "Save as Order" at bounding box center [1139, 444] width 99 height 35
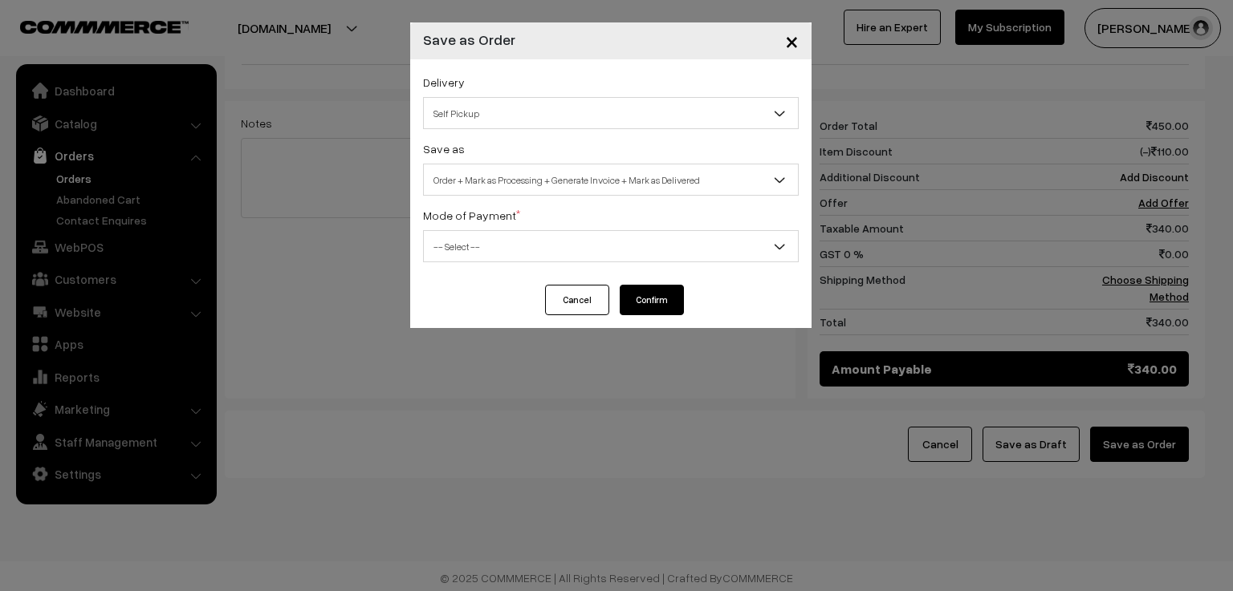
click at [570, 116] on span "Self Pickup" at bounding box center [611, 114] width 374 height 28
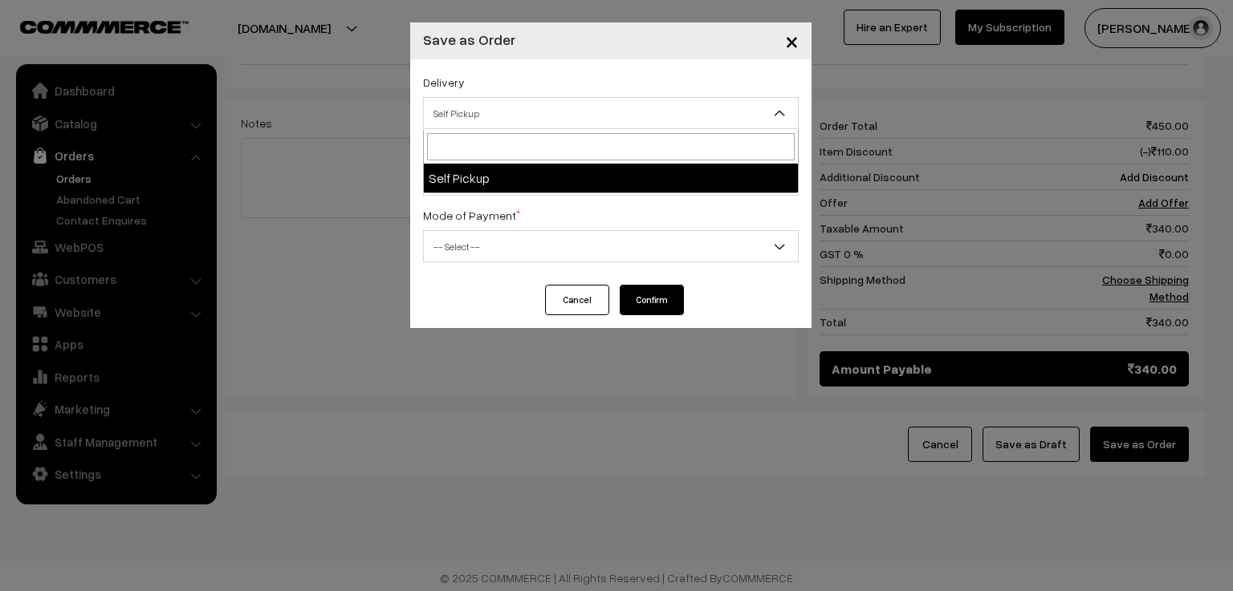
click at [555, 147] on input "search" at bounding box center [611, 146] width 368 height 27
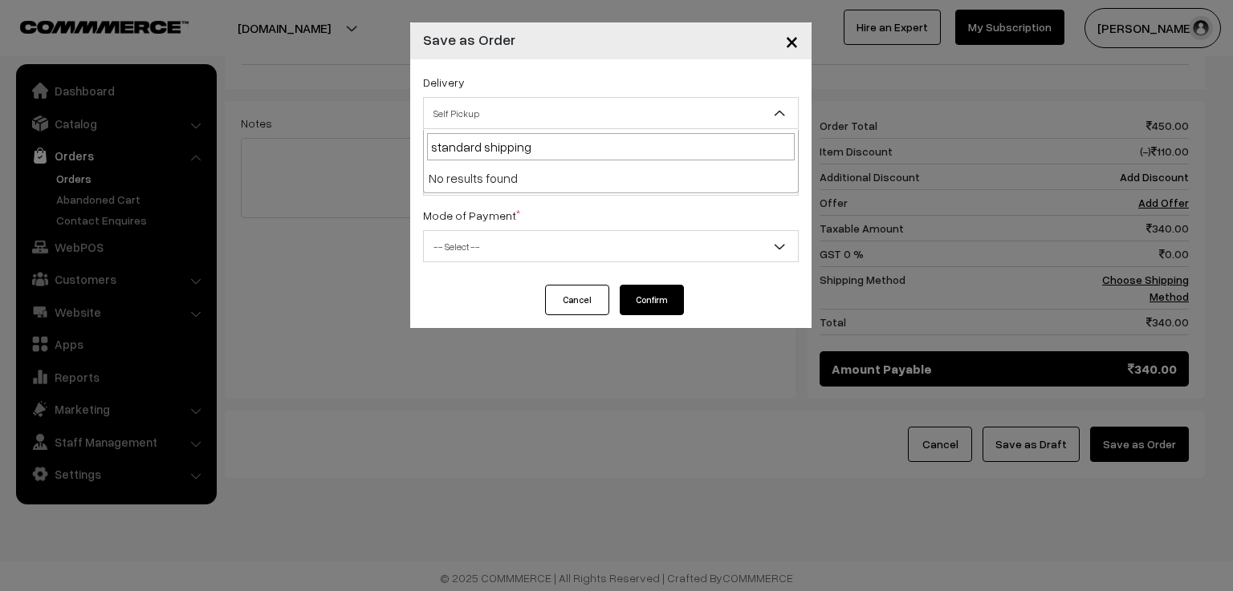
type input "standard shipping"
click at [531, 179] on li "No results found" at bounding box center [611, 178] width 374 height 29
click at [531, 217] on div "Mode of Payment * -- Select -- COD Cash Cheque NEFT Online Payment DD Others --…" at bounding box center [611, 233] width 376 height 57
click at [792, 46] on span "×" at bounding box center [792, 41] width 14 height 30
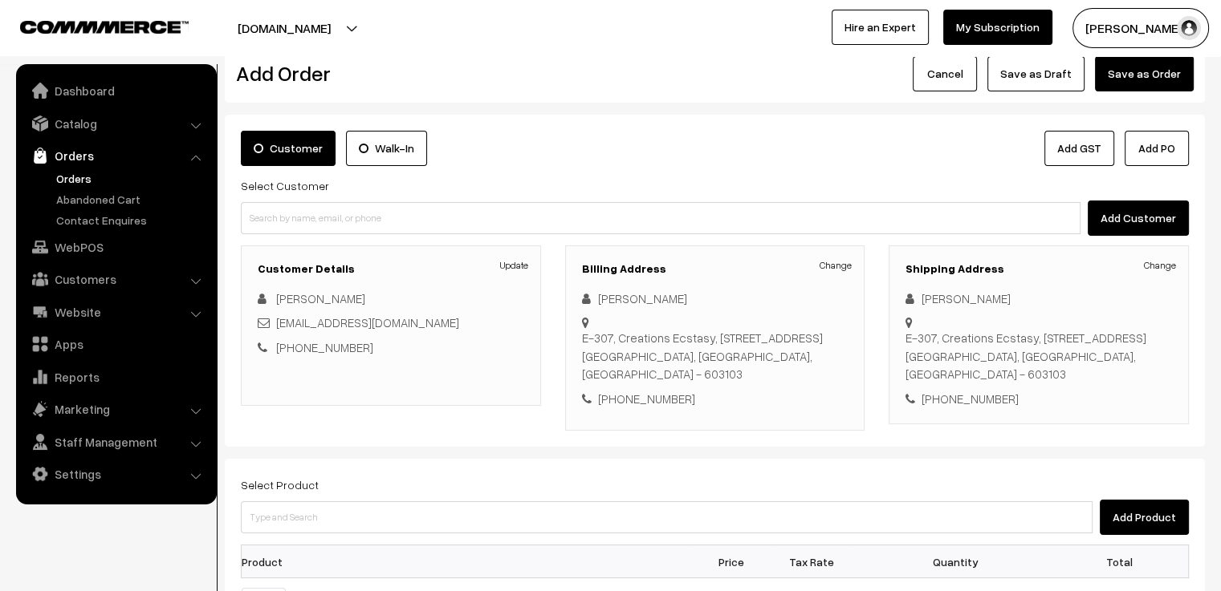
scroll to position [0, 0]
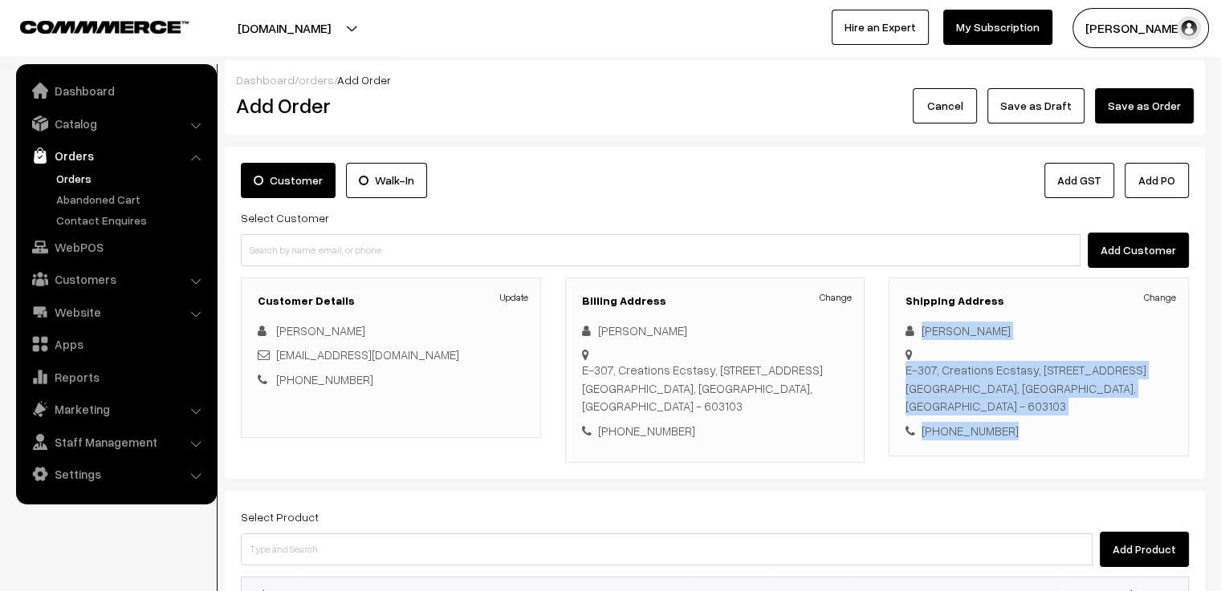
drag, startPoint x: 1010, startPoint y: 436, endPoint x: 909, endPoint y: 336, distance: 142.5
click at [909, 336] on div "Change Abhi Sri E-307, Creations Ecstasy, 125/1, Natham Link Road, Egattur Chen…" at bounding box center [1038, 381] width 266 height 119
copy div "Abhi Sri E-307, Creations Ecstasy, 125/1, Natham Link Road, Egattur Chennai, Ta…"
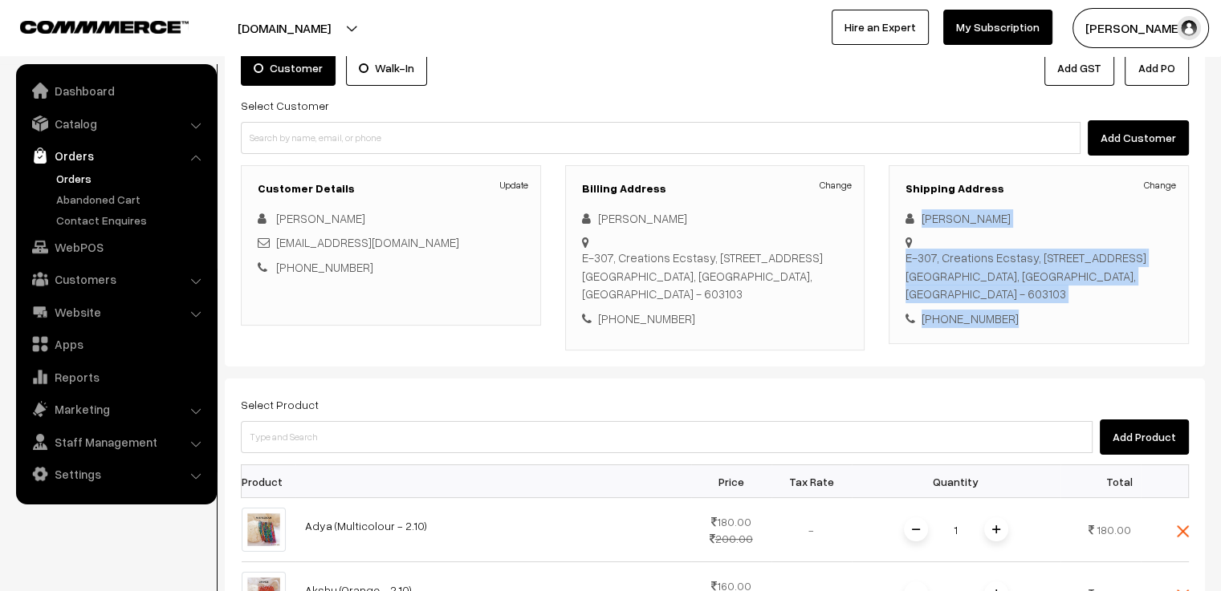
scroll to position [32, 0]
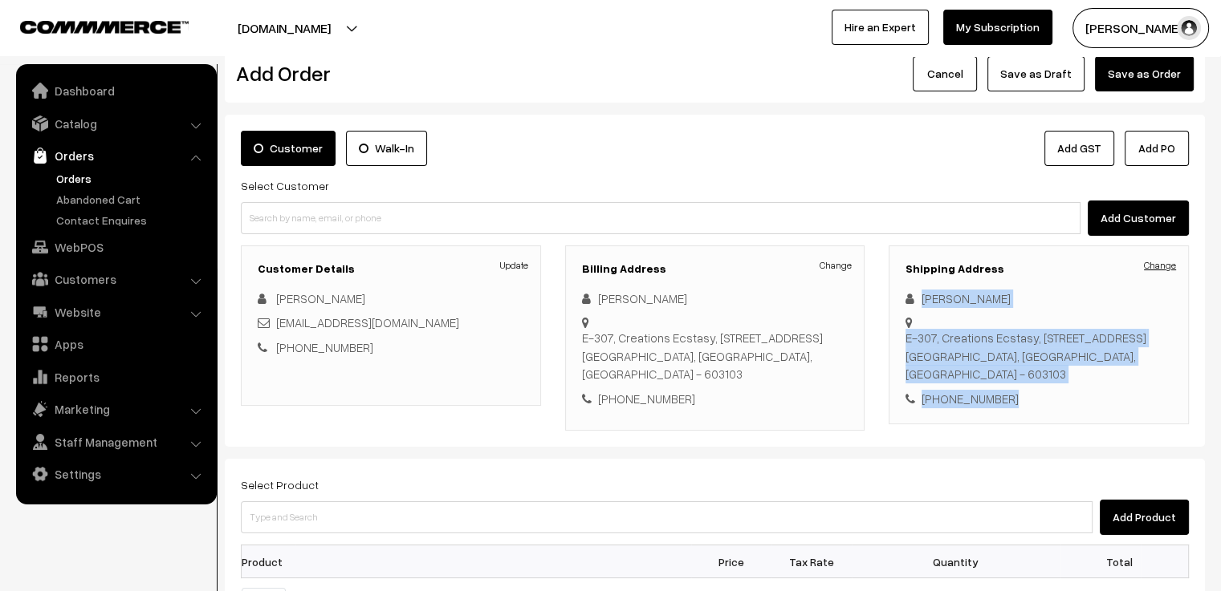
click at [1167, 266] on link "Change" at bounding box center [1160, 265] width 32 height 14
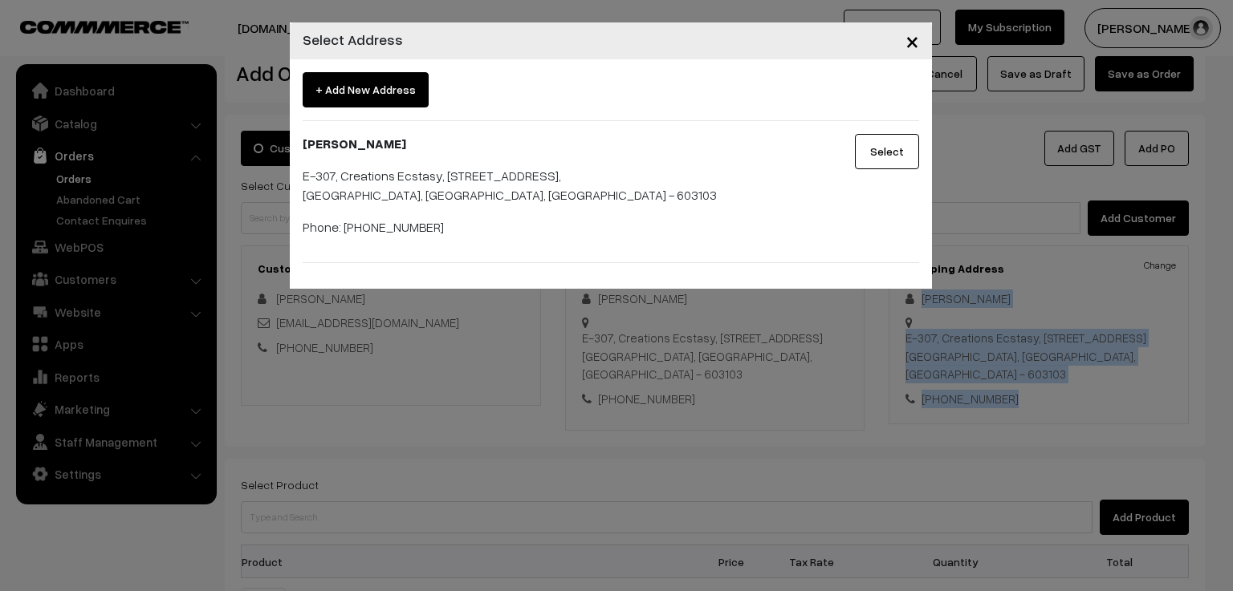
click at [913, 52] on span "×" at bounding box center [912, 41] width 14 height 30
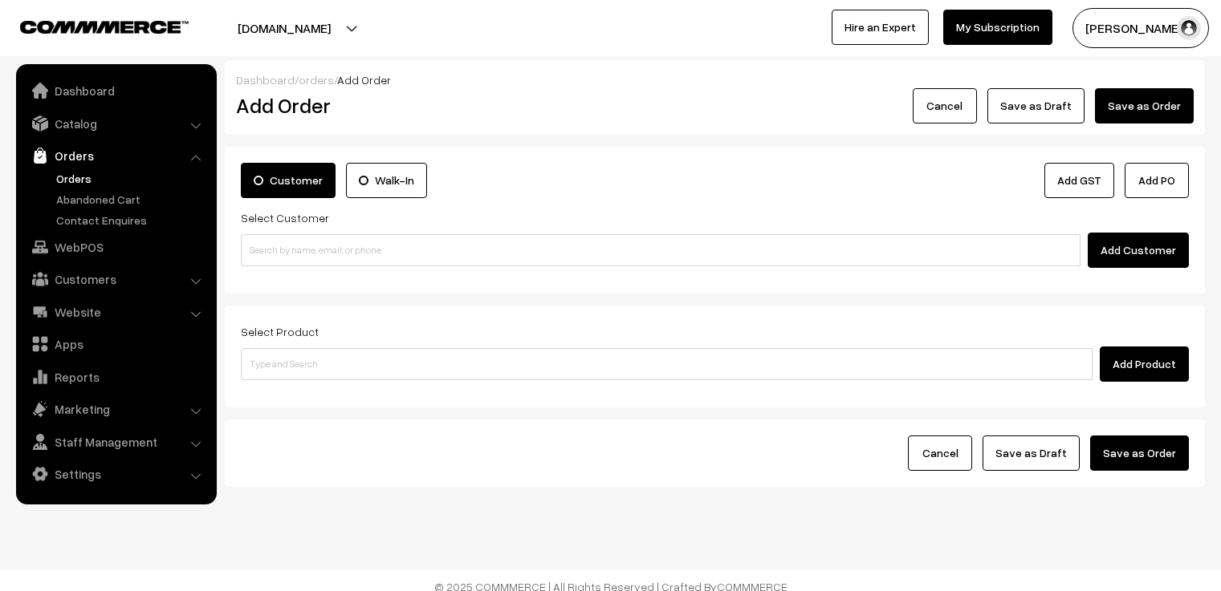
scroll to position [10, 0]
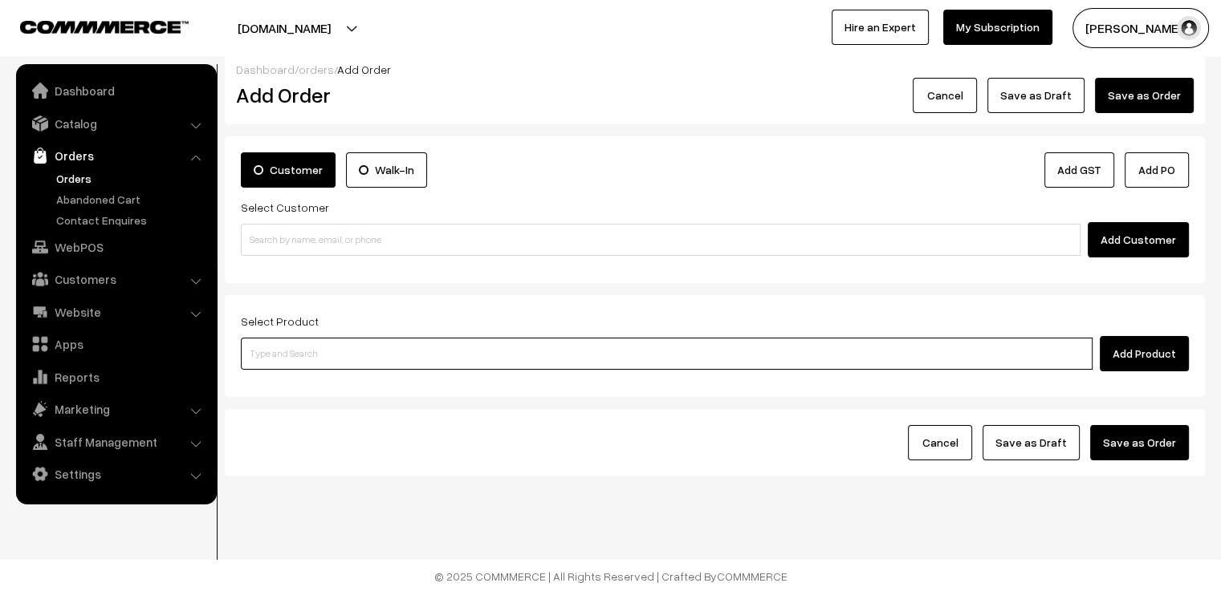
click at [319, 345] on input at bounding box center [667, 354] width 852 height 32
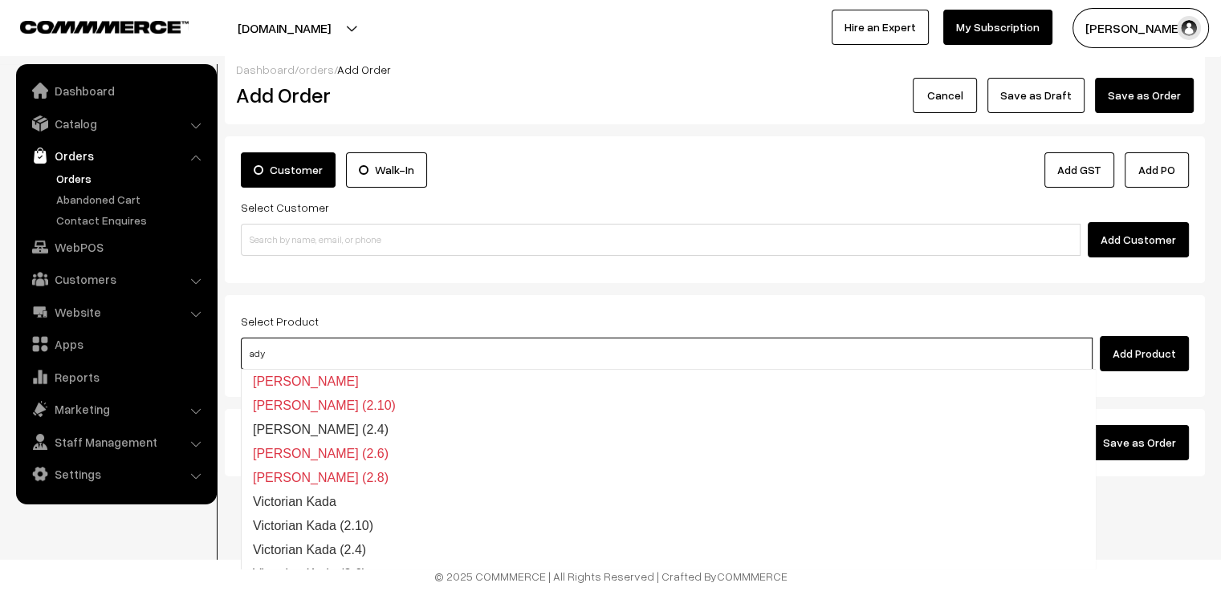
type input "adya"
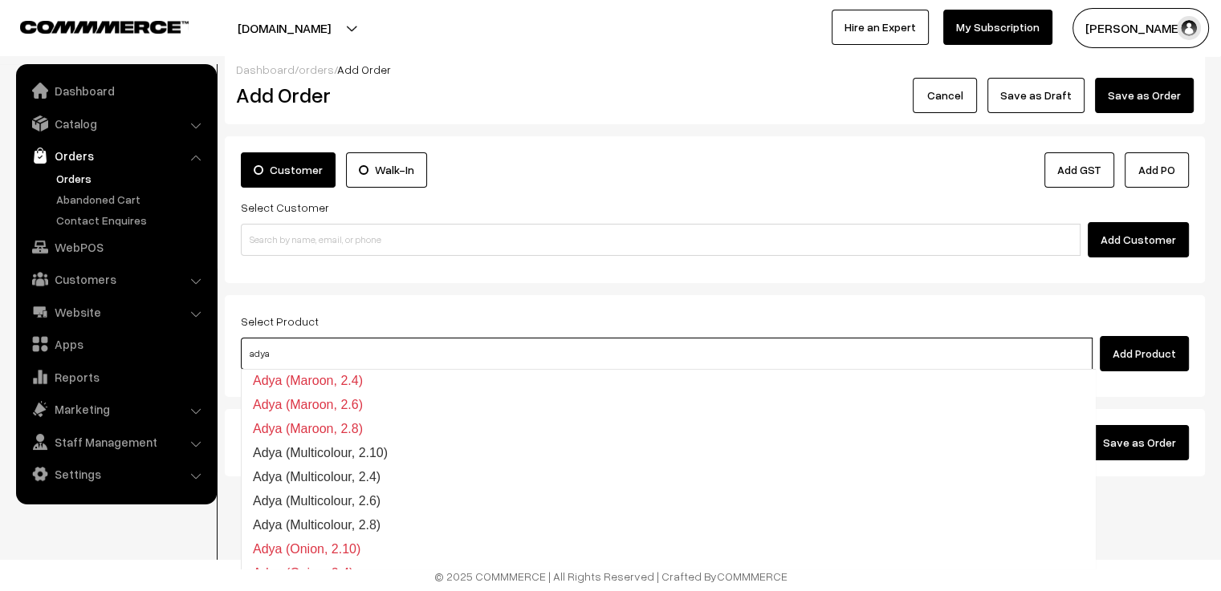
scroll to position [723, 0]
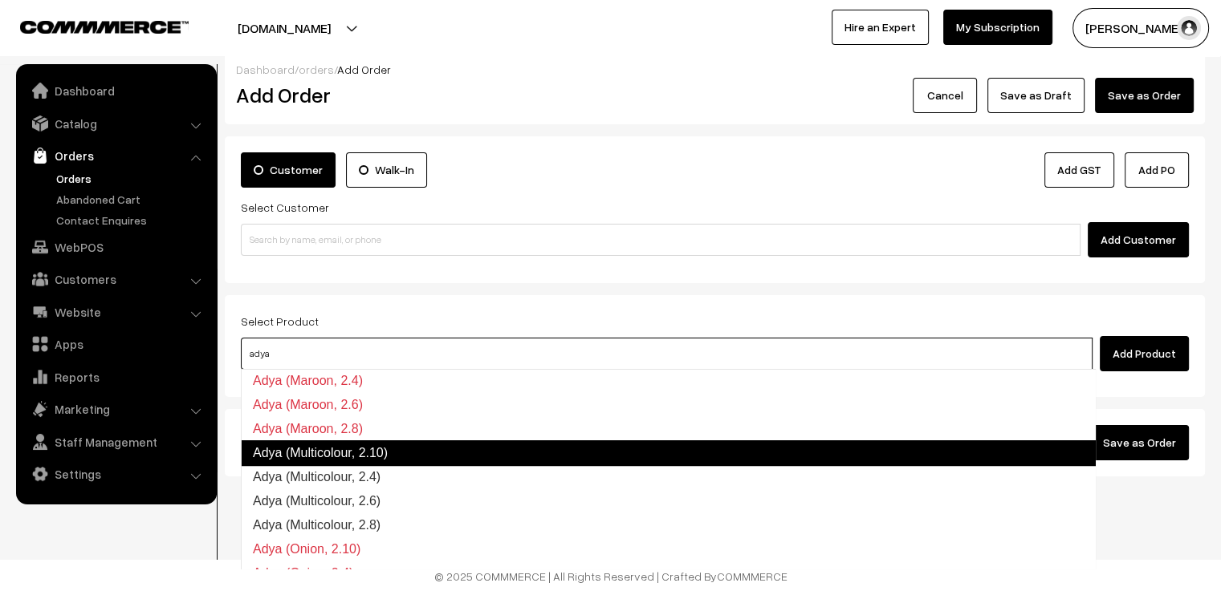
click at [403, 453] on link "Adya (Multicolour, 2.10)" at bounding box center [668, 454] width 855 height 26
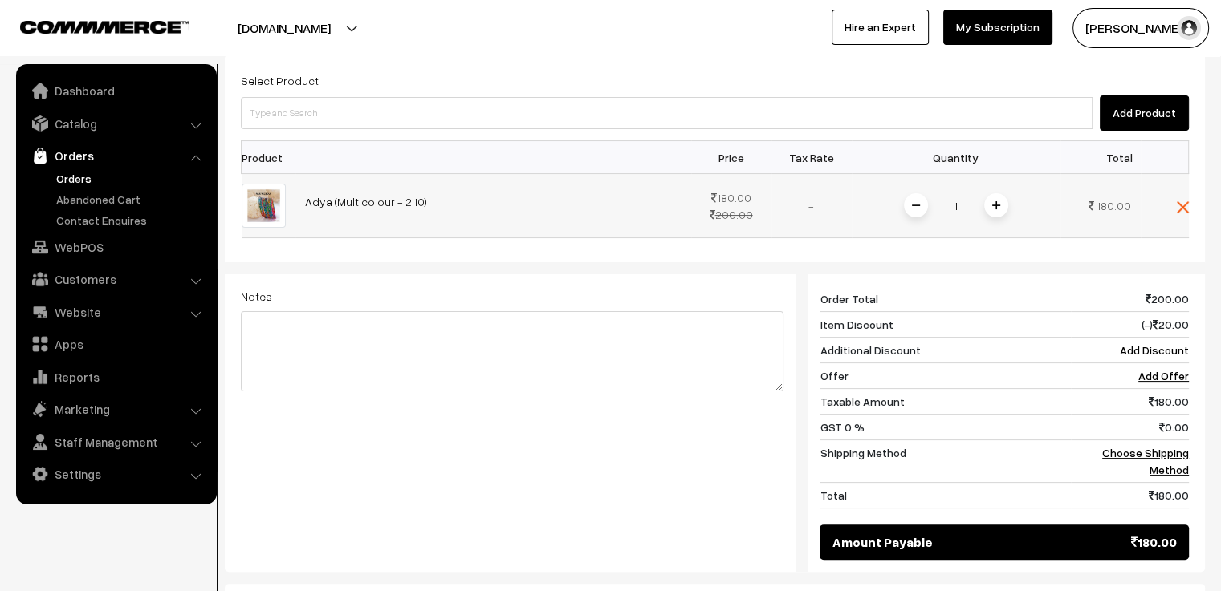
scroll to position [10, 0]
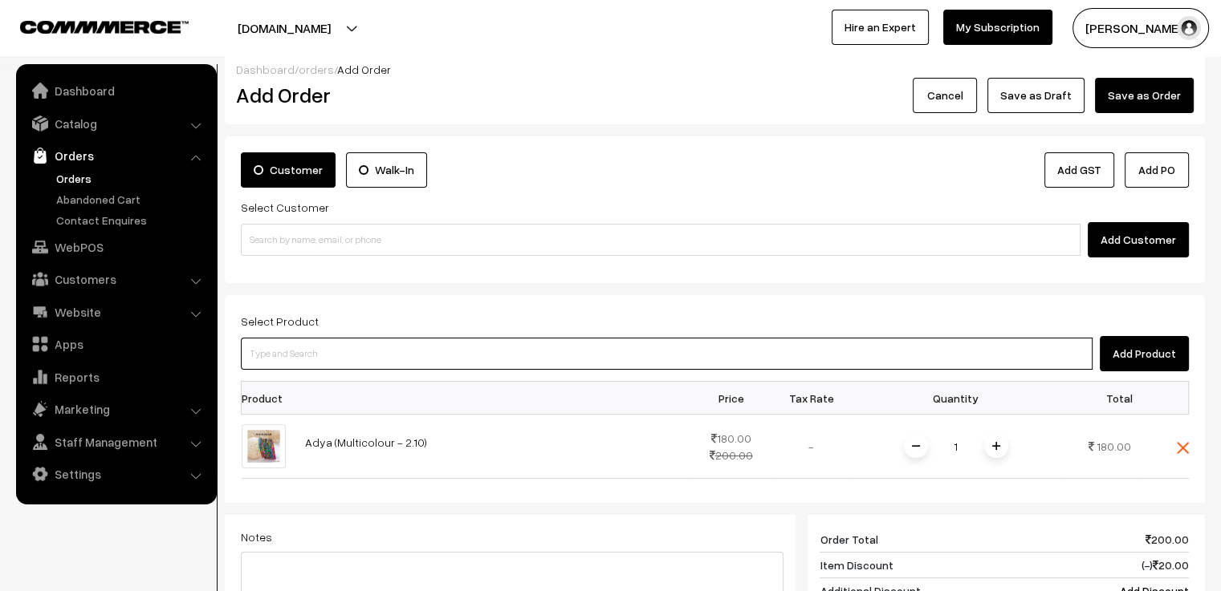
click at [375, 360] on input at bounding box center [667, 354] width 852 height 32
type input "akshu"
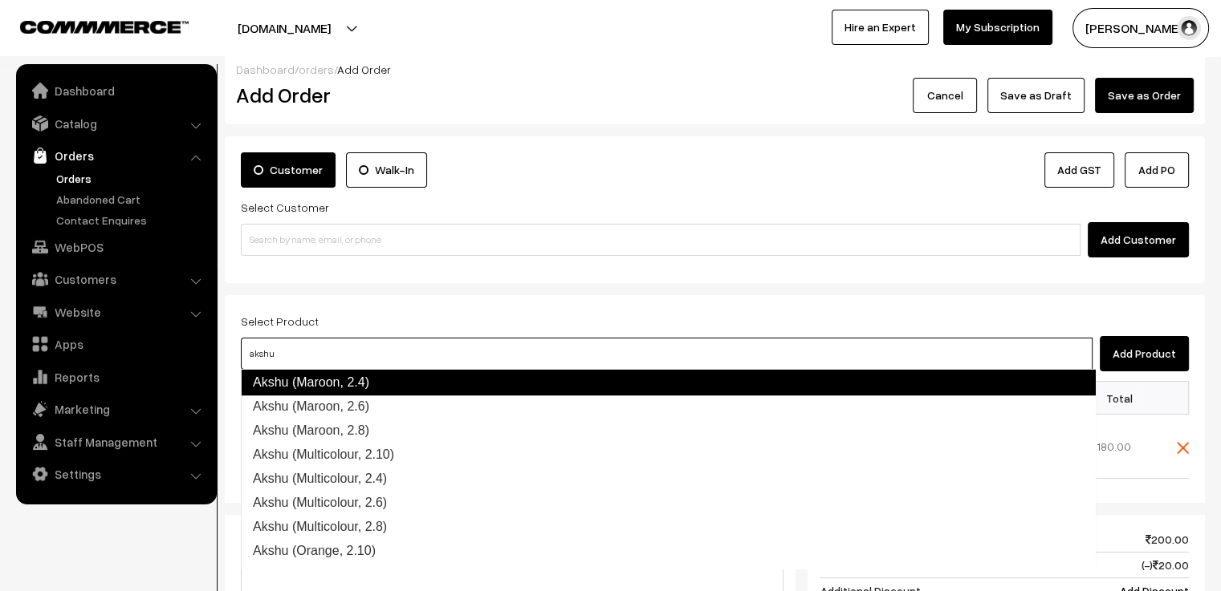
scroll to position [722, 0]
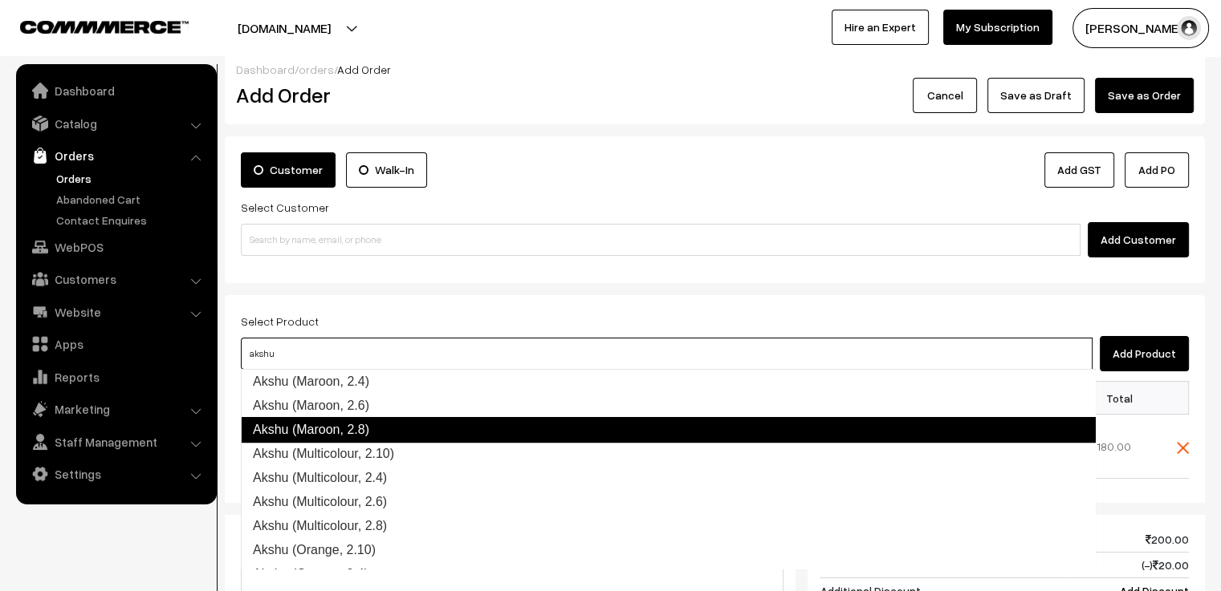
click at [392, 424] on link "Akshu (Maroon, 2.8)" at bounding box center [668, 430] width 855 height 26
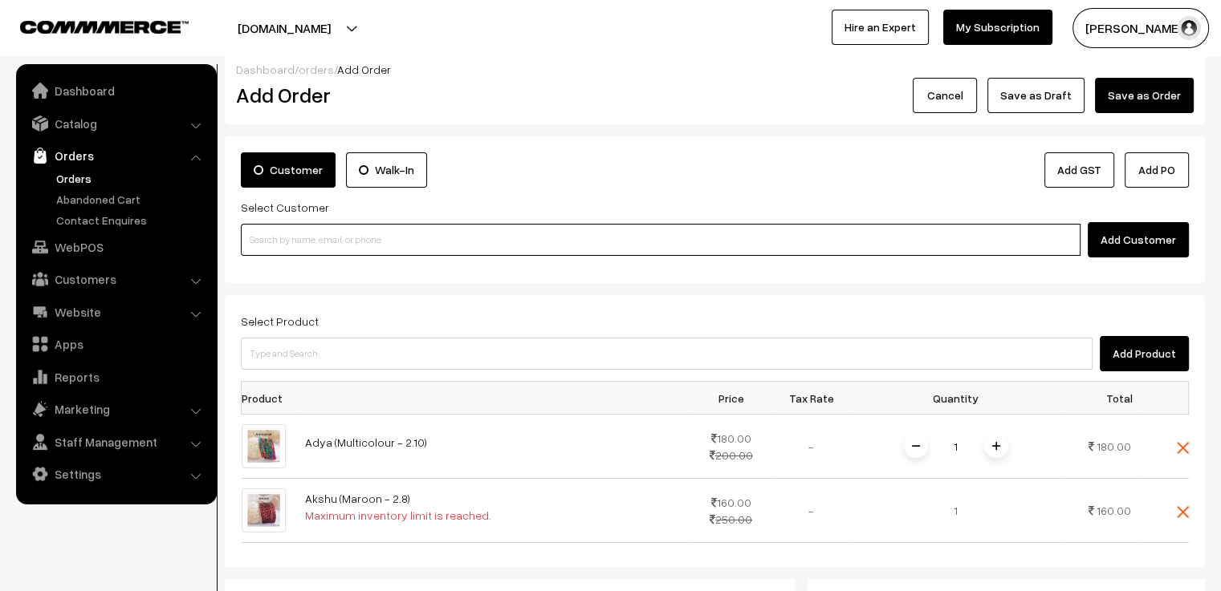
click at [412, 246] on input at bounding box center [660, 240] width 839 height 32
paste input "+919600137976"
type input "+919600137976"
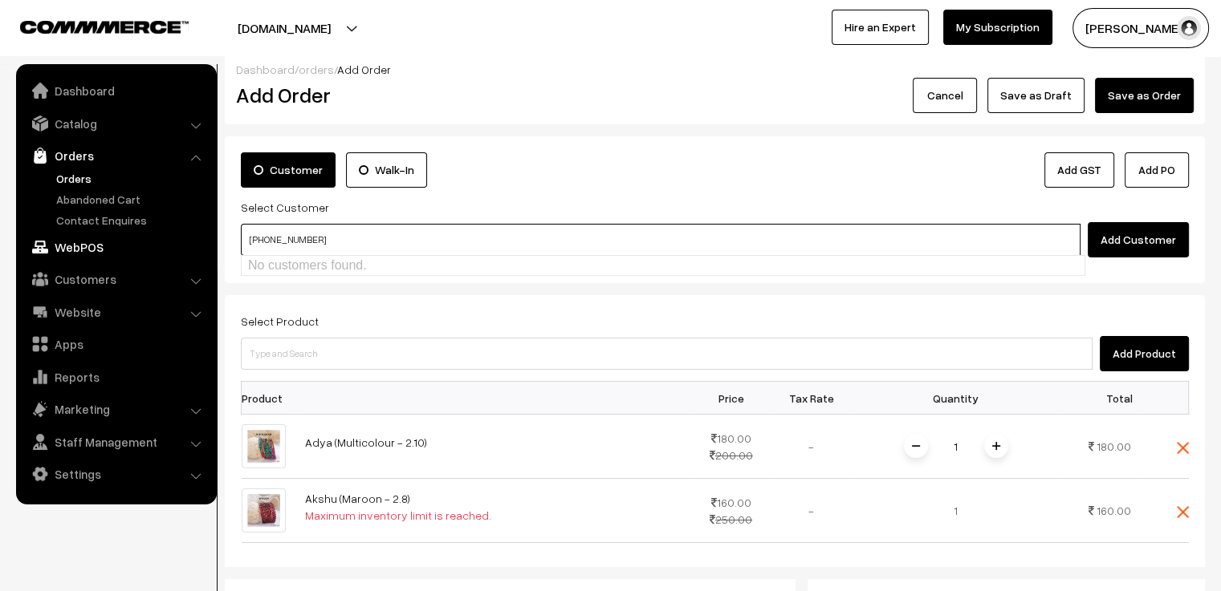
drag, startPoint x: 369, startPoint y: 244, endPoint x: 194, endPoint y: 238, distance: 175.1
click at [194, 238] on body "Thank you for showing interest. Our team will call you shortly. Close varnambya…" at bounding box center [610, 531] width 1221 height 1083
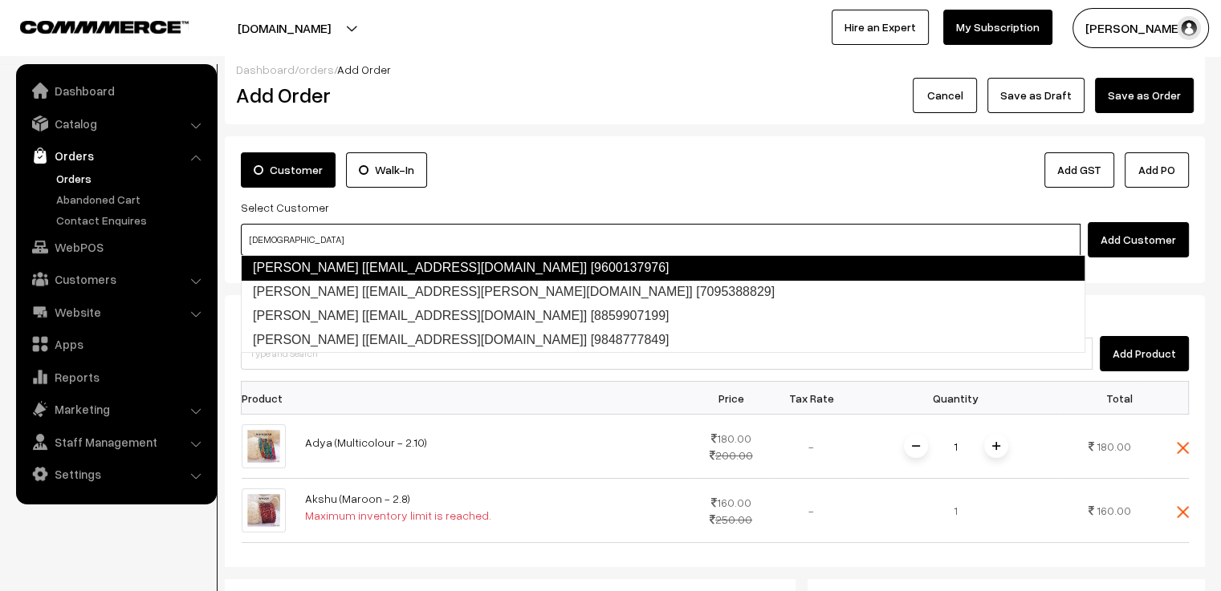
click at [303, 268] on link "Abhi Sri [abhisri4293@gmail.com] [9600137976]" at bounding box center [663, 268] width 844 height 26
type input "abhi"
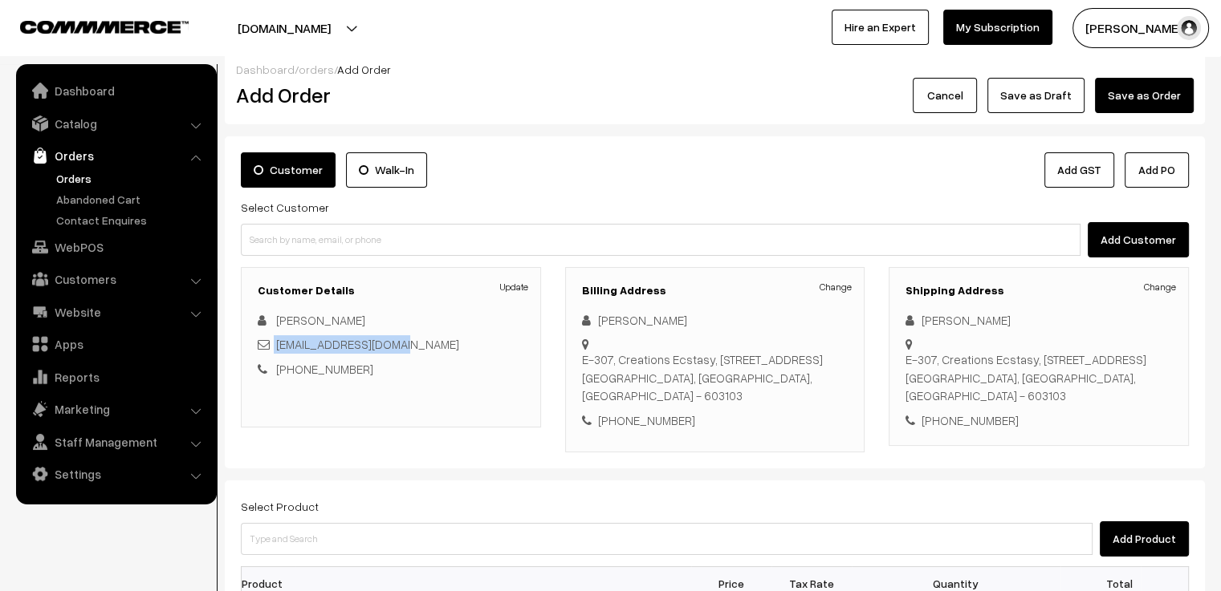
drag, startPoint x: 432, startPoint y: 343, endPoint x: 266, endPoint y: 349, distance: 166.3
click at [266, 349] on div "abhisri4293@gmail.com" at bounding box center [391, 344] width 266 height 18
copy div "abhisri4293@gmail.com"
click at [83, 131] on link "Catalog" at bounding box center [115, 123] width 191 height 29
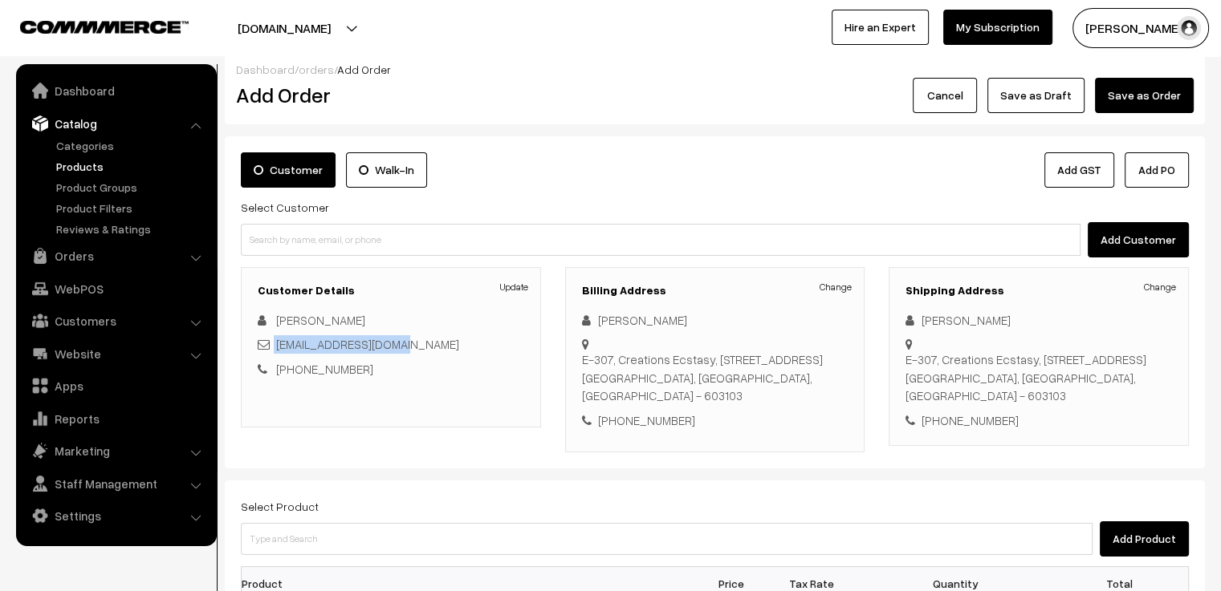
click at [85, 165] on link "Products" at bounding box center [131, 166] width 159 height 17
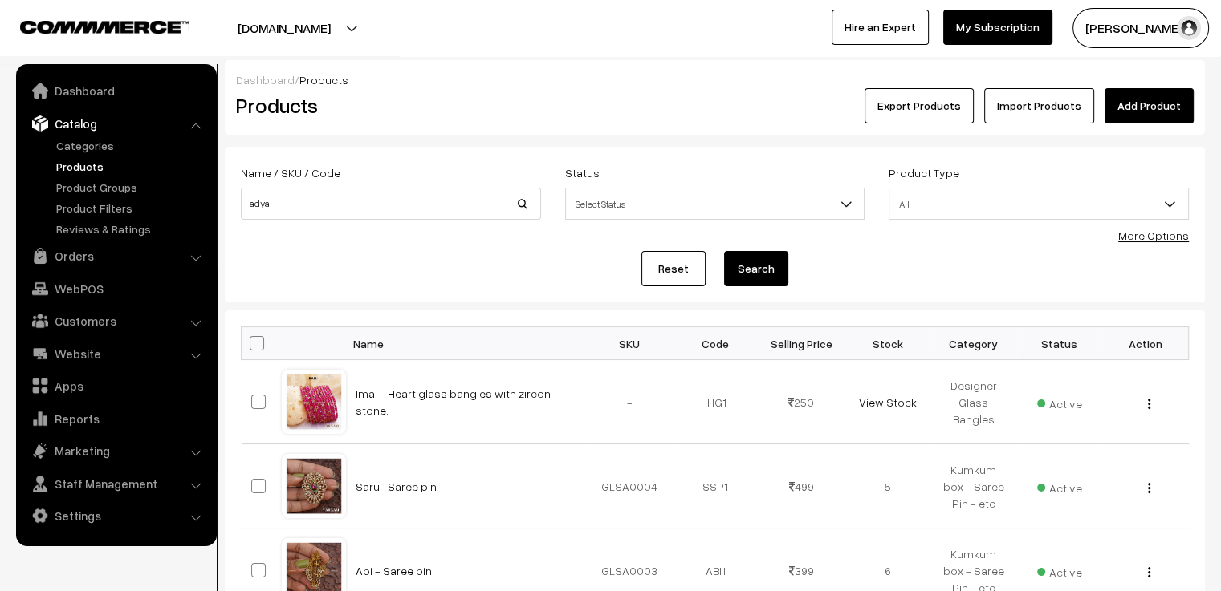
type input "adya"
click at [758, 270] on button "Search" at bounding box center [756, 268] width 64 height 35
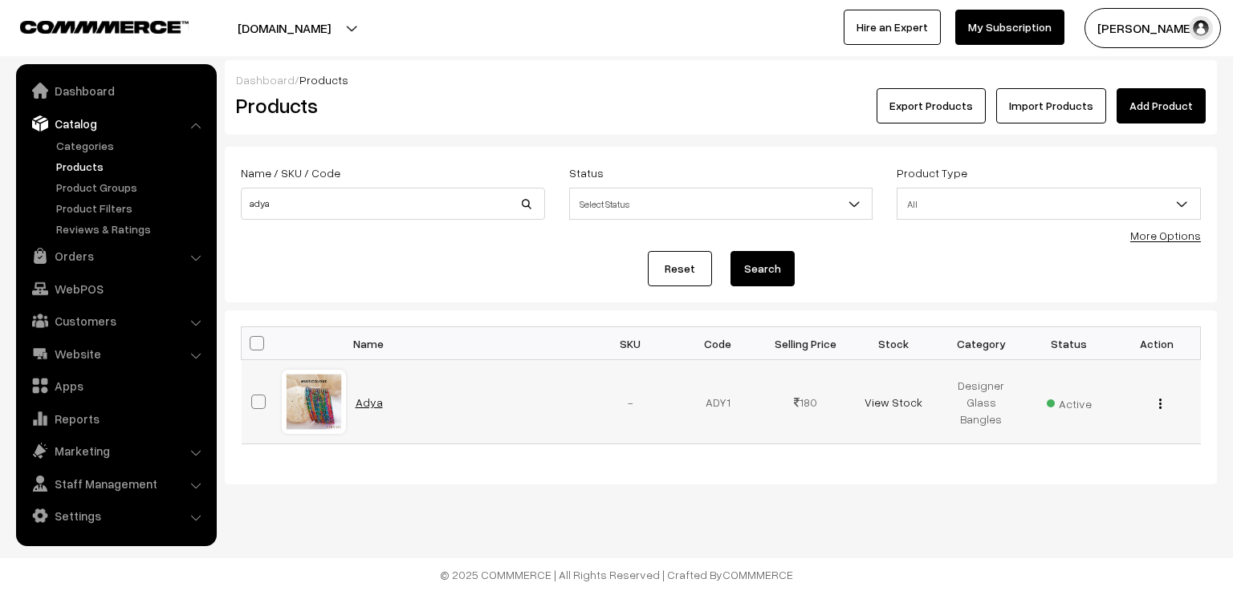
click at [375, 403] on link "Adya" at bounding box center [369, 403] width 27 height 14
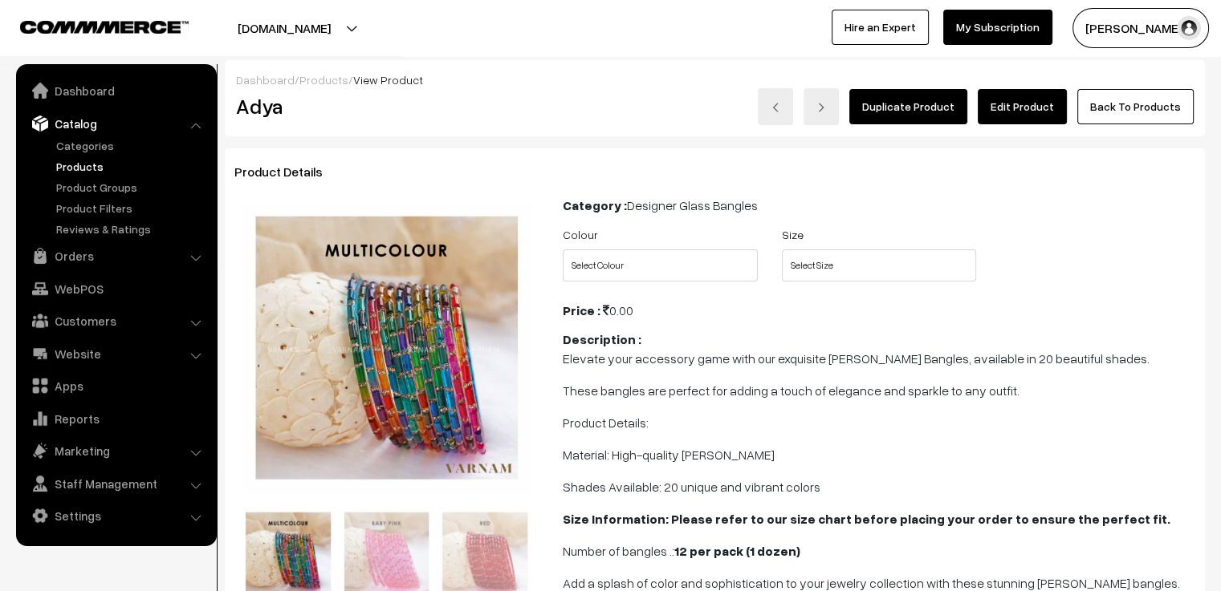
click at [1044, 116] on link "Edit Product" at bounding box center [1022, 106] width 89 height 35
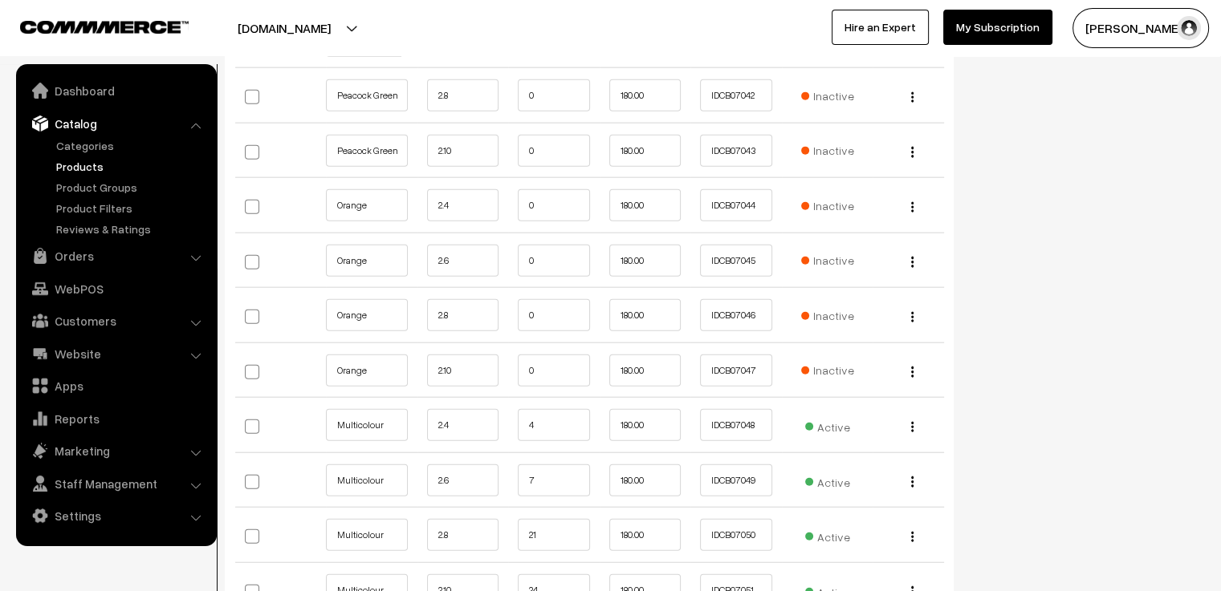
scroll to position [4013, 0]
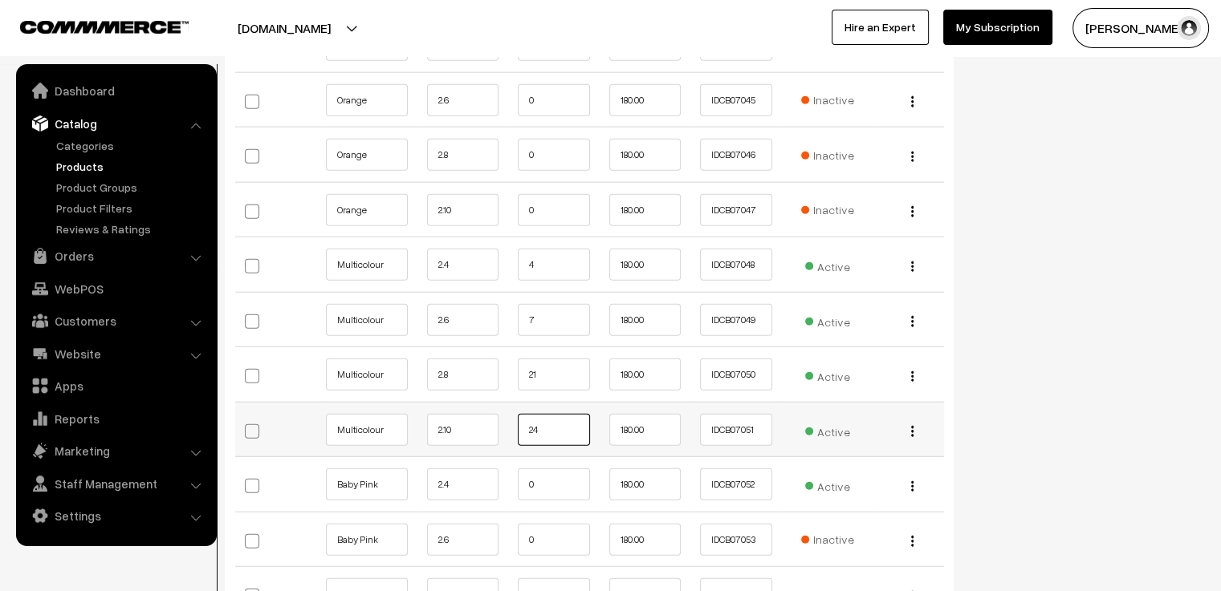
click at [565, 414] on input "24" at bounding box center [554, 430] width 72 height 32
type input "23"
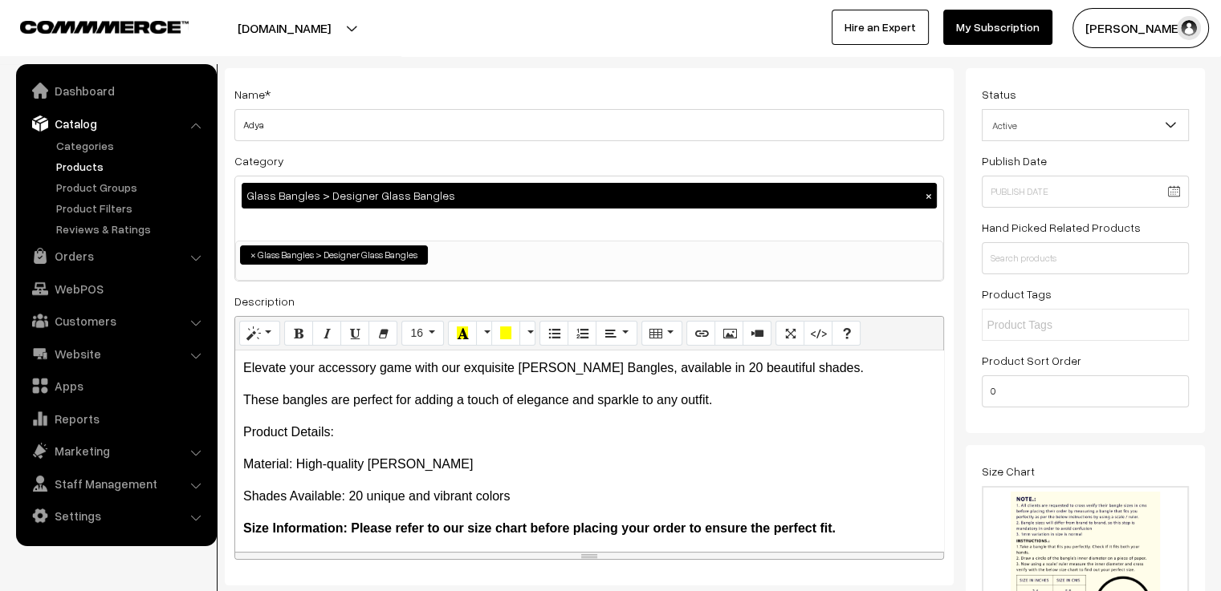
scroll to position [0, 0]
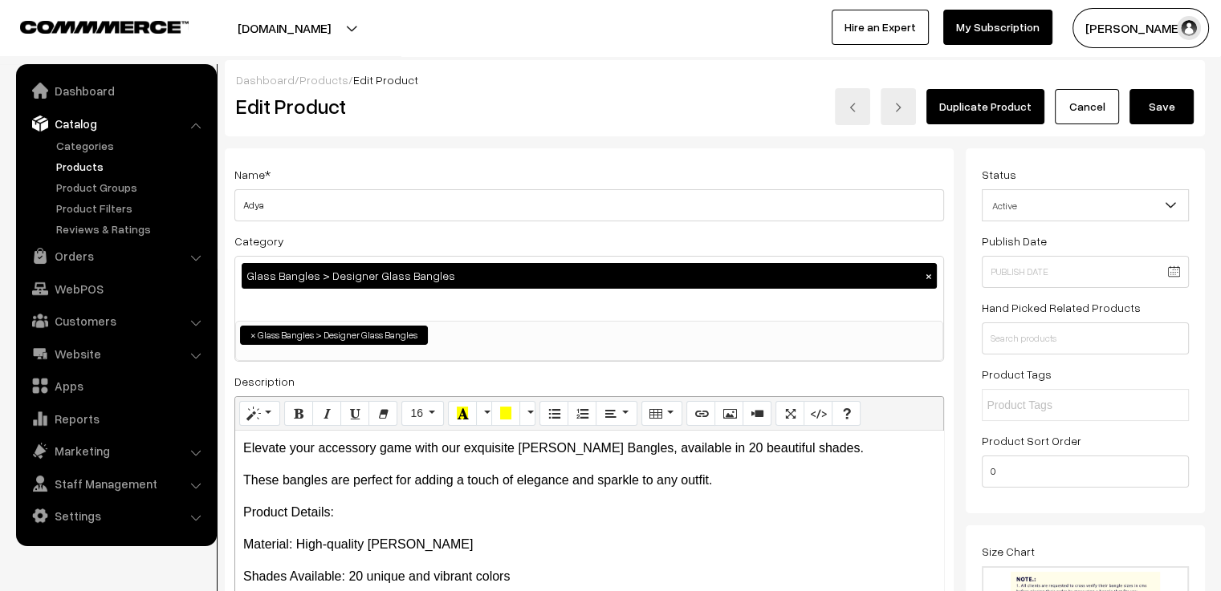
click at [1167, 105] on button "Save" at bounding box center [1161, 106] width 64 height 35
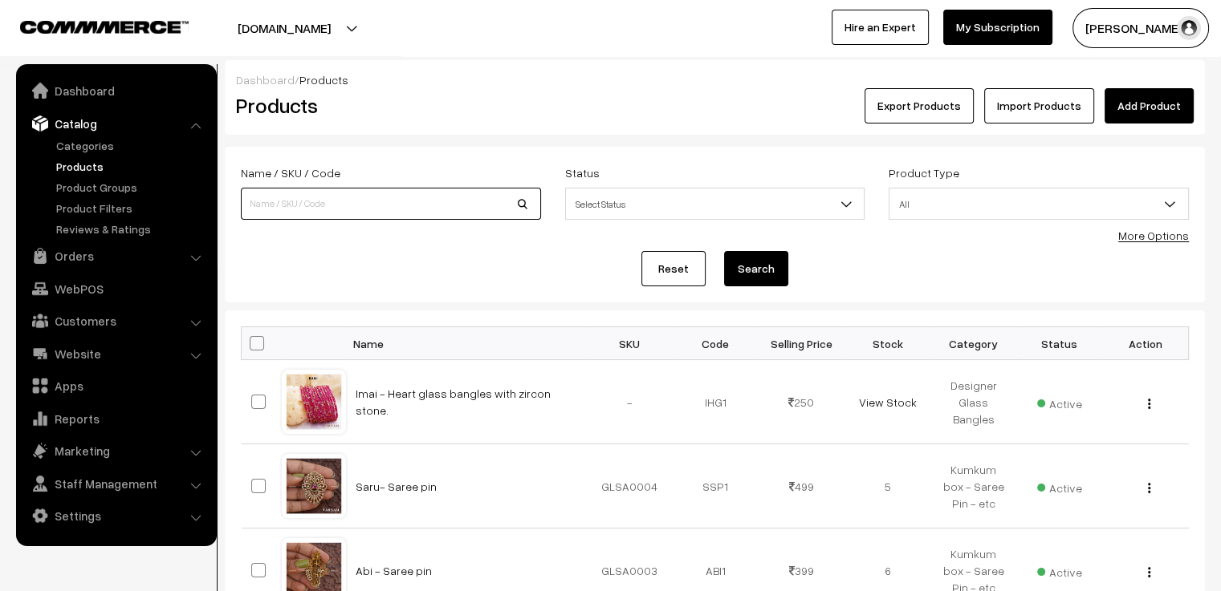
click at [325, 202] on input at bounding box center [391, 204] width 300 height 32
type input "akshu"
click at [751, 273] on button "Search" at bounding box center [756, 268] width 64 height 35
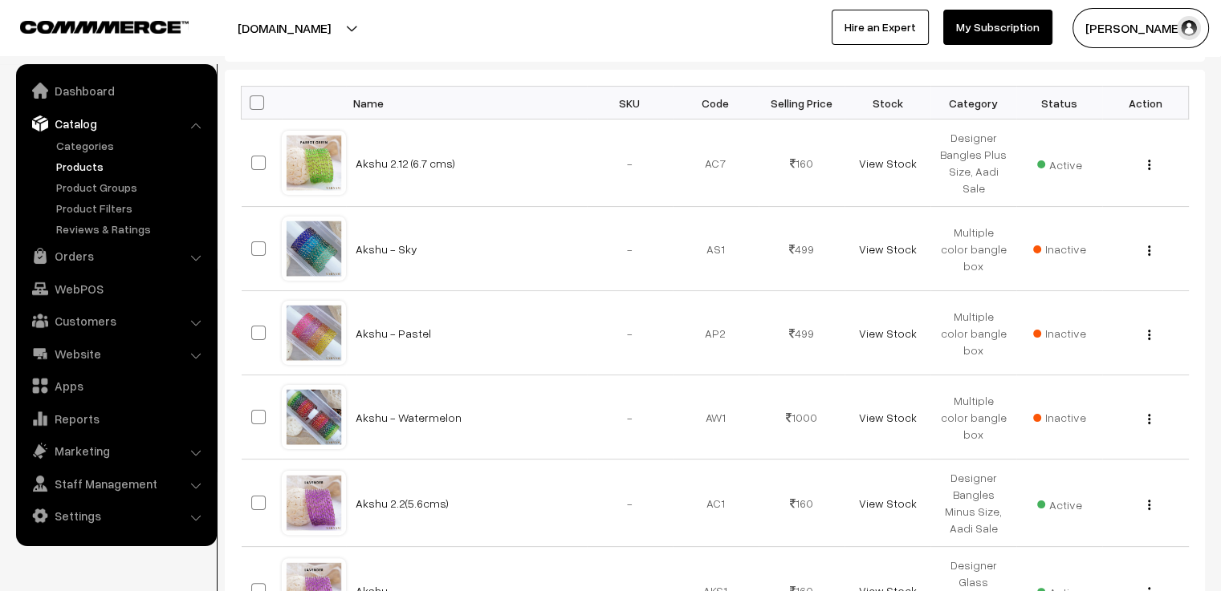
scroll to position [321, 0]
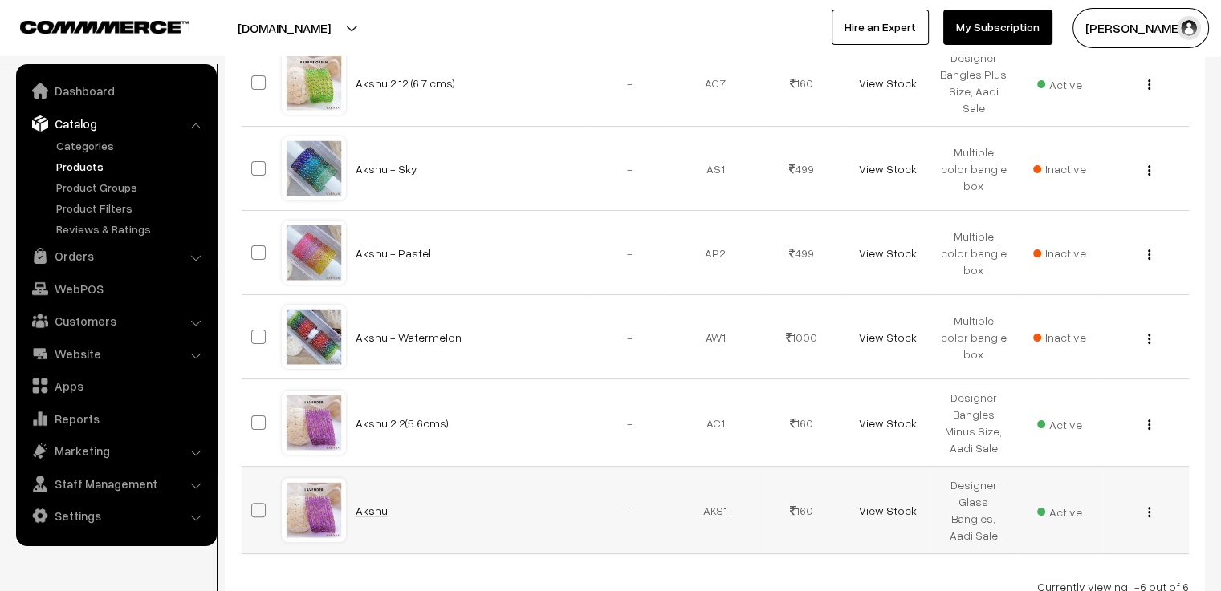
click at [370, 510] on link "Akshu" at bounding box center [372, 511] width 32 height 14
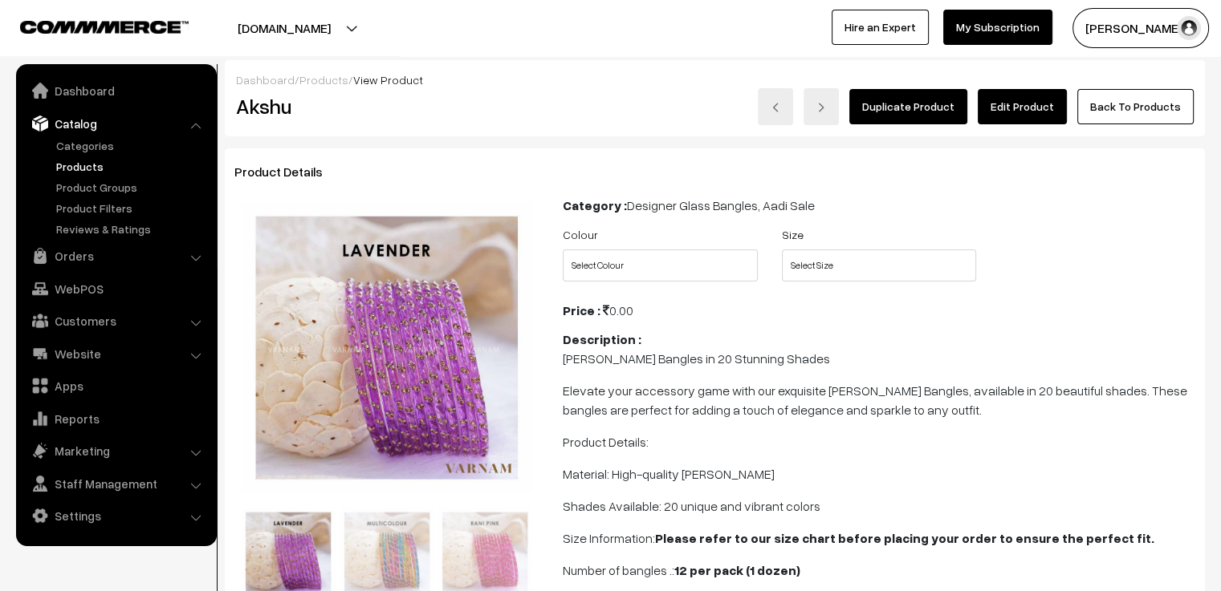
click at [1028, 105] on link "Edit Product" at bounding box center [1022, 106] width 89 height 35
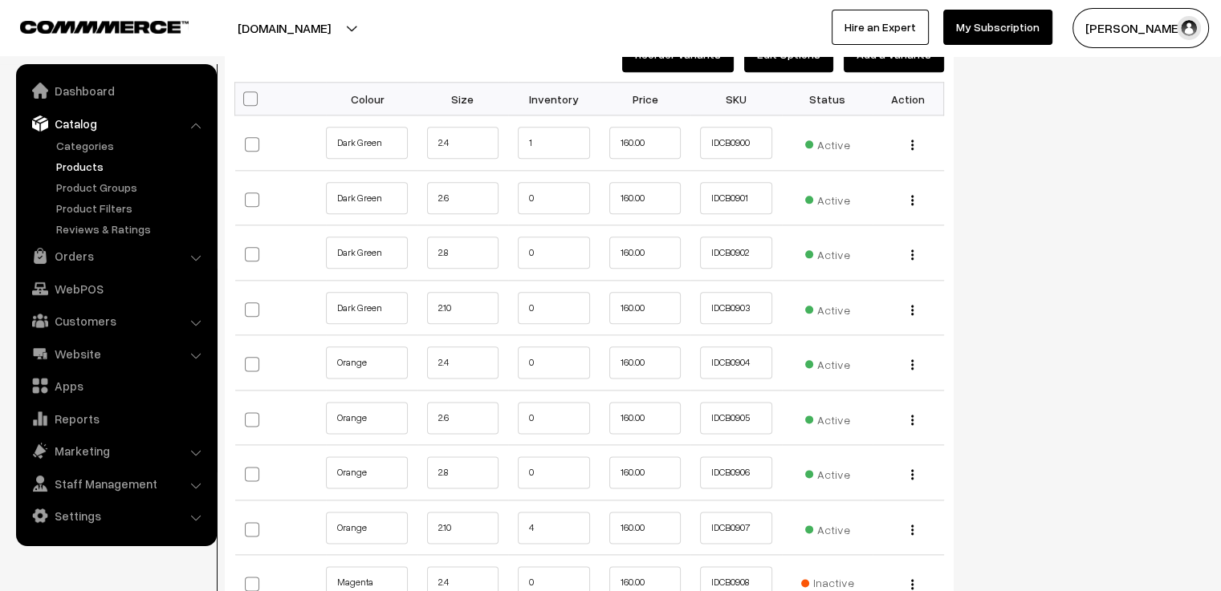
scroll to position [2247, 0]
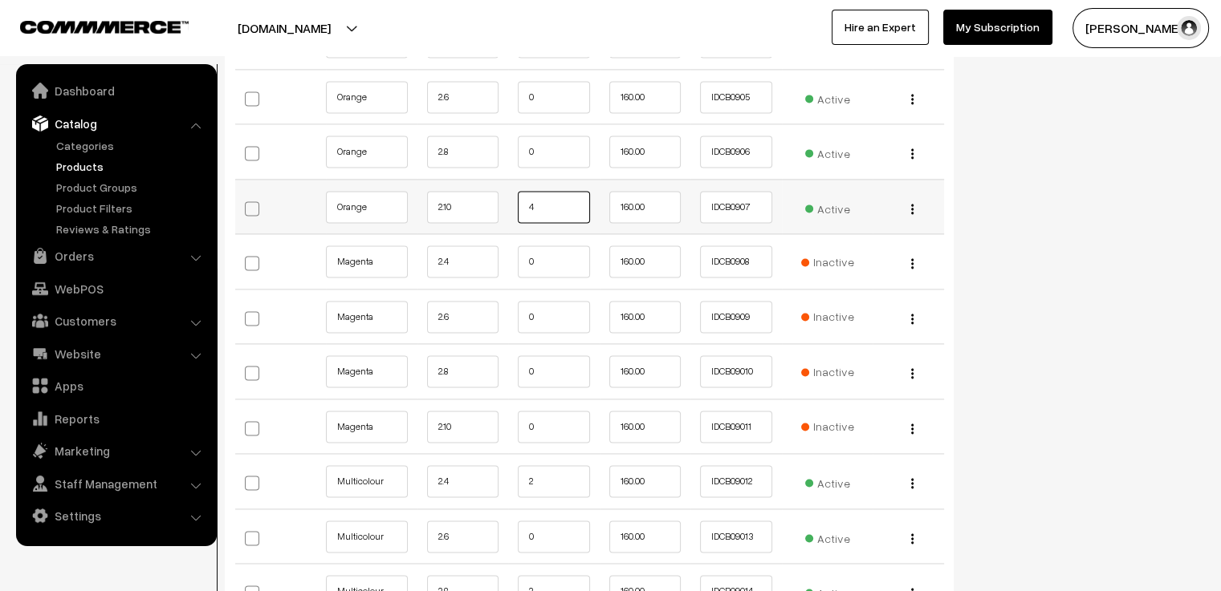
drag, startPoint x: 566, startPoint y: 206, endPoint x: 509, endPoint y: 208, distance: 57.0
click at [509, 208] on td "4" at bounding box center [553, 206] width 91 height 55
type input "3"
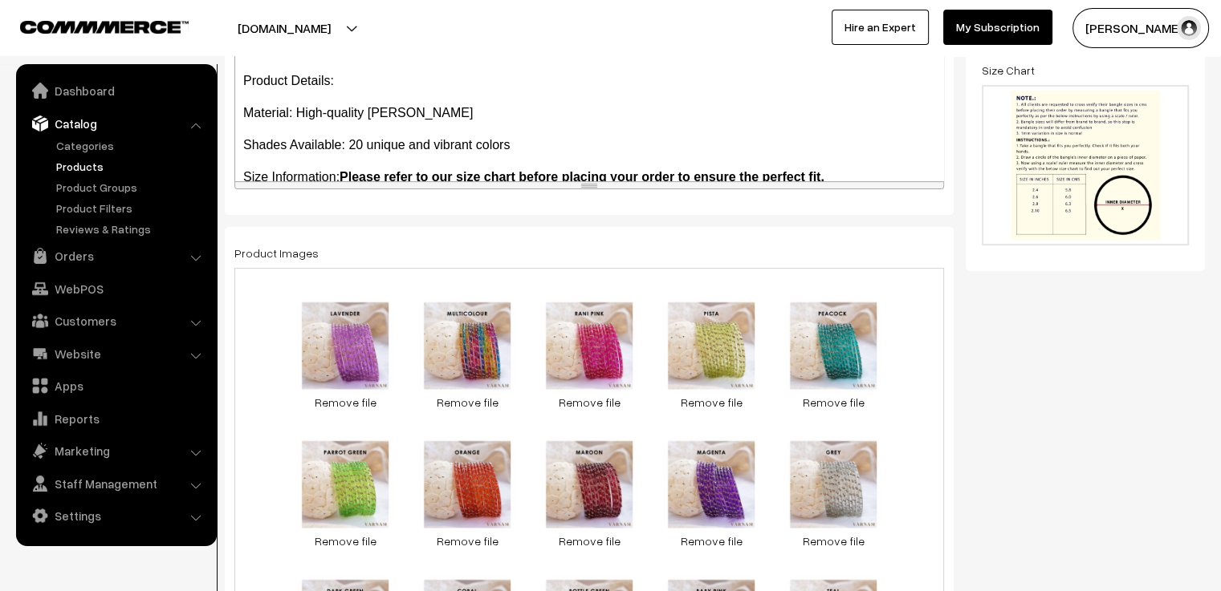
scroll to position [0, 0]
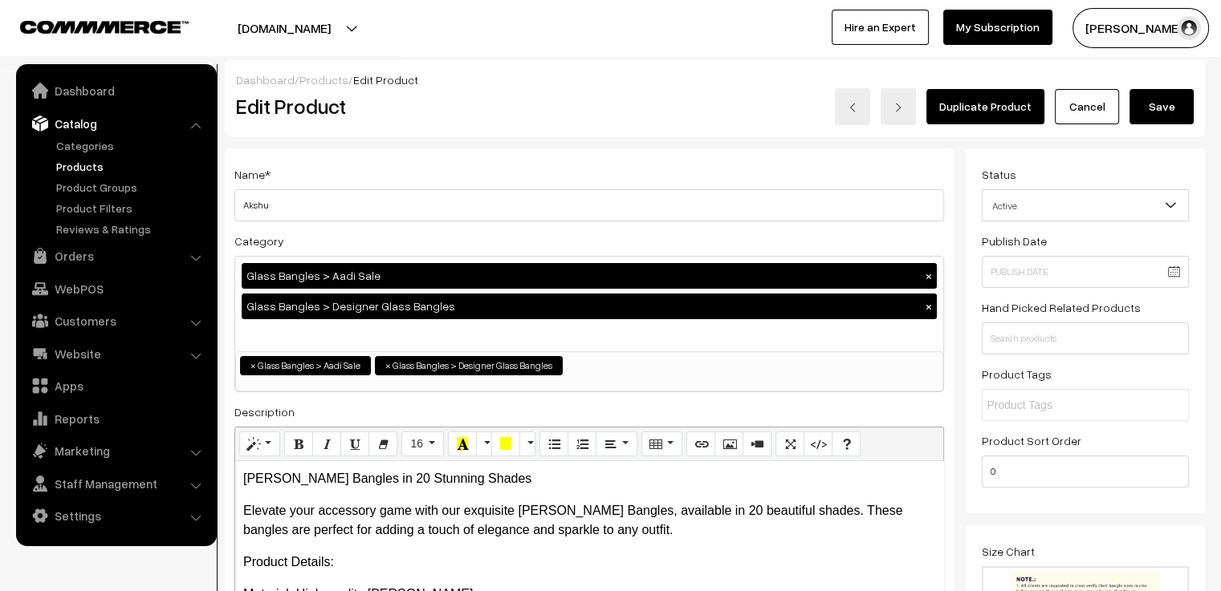
click at [1149, 104] on button "Save" at bounding box center [1161, 106] width 64 height 35
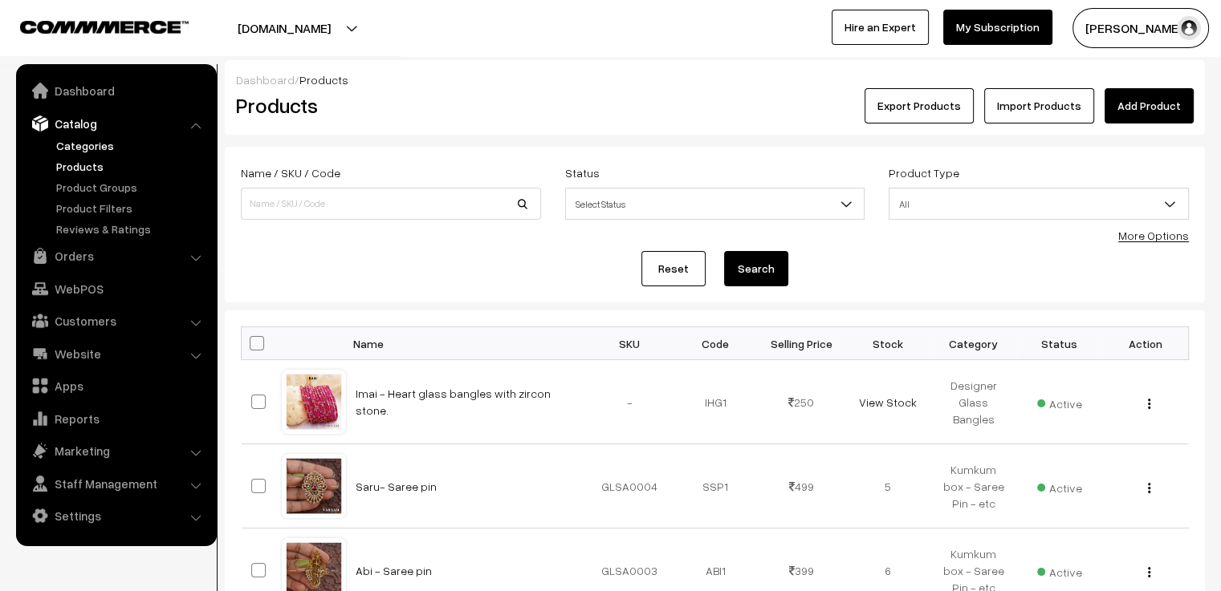
click at [96, 145] on link "Categories" at bounding box center [131, 145] width 159 height 17
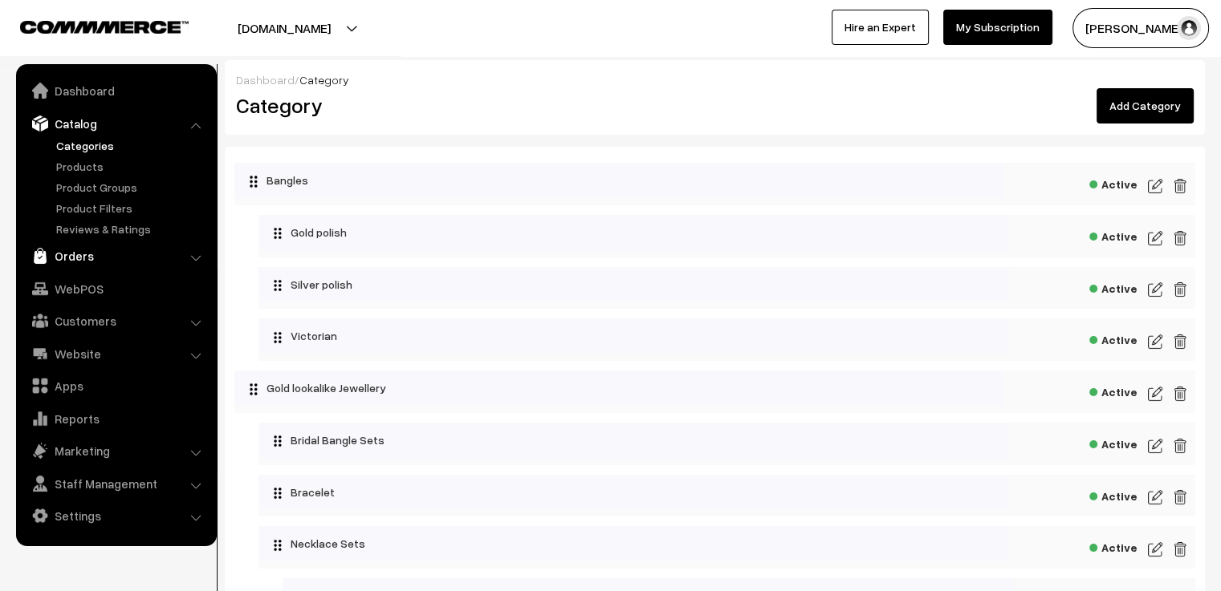
drag, startPoint x: 0, startPoint y: 0, endPoint x: 66, endPoint y: 253, distance: 261.2
click at [66, 253] on link "Orders" at bounding box center [115, 256] width 191 height 29
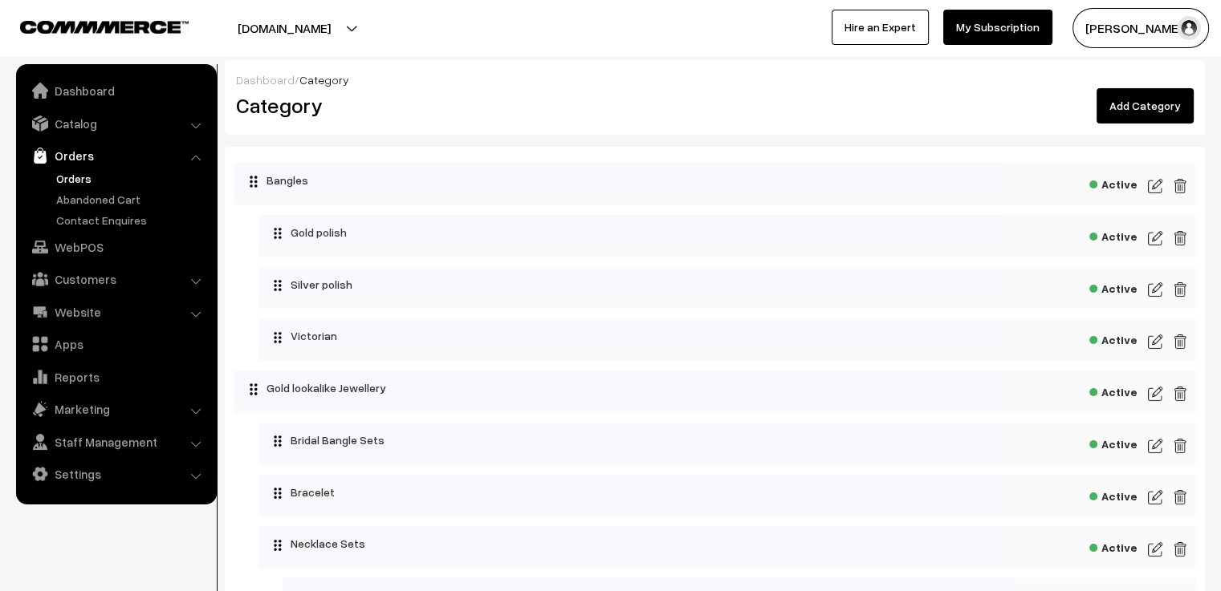
click at [71, 183] on link "Orders" at bounding box center [131, 178] width 159 height 17
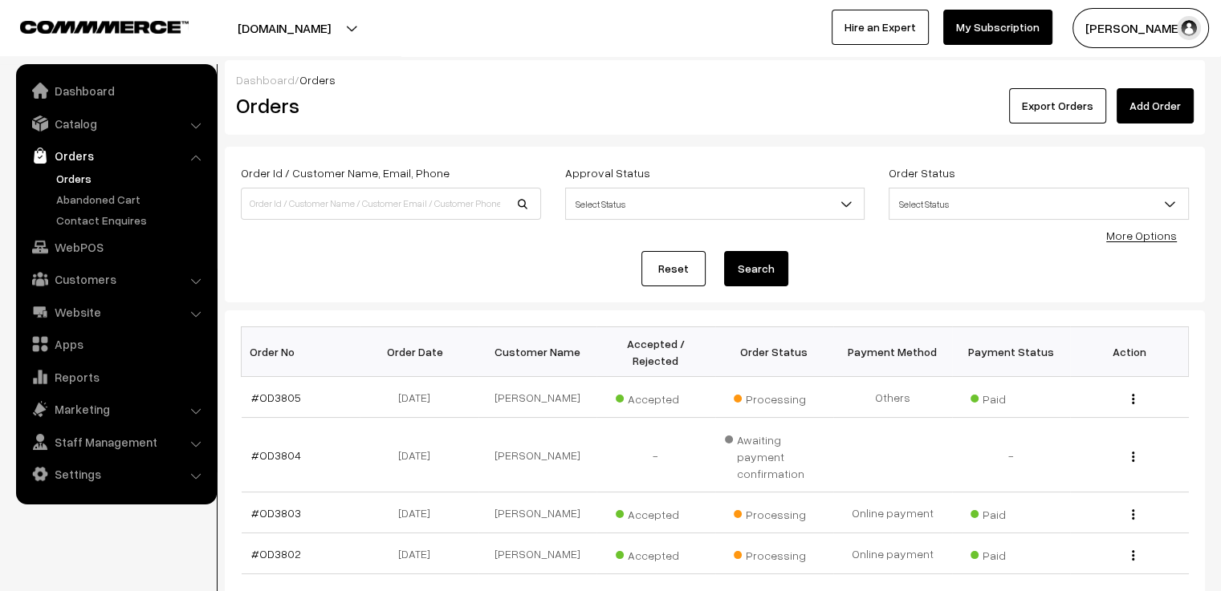
click at [1132, 110] on link "Add Order" at bounding box center [1154, 105] width 77 height 35
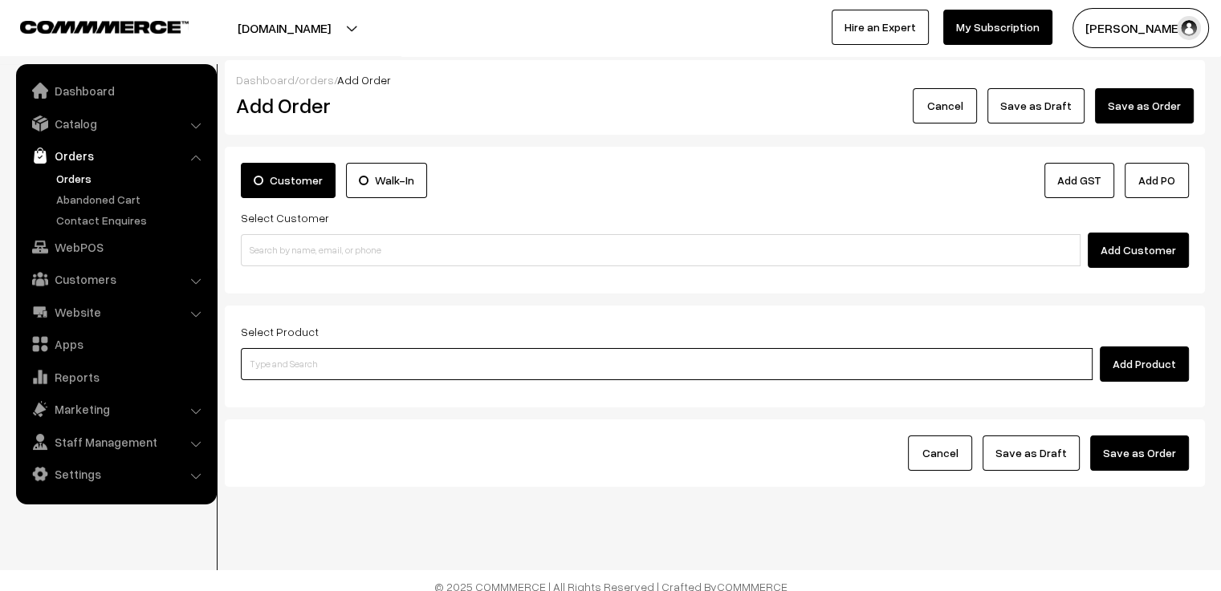
click at [653, 372] on input at bounding box center [667, 364] width 852 height 32
type input "grade"
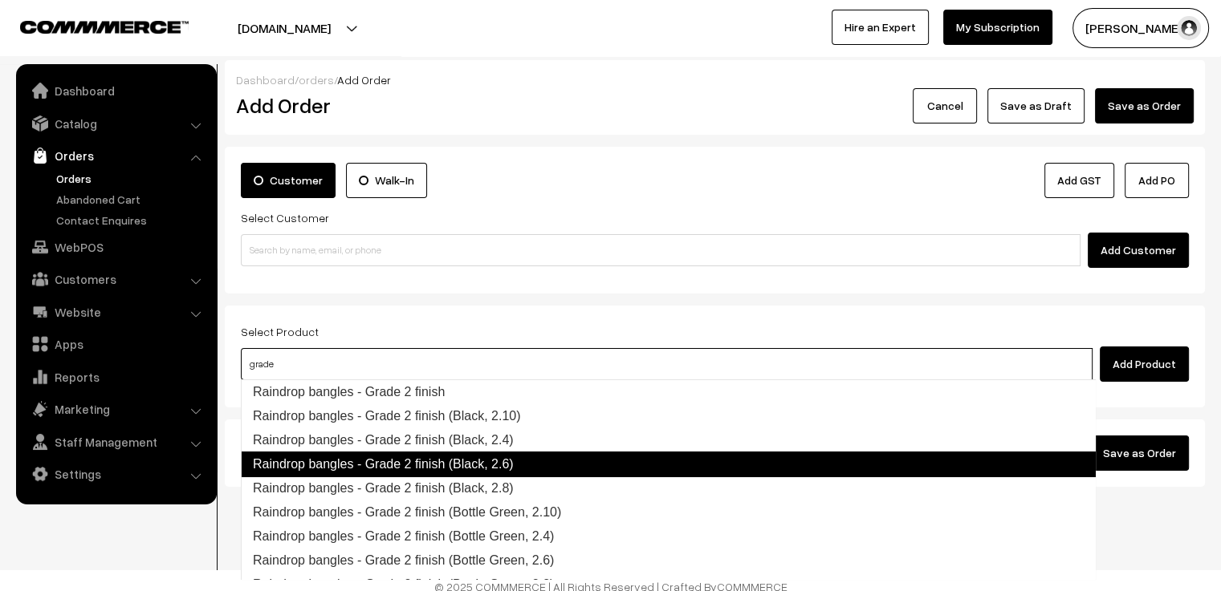
scroll to position [80, 0]
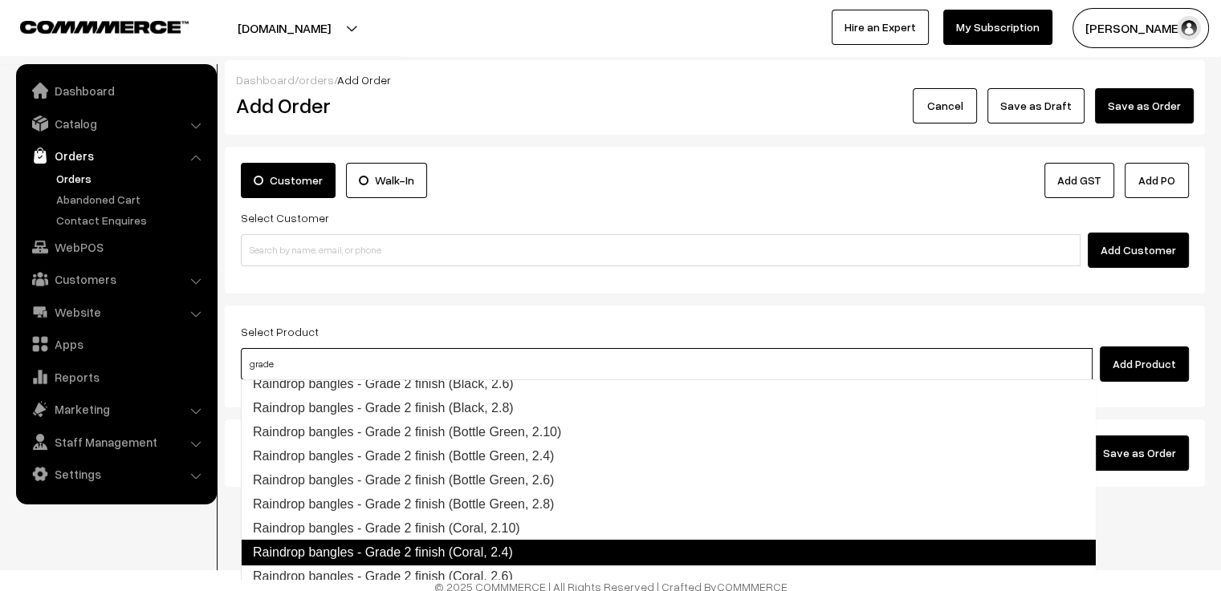
click at [562, 551] on link "Raindrop bangles - Grade 2 finish (Coral, 2.4)" at bounding box center [668, 553] width 855 height 26
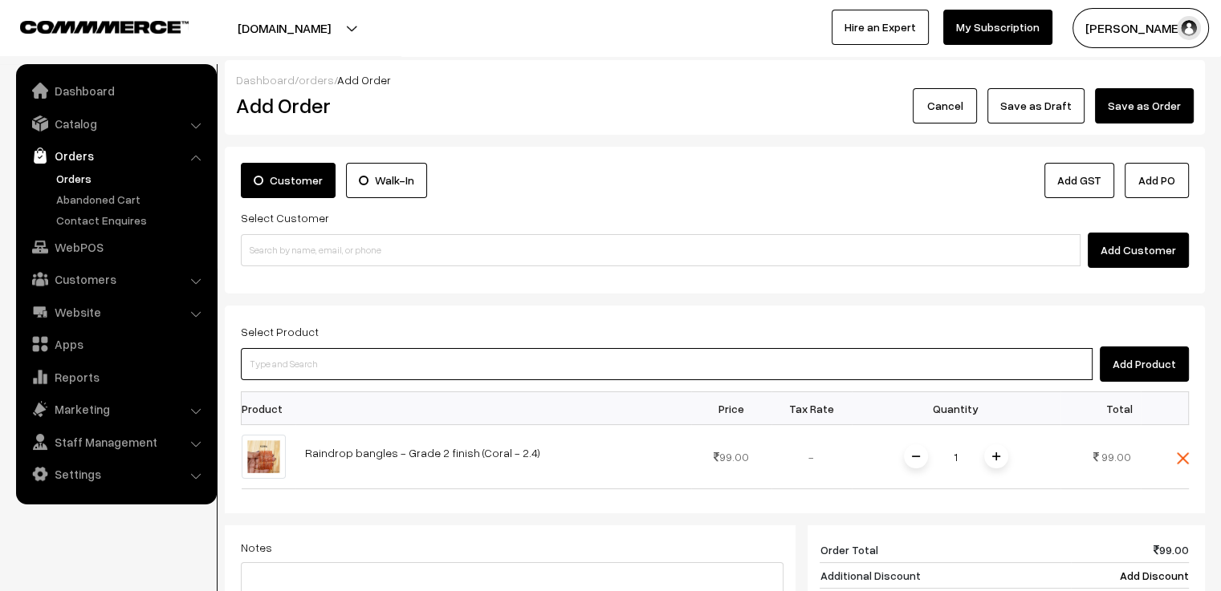
click at [403, 359] on input at bounding box center [667, 364] width 852 height 32
type input "grade"
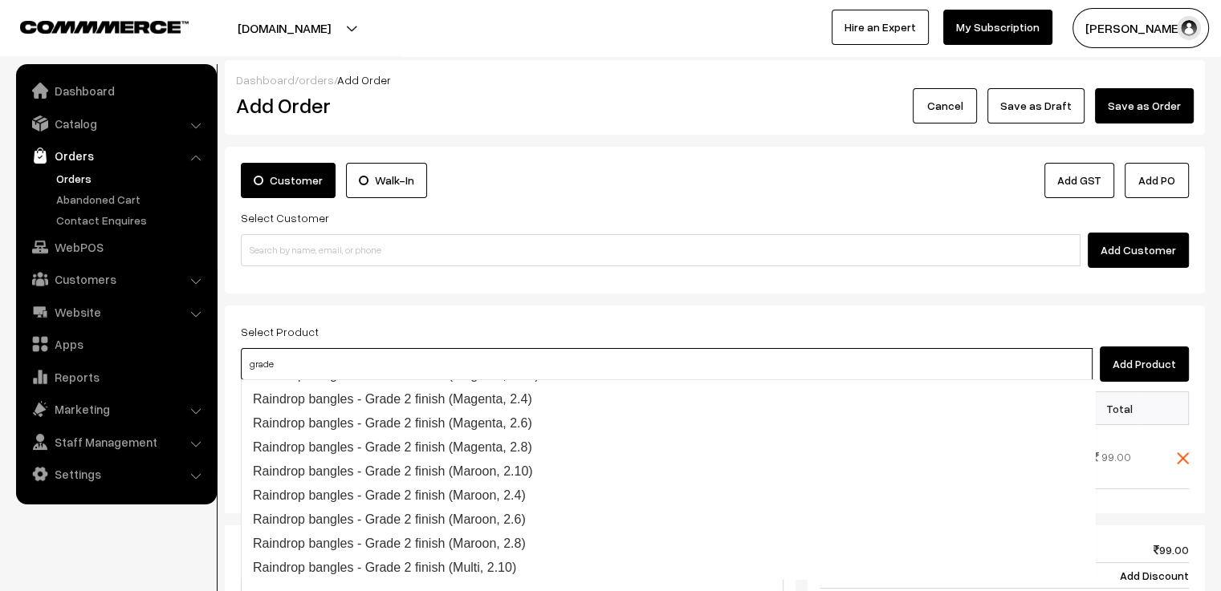
scroll to position [715, 0]
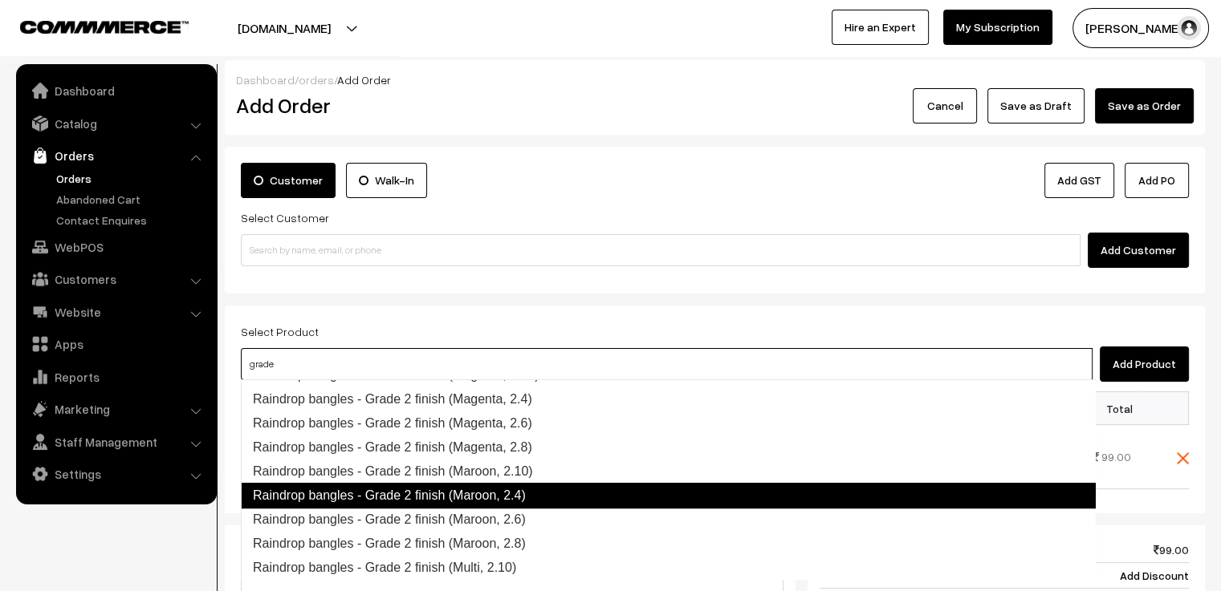
click at [538, 496] on link "Raindrop bangles - Grade 2 finish (Maroon, 2.4)" at bounding box center [668, 496] width 855 height 26
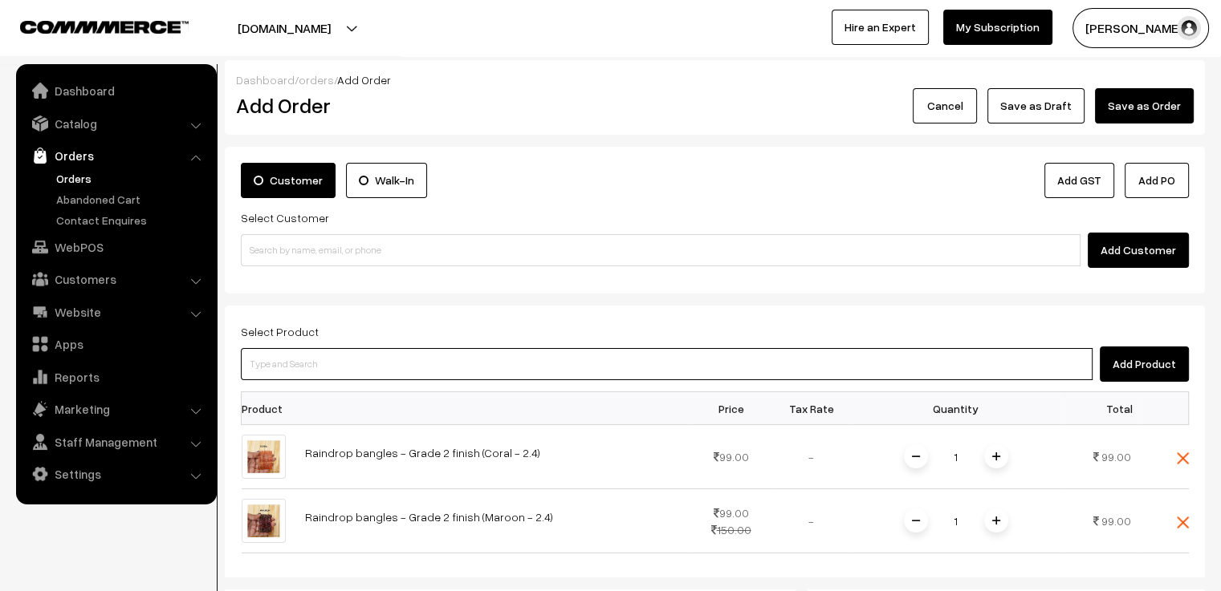
click at [393, 373] on input at bounding box center [667, 364] width 852 height 32
type input "grade"
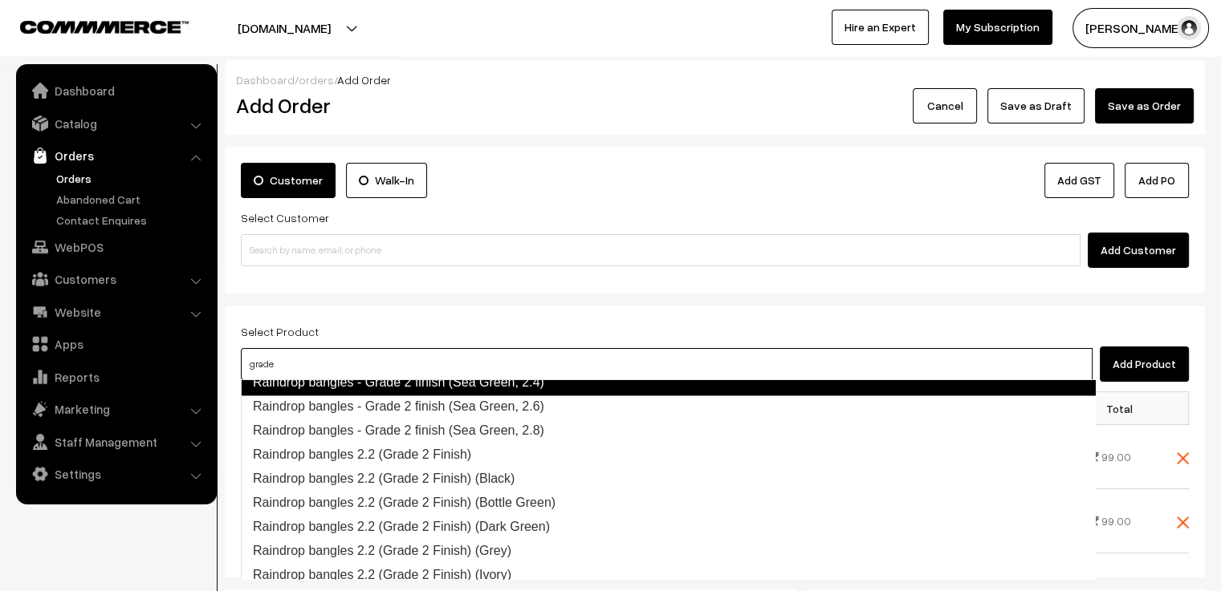
scroll to position [1492, 0]
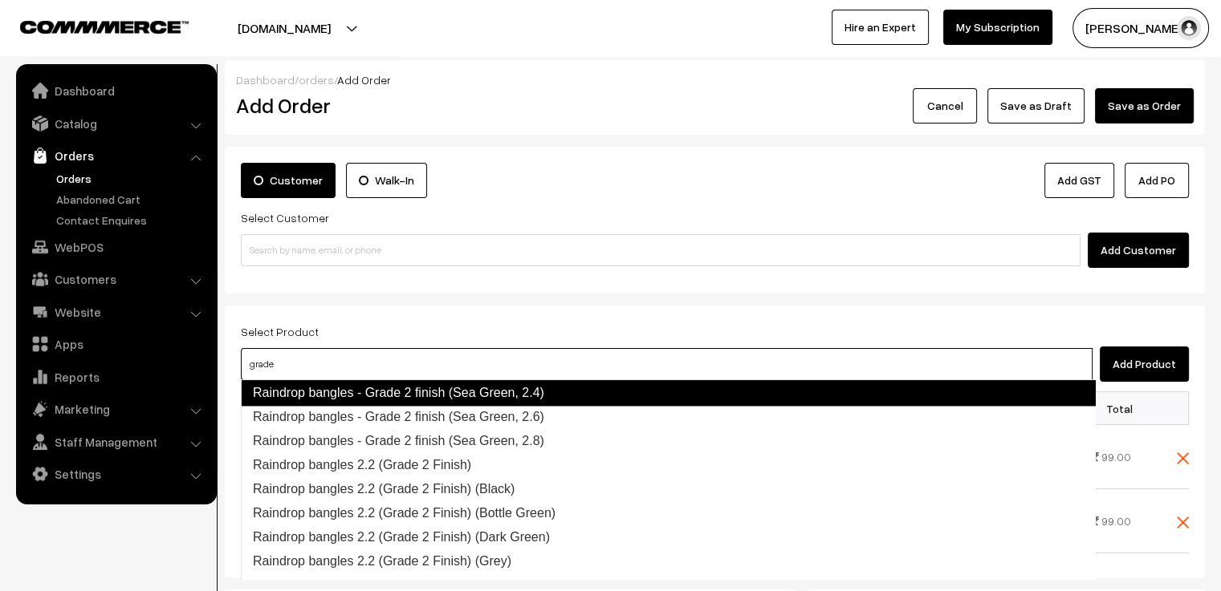
click at [535, 392] on link "Raindrop bangles - Grade 2 finish (Sea Green, 2.4)" at bounding box center [668, 393] width 855 height 26
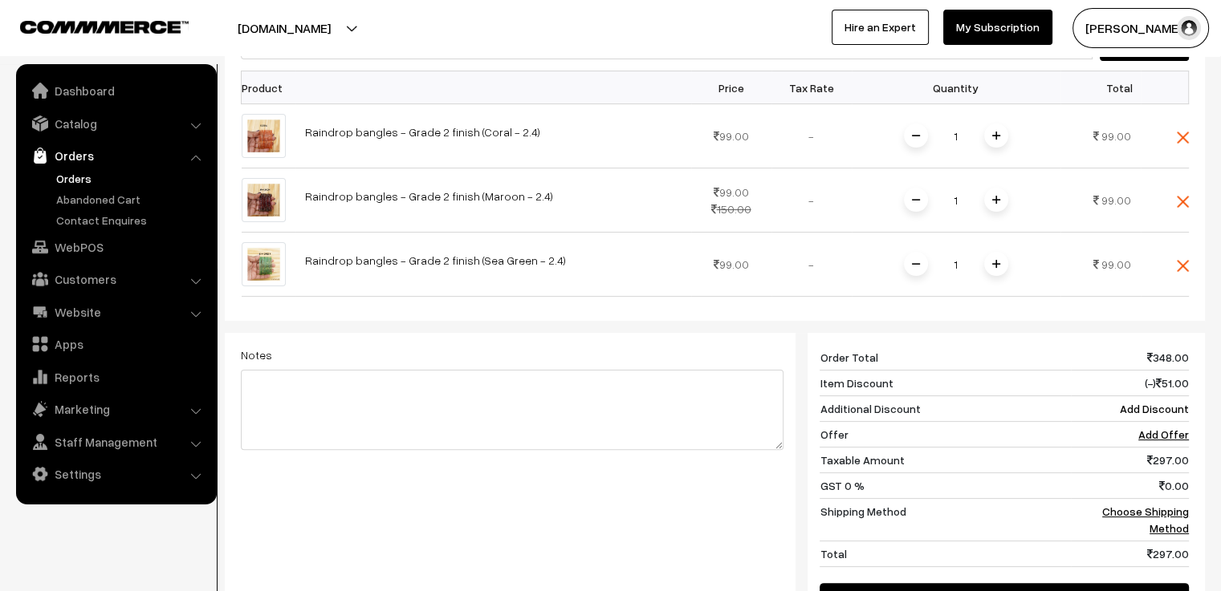
scroll to position [401, 0]
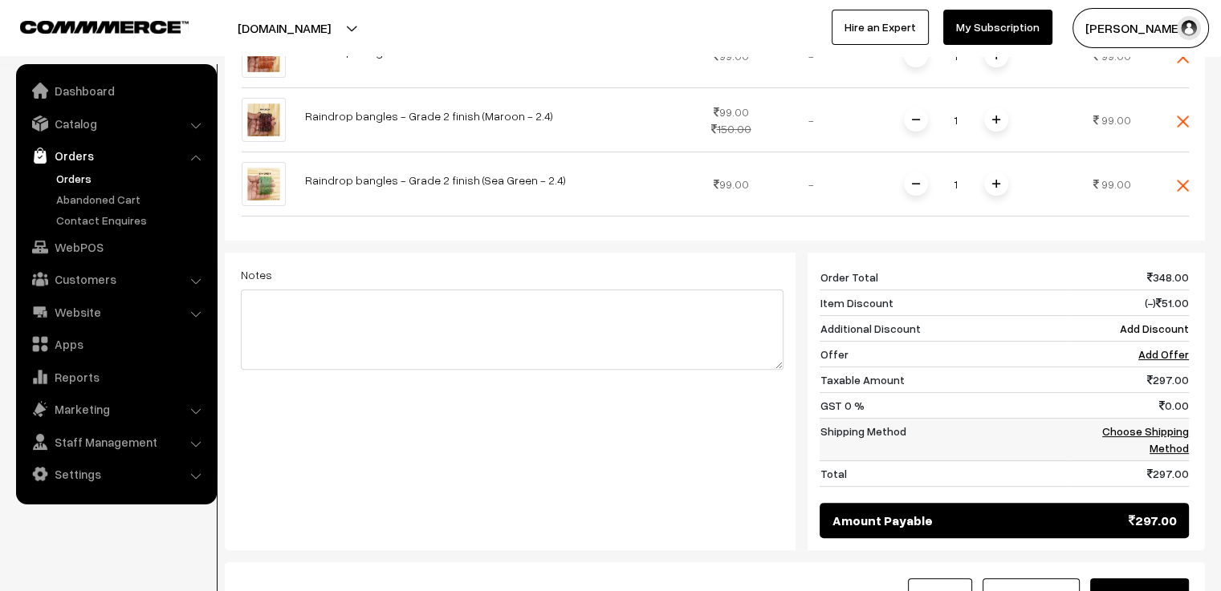
click at [1161, 432] on link "Choose Shipping Method" at bounding box center [1145, 440] width 87 height 30
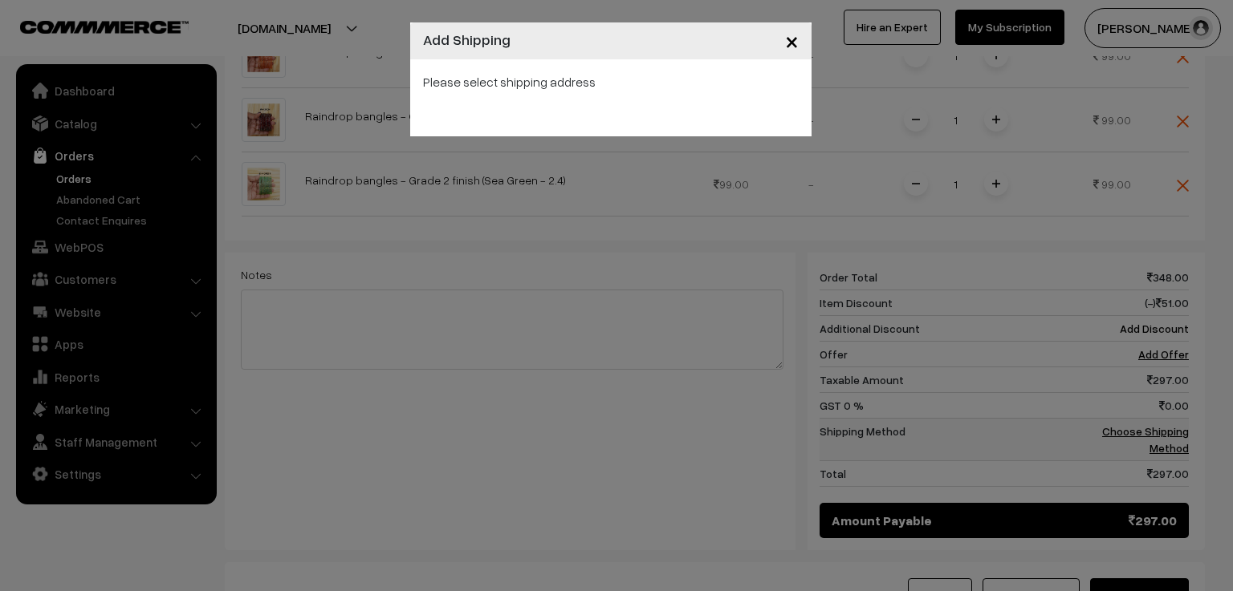
click at [1161, 432] on div "× Add Shipping Please select shipping address" at bounding box center [616, 295] width 1233 height 591
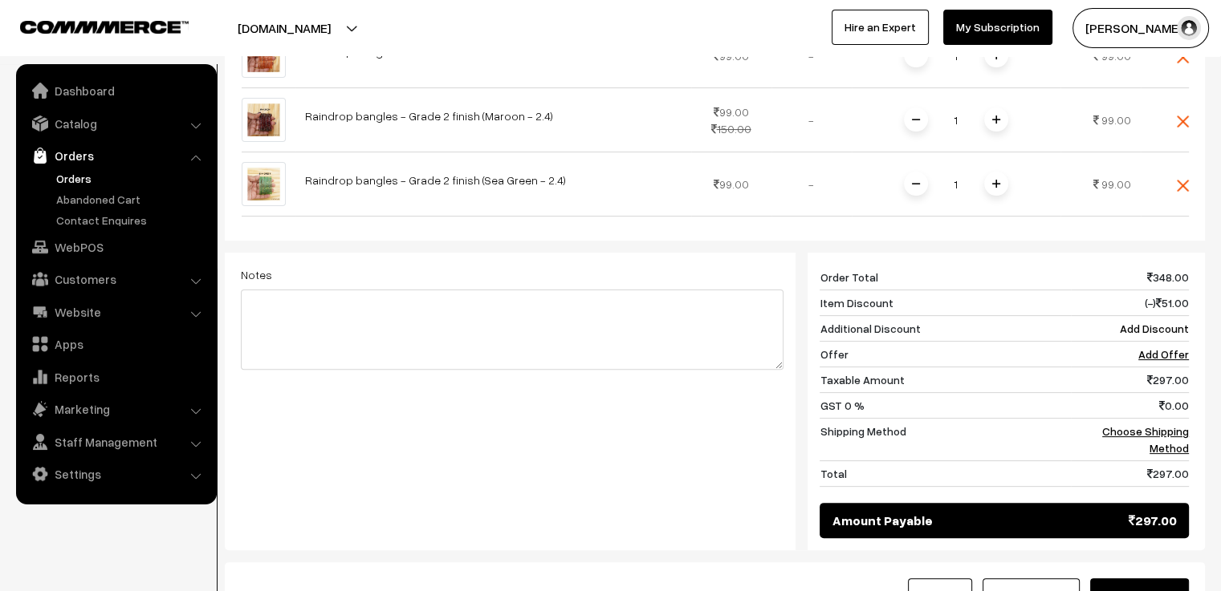
scroll to position [0, 0]
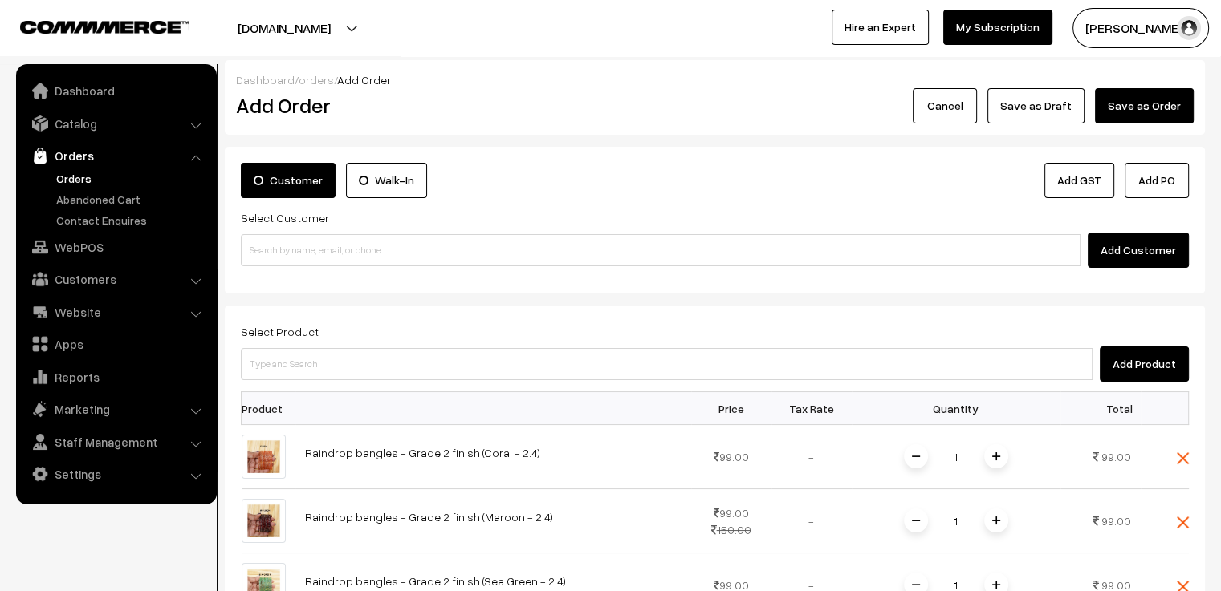
click at [1124, 253] on button "Add Customer" at bounding box center [1137, 250] width 101 height 35
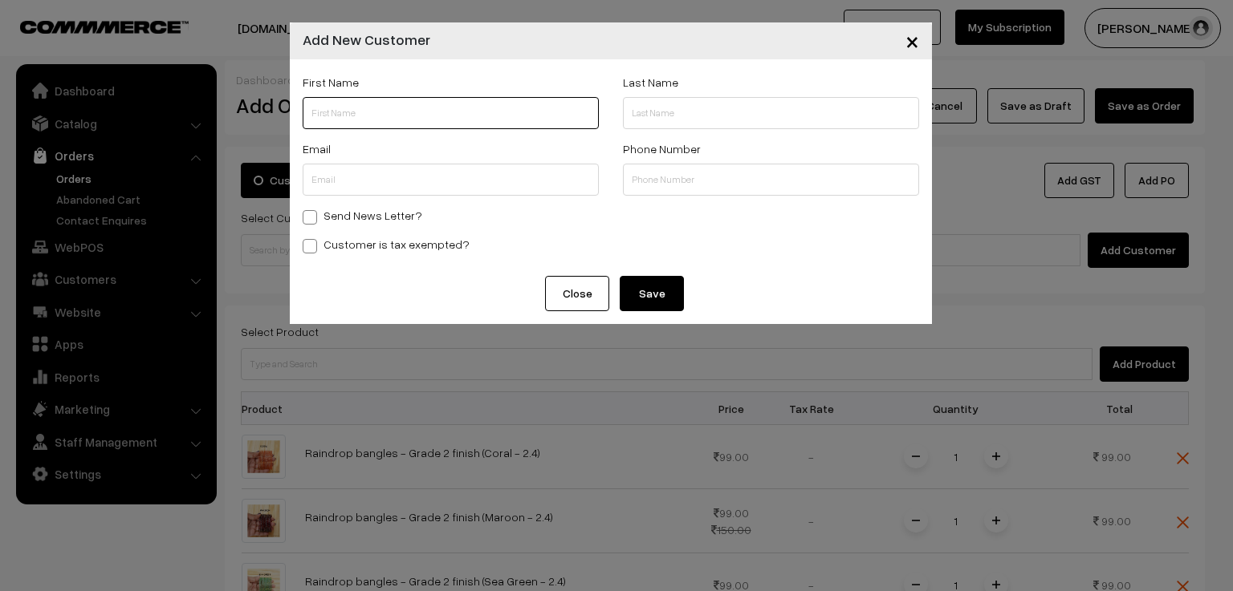
click at [384, 107] on input "text" at bounding box center [451, 113] width 296 height 32
paste input "Ch.Sinduja"
type input "Ch.Sinduja"
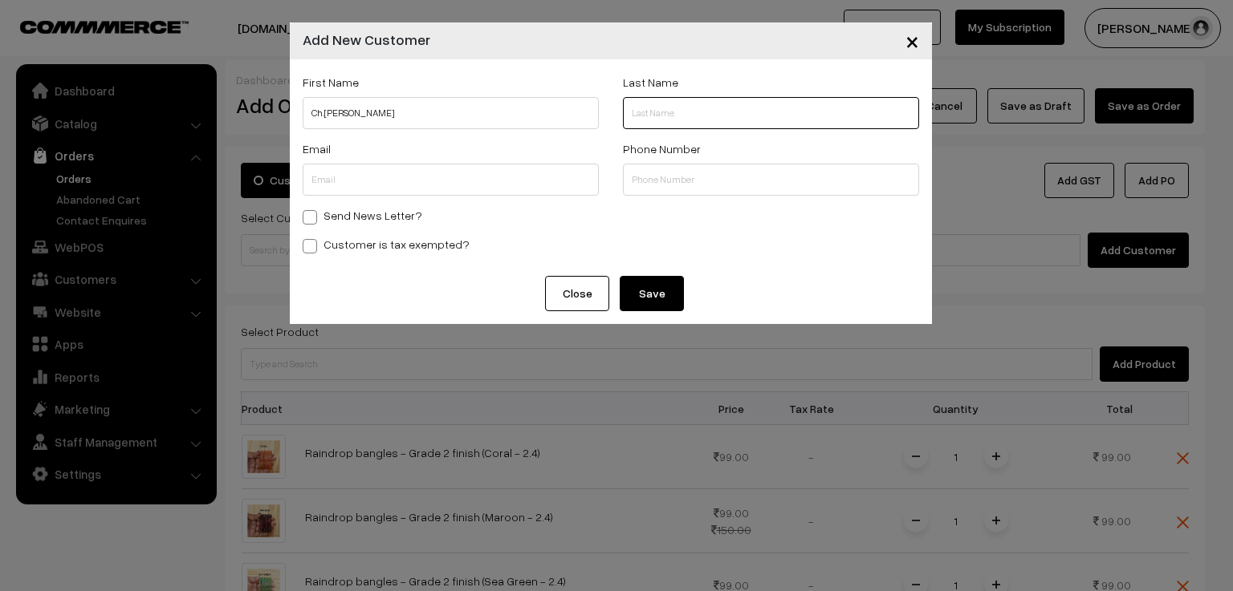
click at [677, 106] on input "text" at bounding box center [771, 113] width 296 height 32
paste input "13-15-104/1, Bhanoji colony, Near Neeti enugu bomma, B.C Road, N"
type input "13-15-104/1, Bhanoji colony, Near Neeti enugu bomma, B.C Road, N"
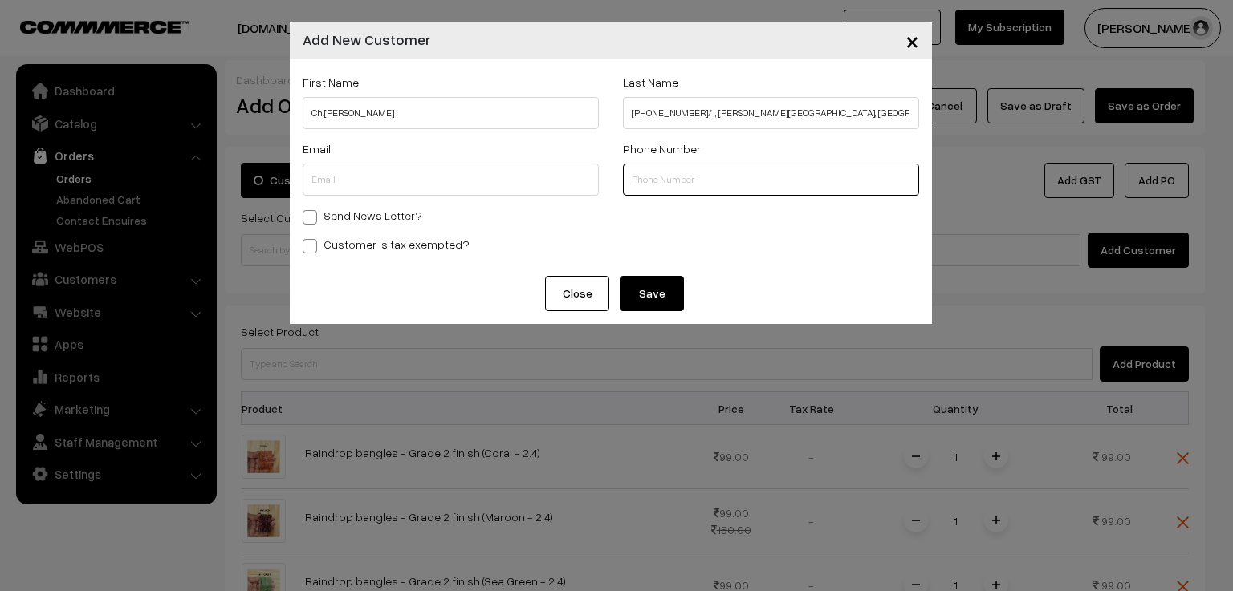
click at [705, 188] on input "text" at bounding box center [771, 180] width 296 height 32
paste input "7842824004"
type input "7842824004"
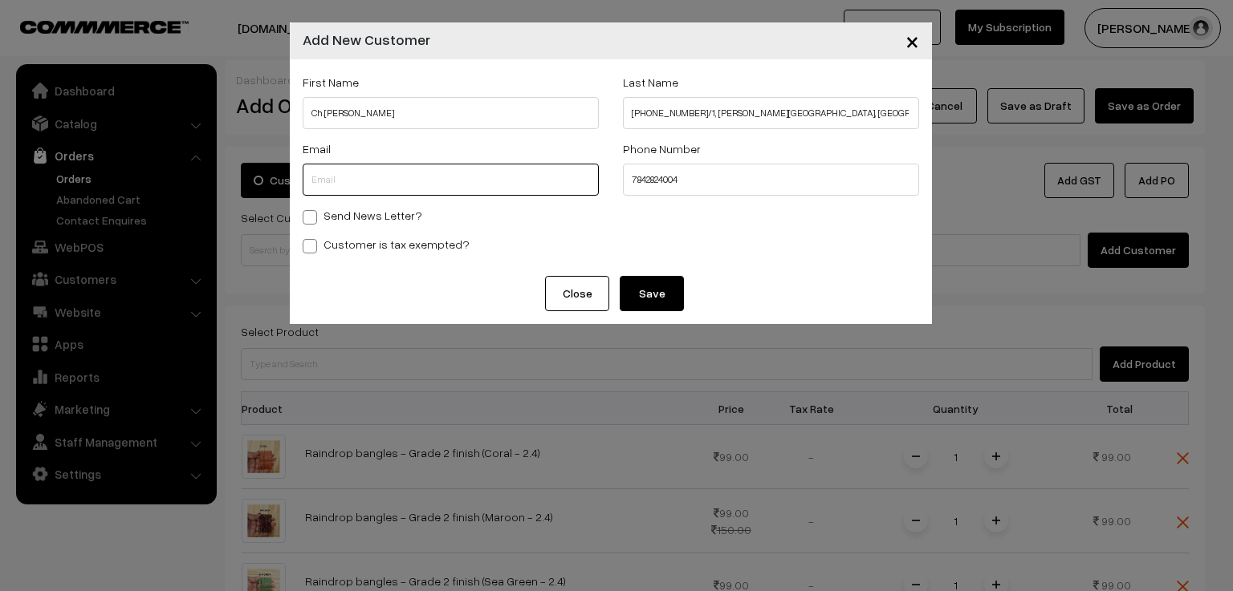
click at [338, 174] on input "text" at bounding box center [451, 180] width 296 height 32
paste input "sindujachintada2004@gmail.com"
type input "sindujachintada2004@gmail.com"
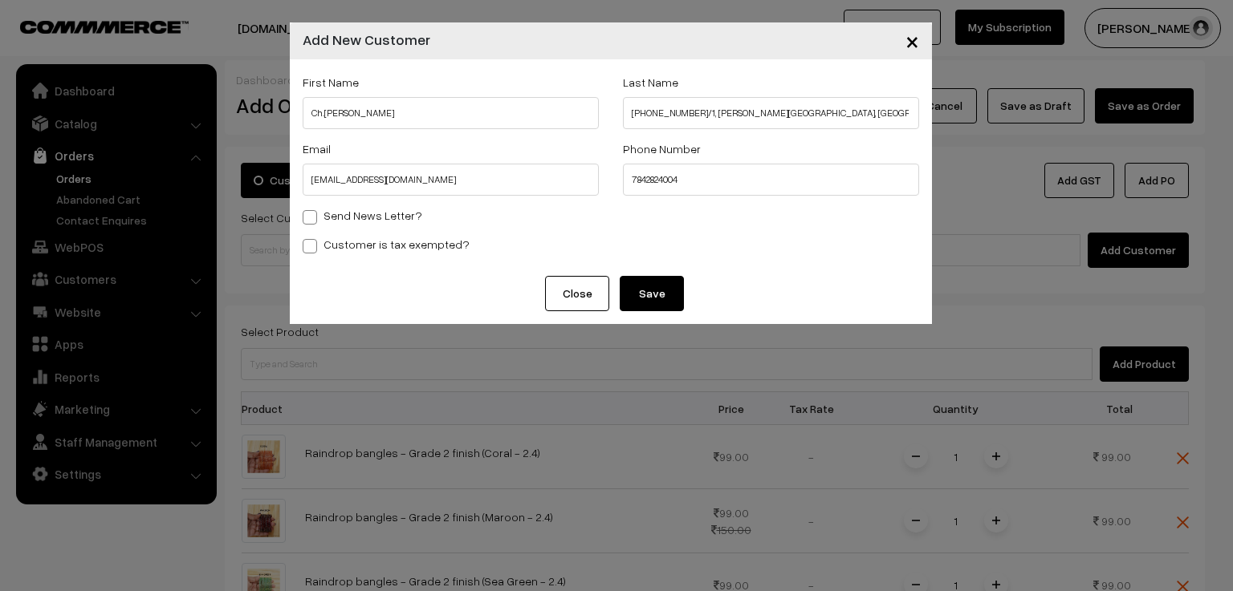
click at [644, 295] on button "Save" at bounding box center [652, 293] width 64 height 35
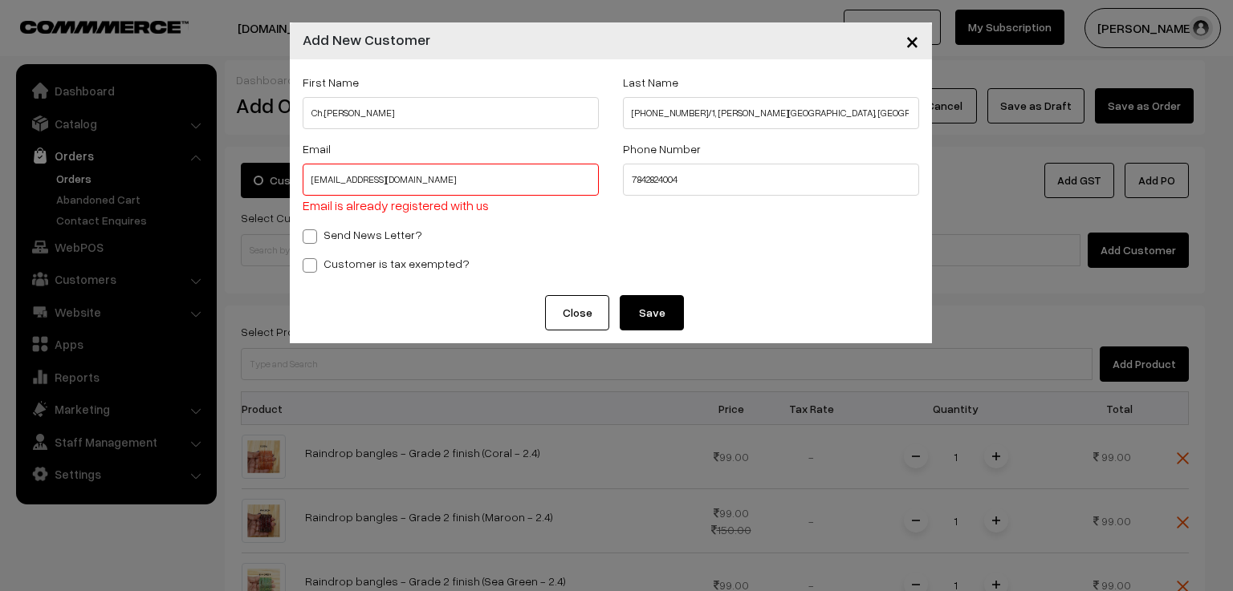
drag, startPoint x: 465, startPoint y: 177, endPoint x: 274, endPoint y: 185, distance: 192.0
click at [274, 185] on div "× Add New Customer First Name Ch.Sinduja Last Name 13-15-104/1, Bhanoji colony,…" at bounding box center [616, 295] width 1233 height 591
click at [576, 309] on button "Close" at bounding box center [577, 312] width 64 height 35
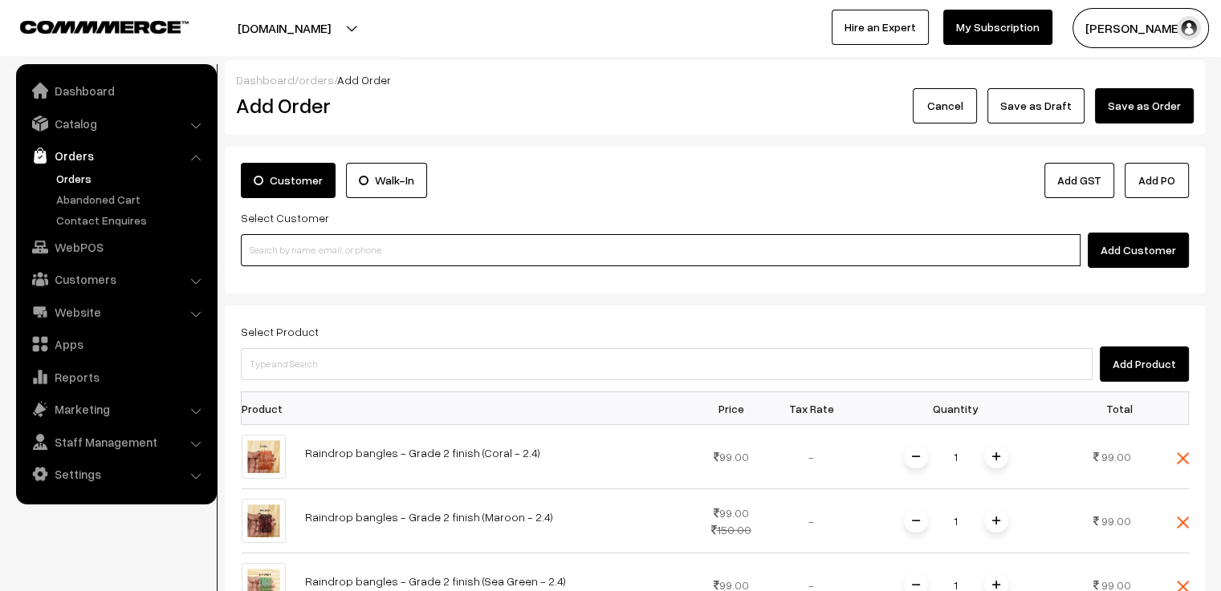
click at [327, 262] on input at bounding box center [660, 250] width 839 height 32
click at [327, 256] on input at bounding box center [660, 250] width 839 height 32
paste input "sindujachintada2004@gmail.com"
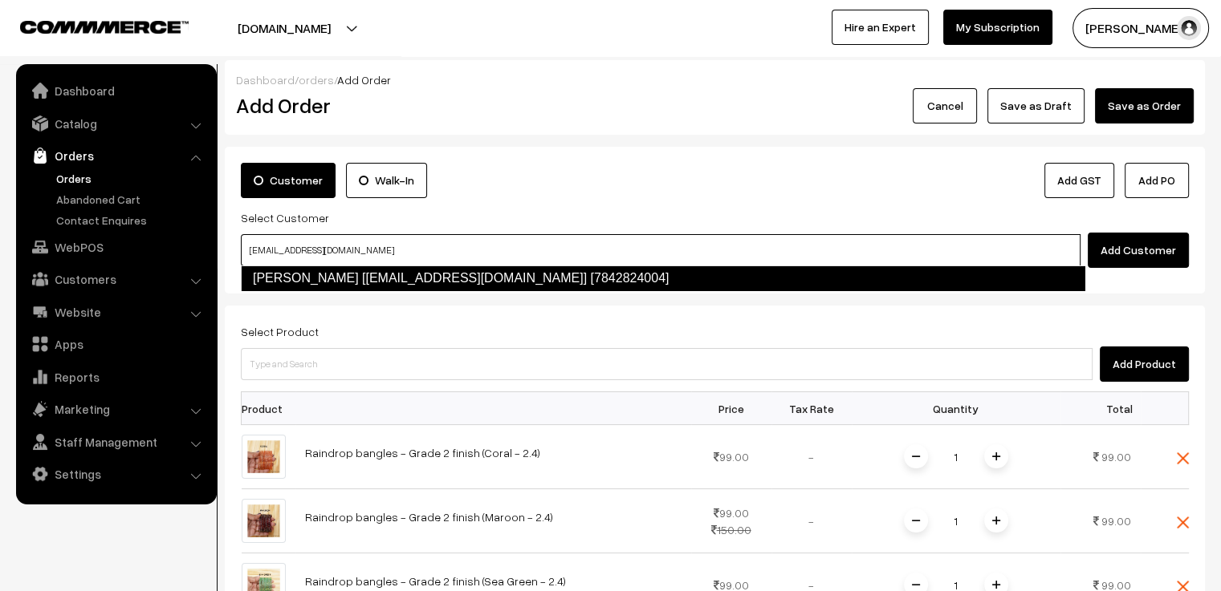
click at [338, 272] on link "Sinduja Chintada [sindujachintada2004@gmail.com] [7842824004]" at bounding box center [663, 279] width 844 height 26
type input "sindujachintada2004@gmail.com"
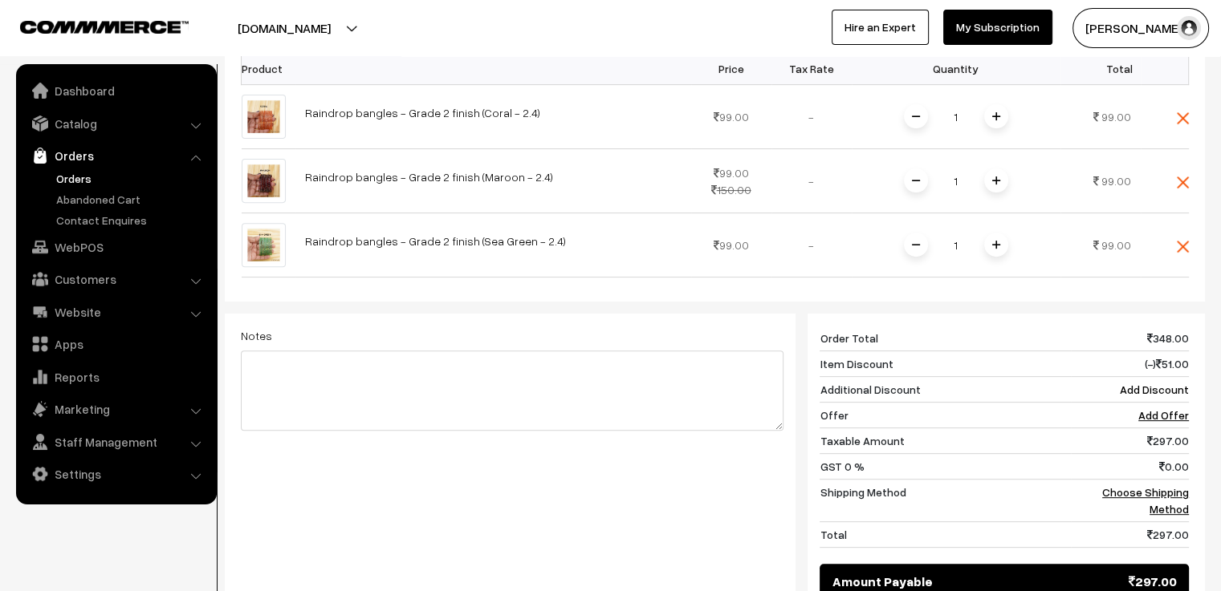
scroll to position [642, 0]
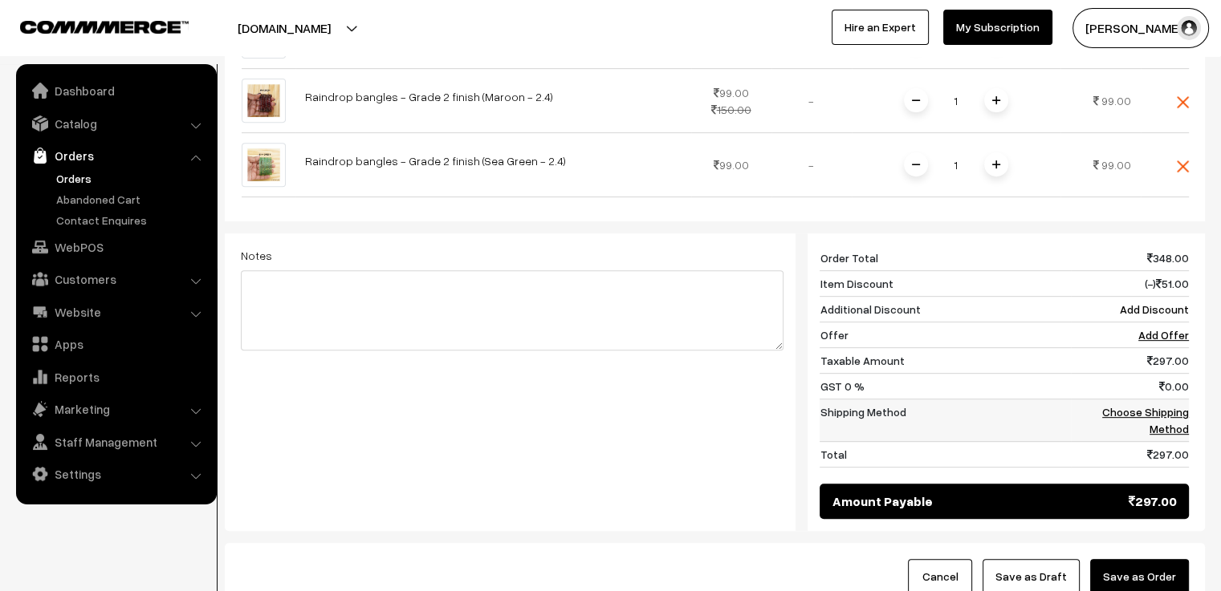
click at [1138, 405] on link "Choose Shipping Method" at bounding box center [1145, 420] width 87 height 30
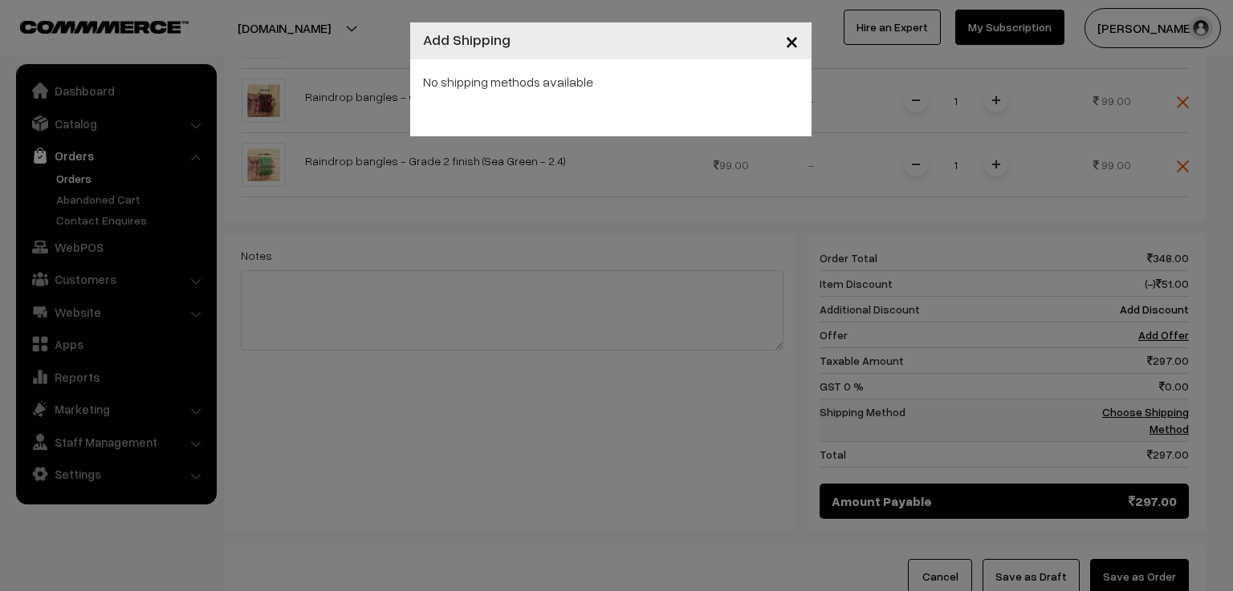
click at [1138, 376] on div "× Add Shipping No shipping methods available" at bounding box center [616, 295] width 1233 height 591
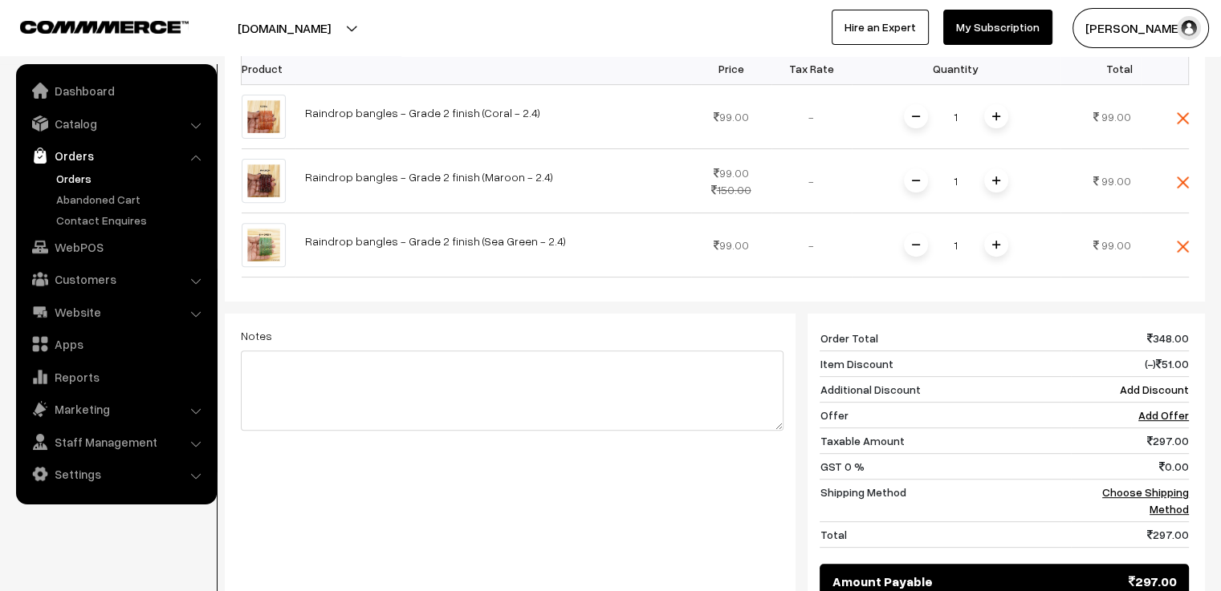
scroll to position [0, 0]
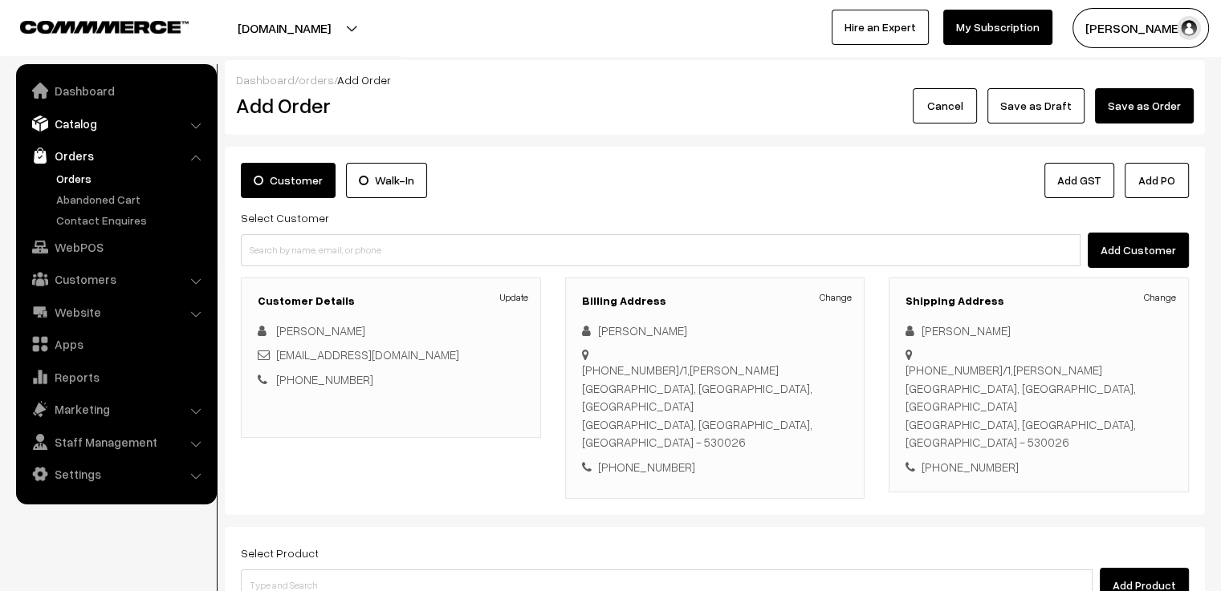
click at [82, 122] on link "Catalog" at bounding box center [115, 123] width 191 height 29
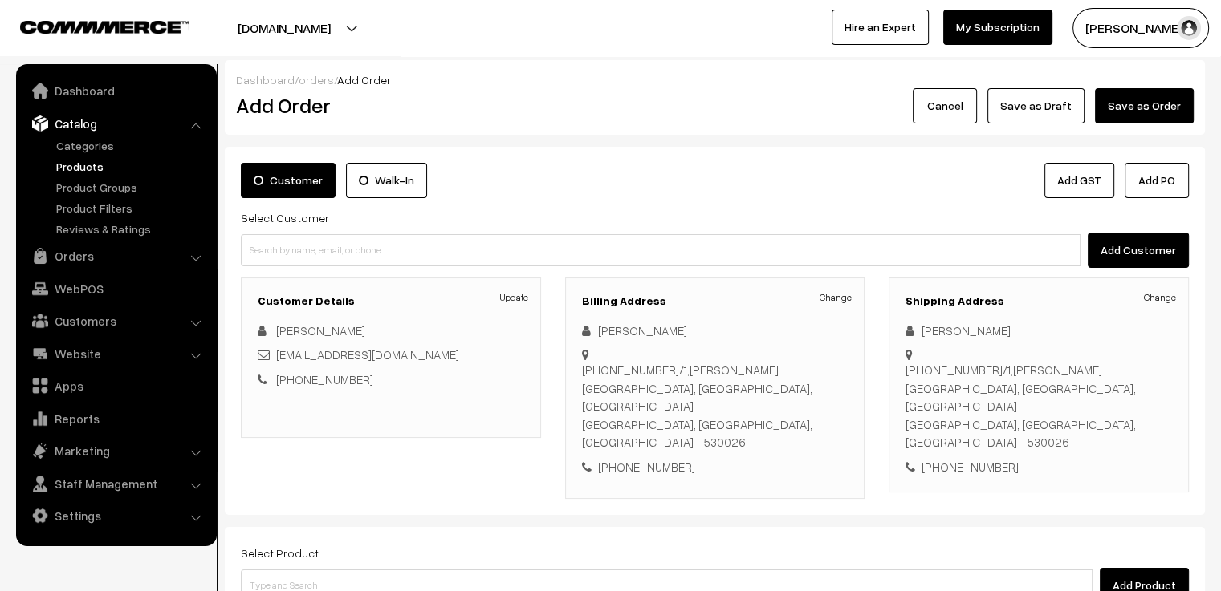
click at [84, 168] on link "Products" at bounding box center [131, 166] width 159 height 17
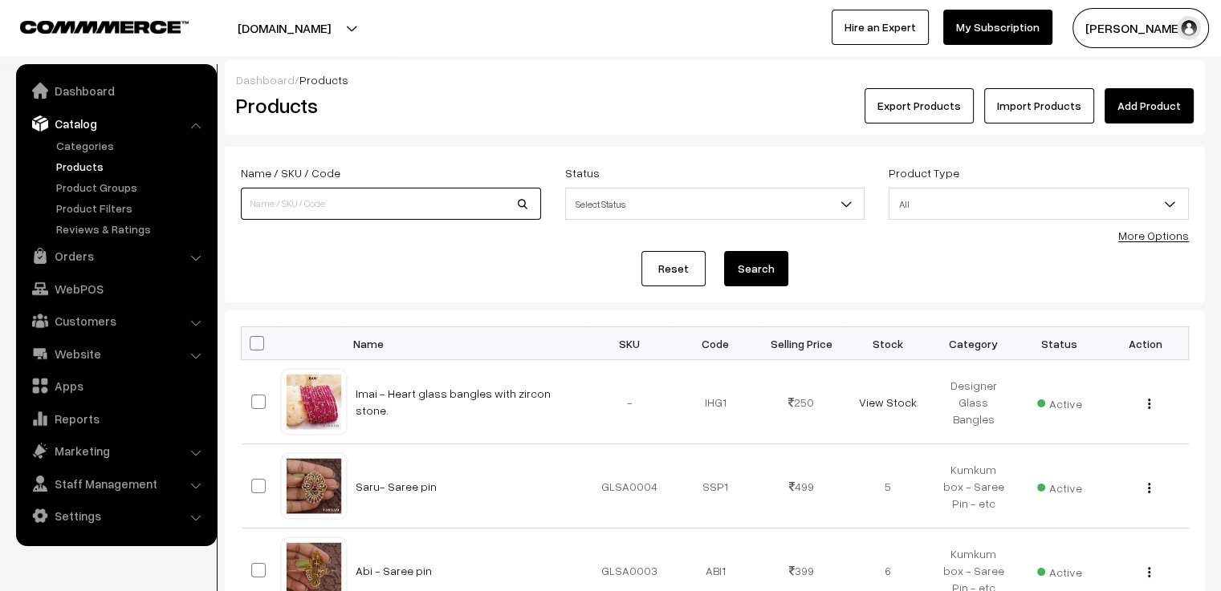
click at [331, 211] on input at bounding box center [391, 204] width 300 height 32
type input "GRADE 2"
click at [738, 277] on button "Search" at bounding box center [756, 268] width 64 height 35
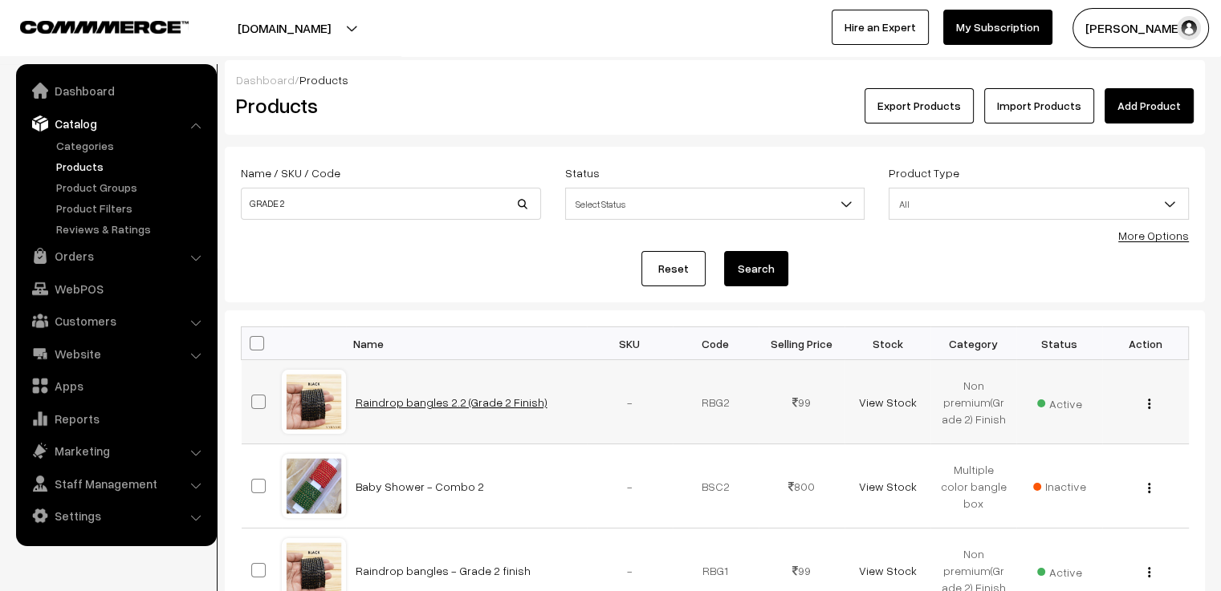
click at [434, 397] on link "Raindrop bangles 2.2 (Grade 2 Finish)" at bounding box center [452, 403] width 192 height 14
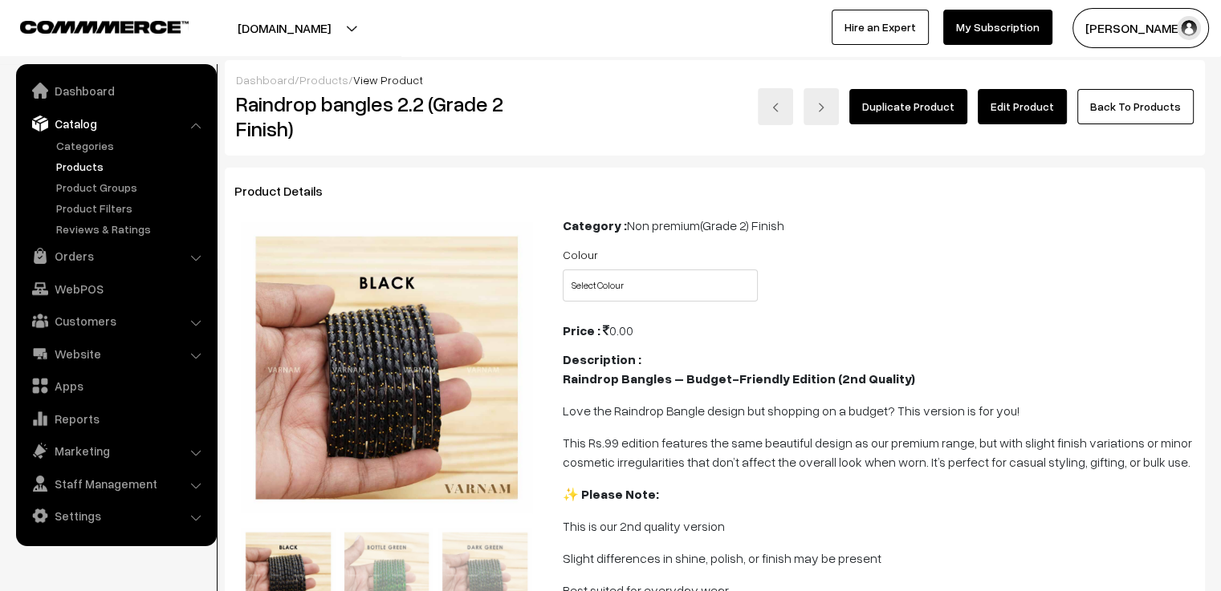
click at [1027, 112] on link "Edit Product" at bounding box center [1022, 106] width 89 height 35
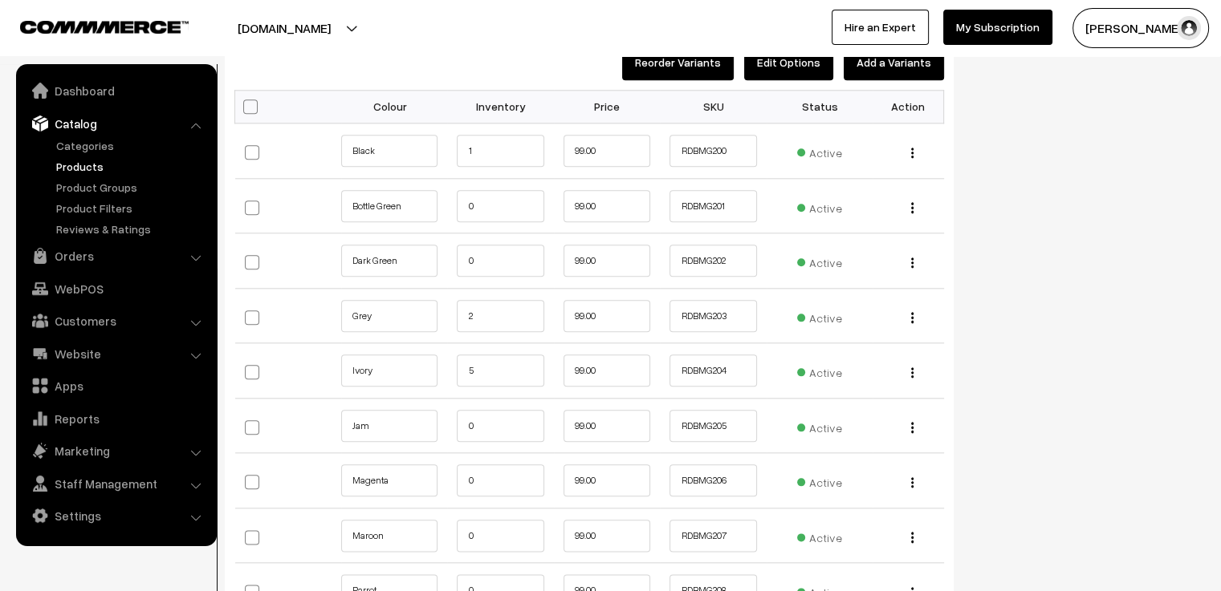
scroll to position [1846, 0]
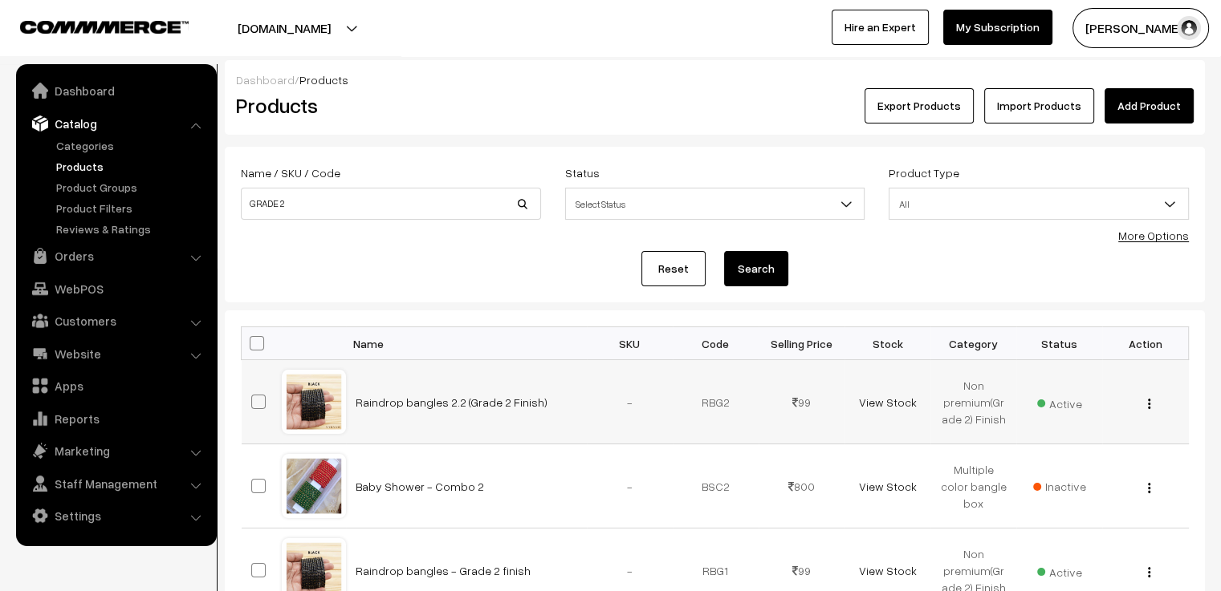
scroll to position [80, 0]
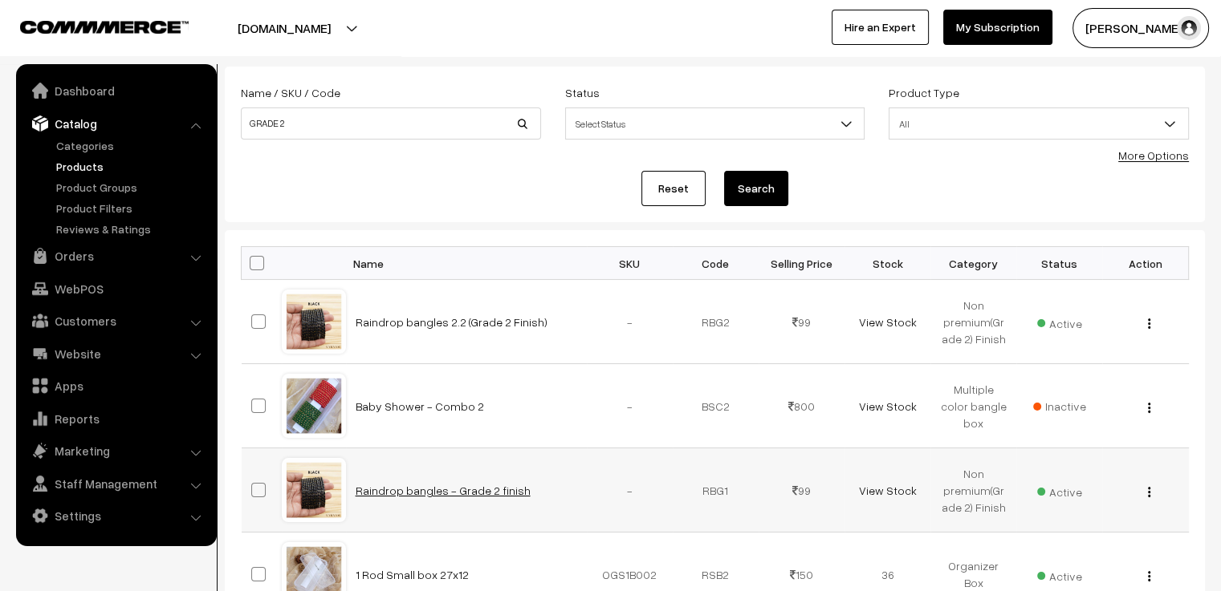
click at [429, 490] on link "Raindrop bangles - Grade 2 finish" at bounding box center [443, 491] width 175 height 14
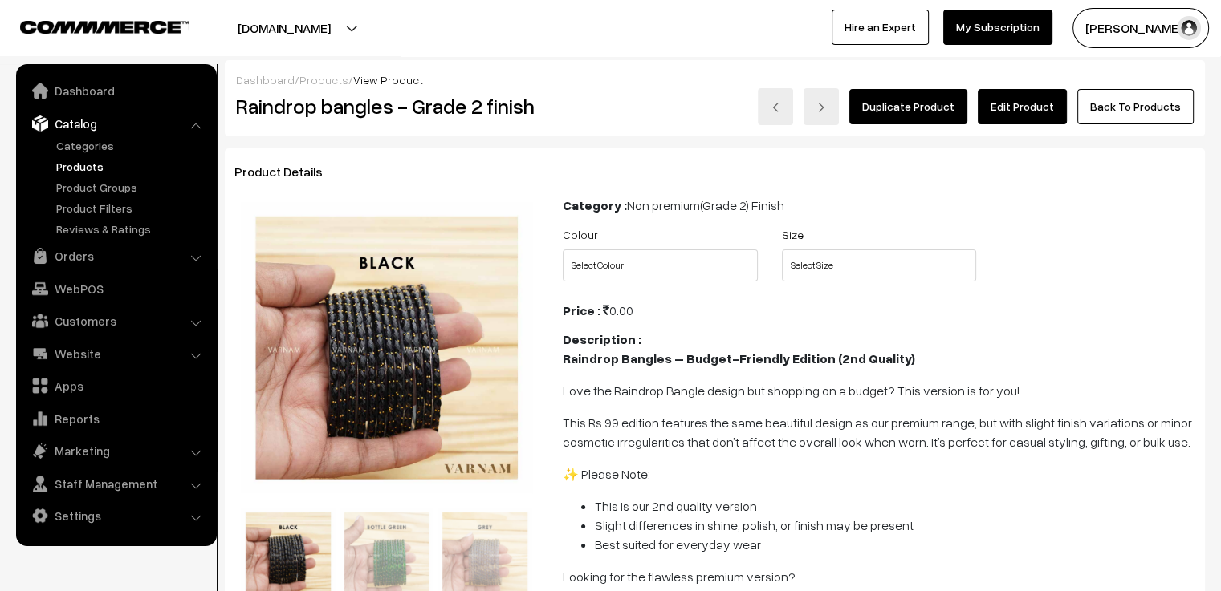
click at [1029, 110] on link "Edit Product" at bounding box center [1022, 106] width 89 height 35
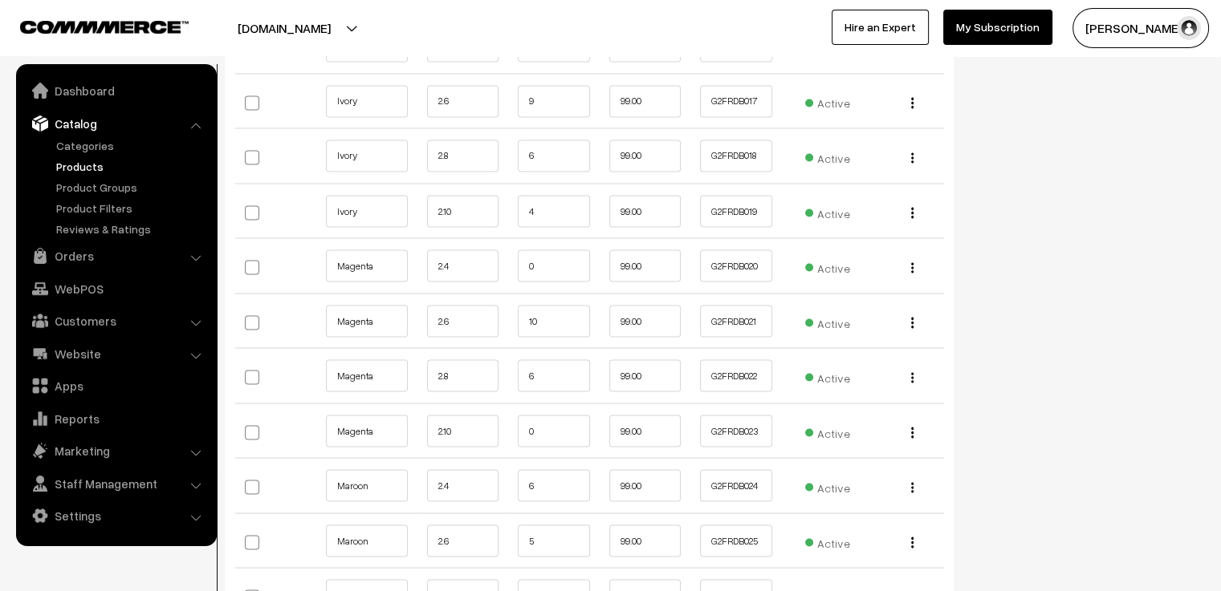
scroll to position [2970, 0]
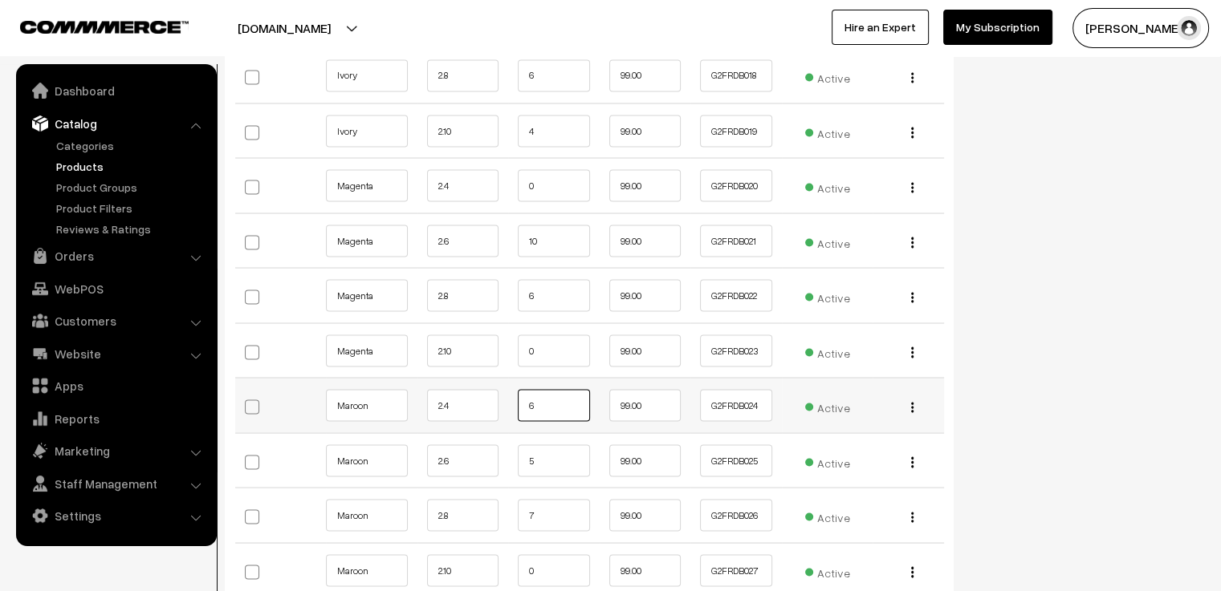
drag, startPoint x: 546, startPoint y: 399, endPoint x: 501, endPoint y: 399, distance: 44.9
click at [501, 399] on tr "Maroon 2.4 6 99.00 G2FRDB024 Edit" at bounding box center [589, 405] width 709 height 55
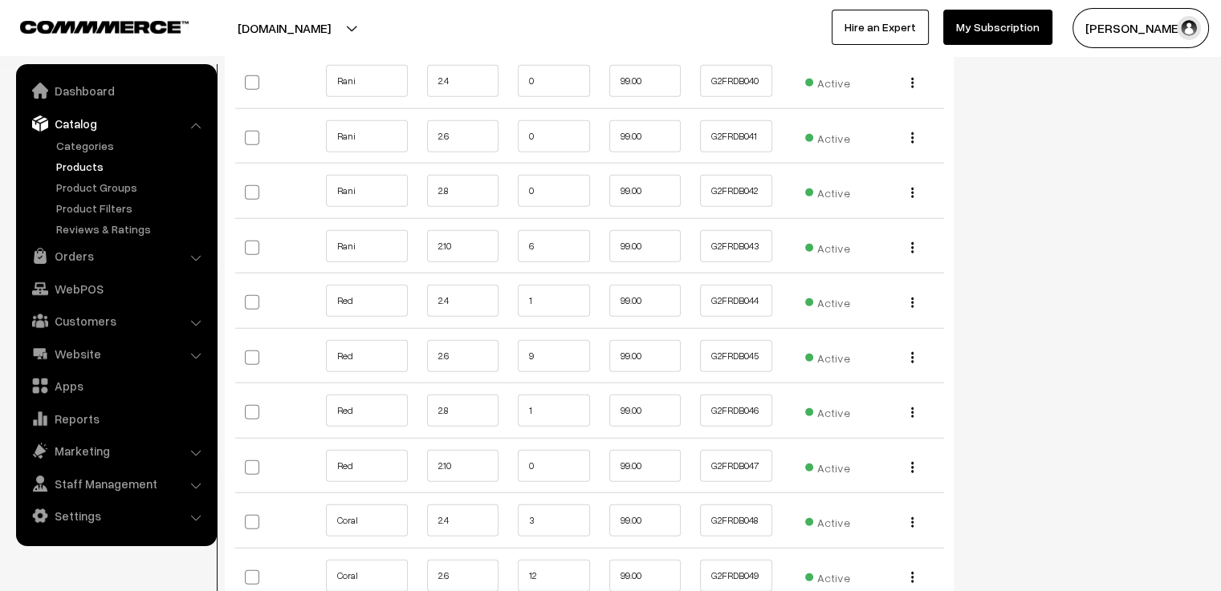
scroll to position [4254, 0]
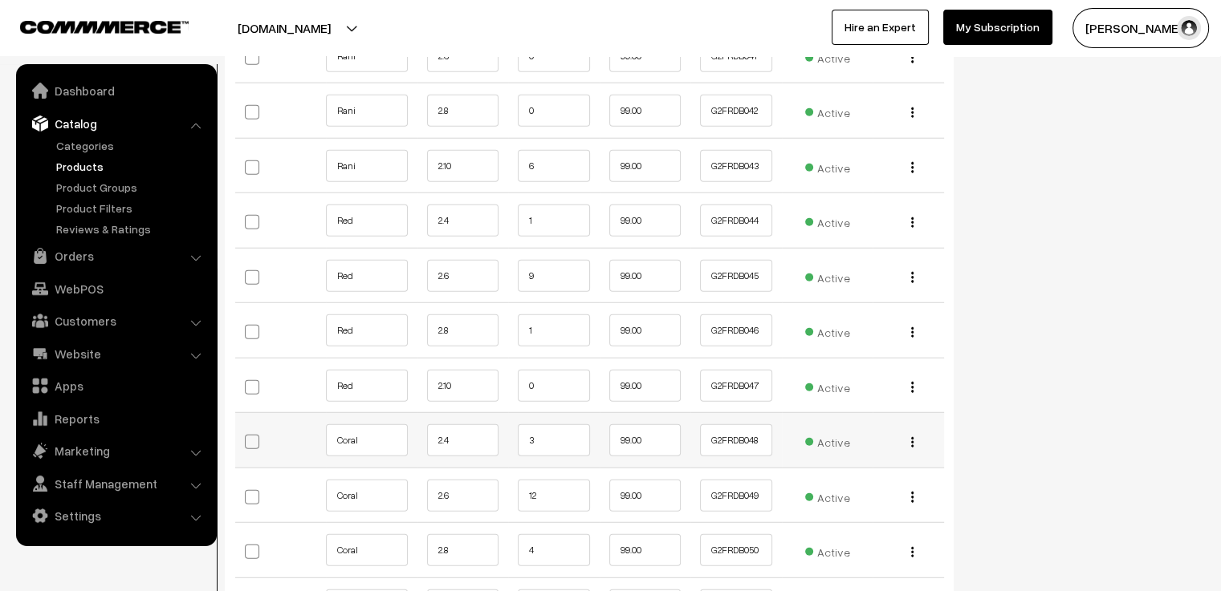
type input "5"
drag, startPoint x: 546, startPoint y: 433, endPoint x: 498, endPoint y: 433, distance: 47.4
click at [498, 433] on tr "Coral 2.4 3 99.00 G2FRDB048 Active" at bounding box center [589, 440] width 709 height 55
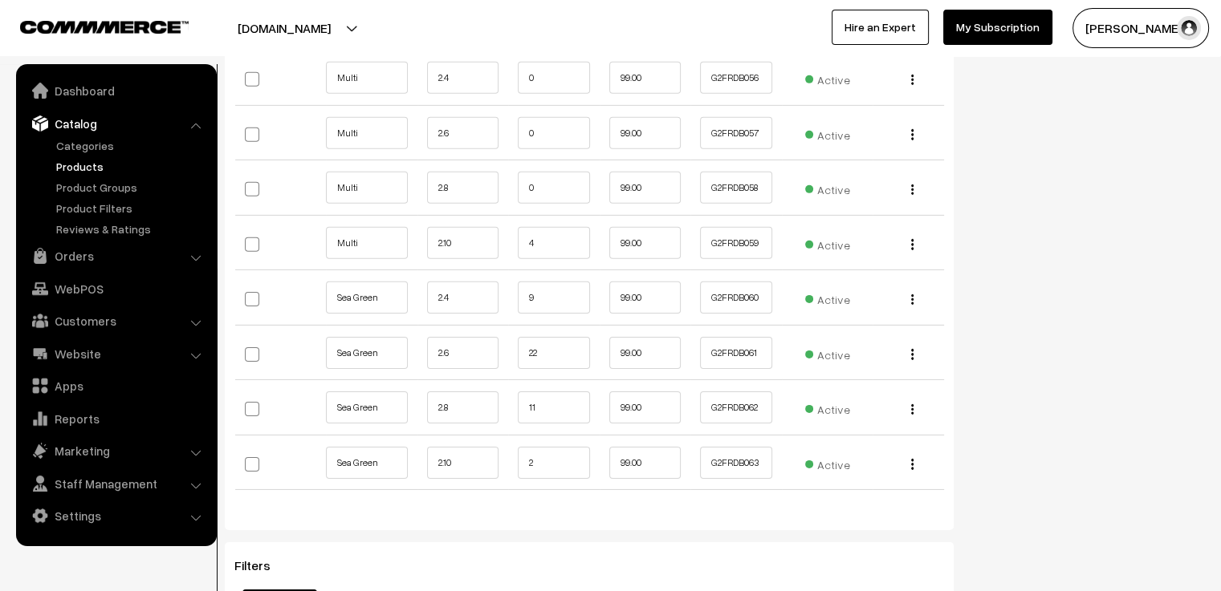
scroll to position [5136, 0]
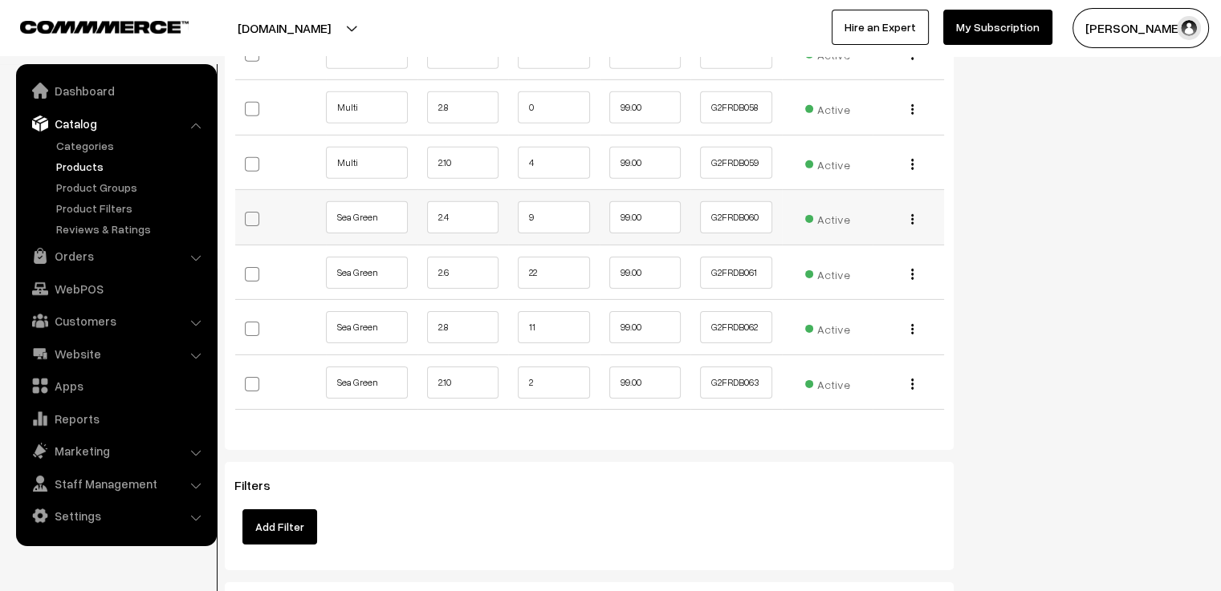
type input "2"
drag, startPoint x: 544, startPoint y: 209, endPoint x: 522, endPoint y: 210, distance: 22.5
click at [522, 210] on input "9" at bounding box center [554, 217] width 72 height 32
type input "8"
click at [910, 232] on td "Edit Change to Bulk Price Delete" at bounding box center [907, 217] width 71 height 55
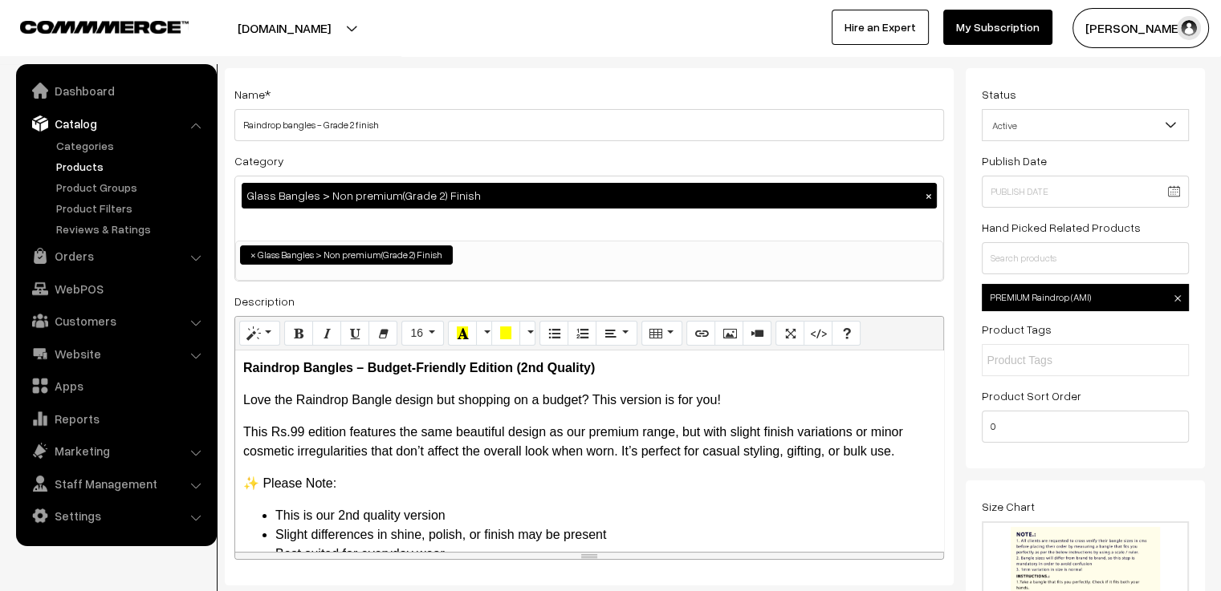
scroll to position [0, 0]
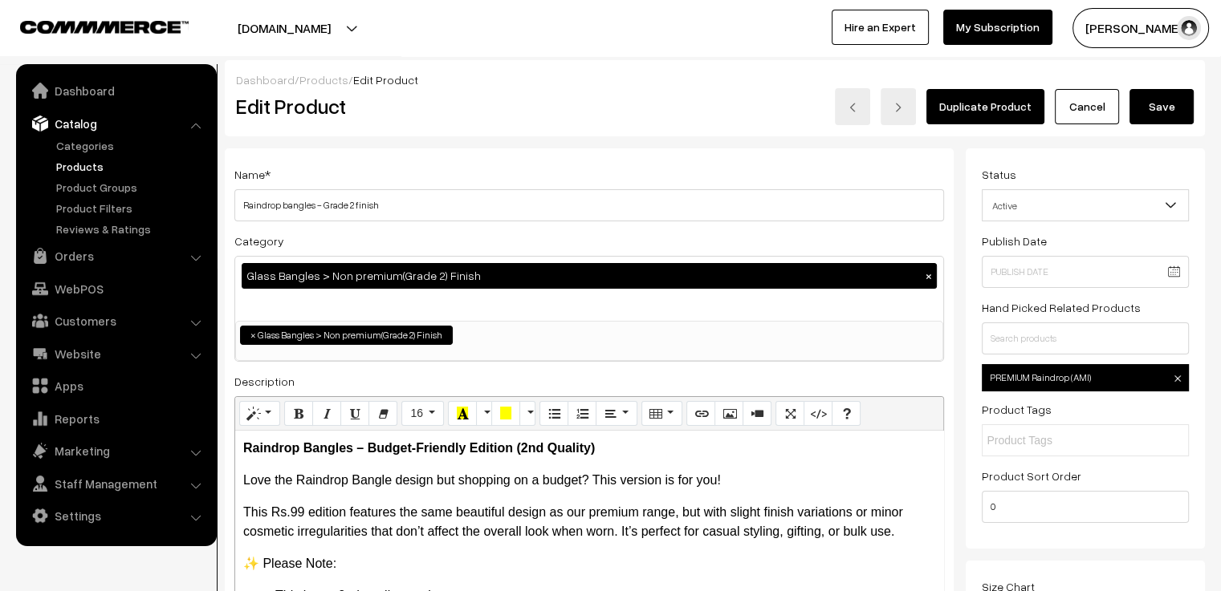
click at [1157, 104] on button "Save" at bounding box center [1161, 106] width 64 height 35
